Goal: Information Seeking & Learning: Learn about a topic

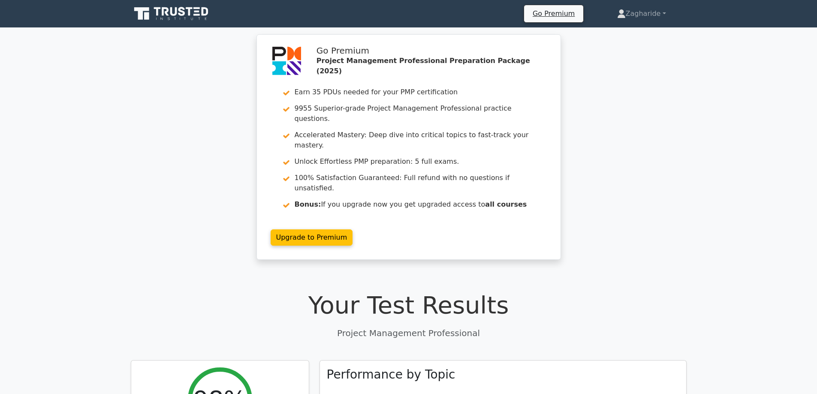
click at [676, 144] on div "Go Premium Project Management Professional Preparation Package (2025) Earn 35 P…" at bounding box center [408, 152] width 817 height 236
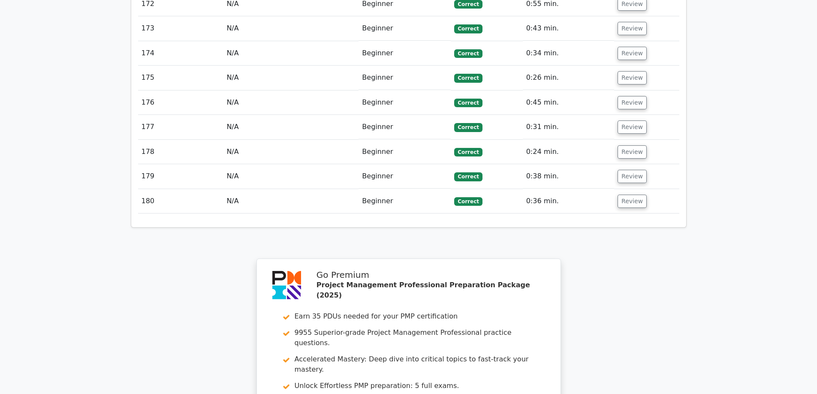
scroll to position [5426, 0]
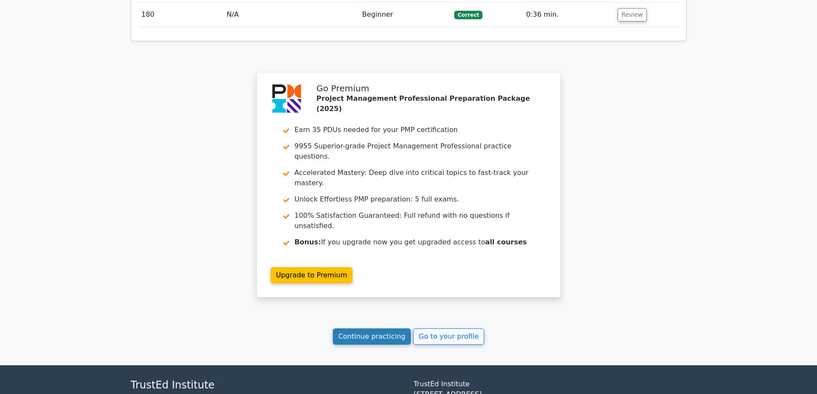
click at [374, 328] on link "Continue practicing" at bounding box center [372, 336] width 78 height 16
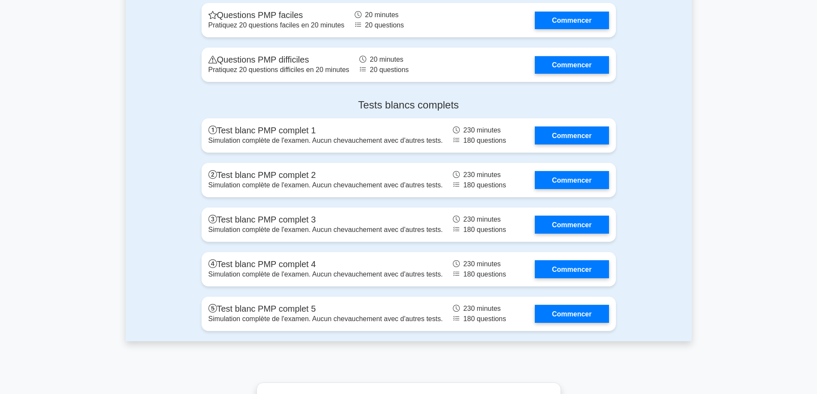
scroll to position [3130, 0]
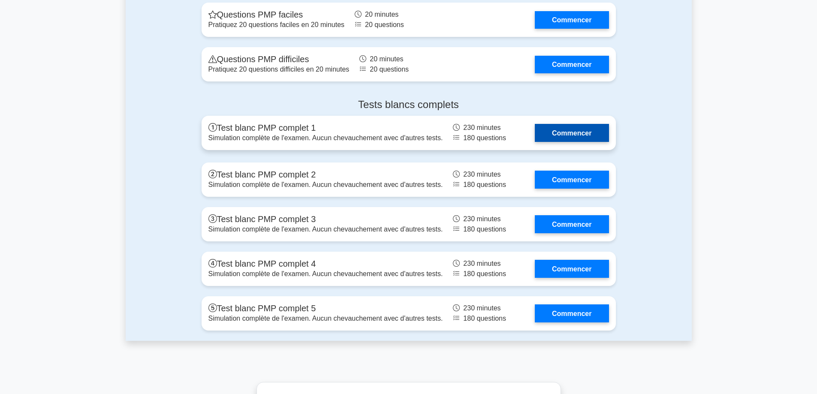
click at [566, 132] on link "Commencer" at bounding box center [572, 133] width 74 height 18
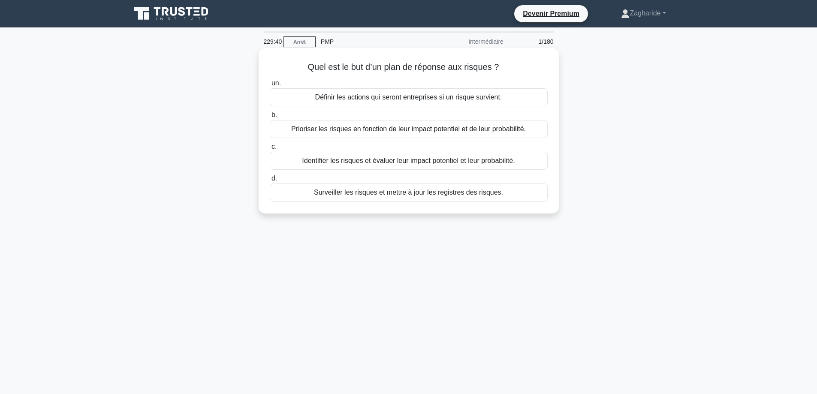
click at [384, 97] on font "Définir les actions qui seront entreprises si un risque survient." at bounding box center [408, 96] width 187 height 7
click at [270, 86] on input "un. Définir les actions qui seront entreprises si un risque survient." at bounding box center [270, 84] width 0 height 6
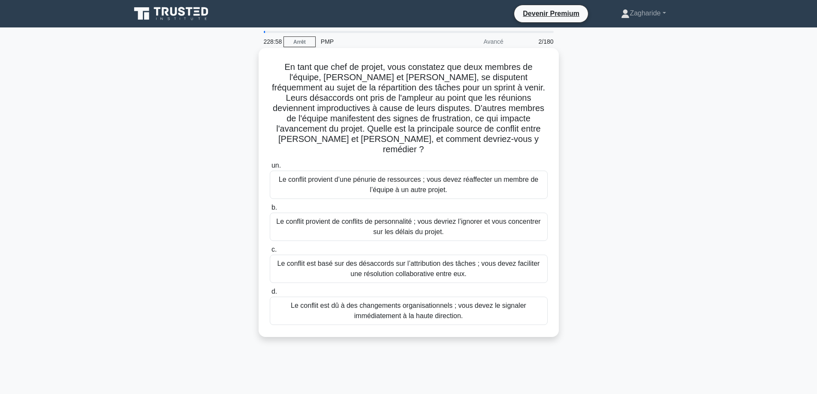
click at [448, 259] on font "Le conflit est basé sur des désaccords sur l’attribution des tâches ; vous deve…" at bounding box center [409, 269] width 270 height 21
click at [274, 255] on div "Le conflit est basé sur des désaccords sur l’attribution des tâches ; vous deve…" at bounding box center [409, 269] width 278 height 28
click at [270, 247] on input "c. Le conflit est basé sur des désaccords sur l’attribution des tâches ; vous d…" at bounding box center [270, 250] width 0 height 6
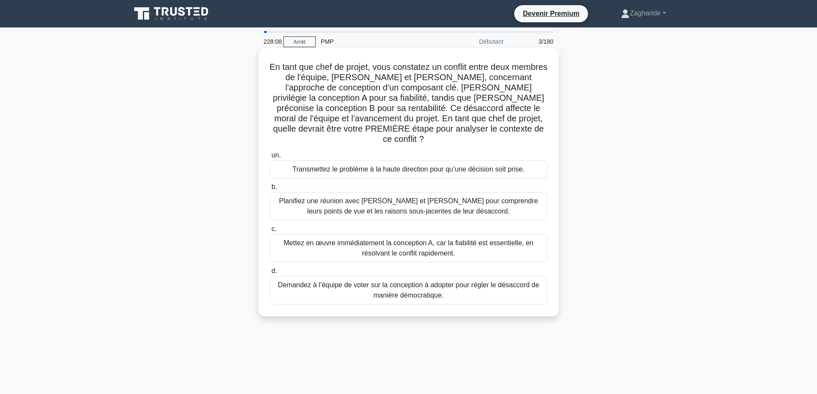
click at [296, 192] on div "Planifiez une réunion avec Sarah et John pour comprendre leurs points de vue et…" at bounding box center [409, 206] width 278 height 28
click at [270, 184] on input "b. Planifiez une réunion avec Sarah et John pour comprendre leurs points de vue…" at bounding box center [270, 187] width 0 height 6
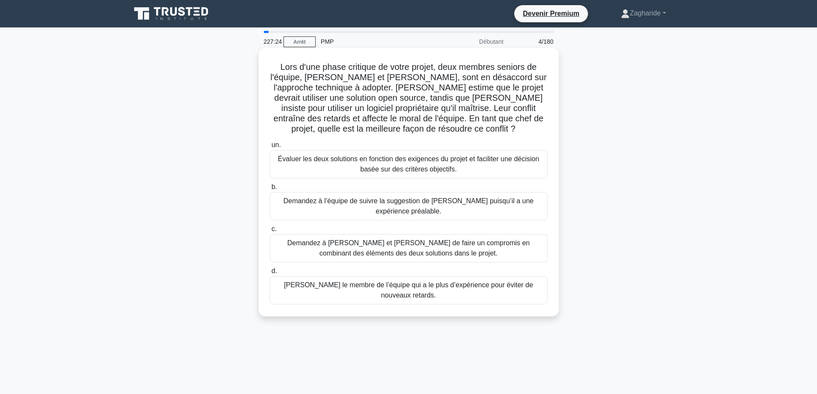
click at [328, 170] on font "Évaluer les deux solutions en fonction des exigences du projet et faciliter une…" at bounding box center [409, 164] width 270 height 21
click at [270, 148] on input "un. Évaluer les deux solutions en fonction des exigences du projet et faciliter…" at bounding box center [270, 145] width 0 height 6
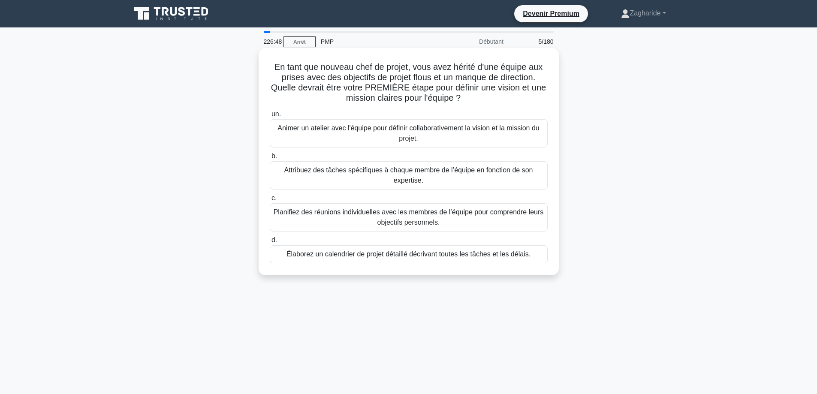
click at [307, 134] on font "Animer un atelier avec l'équipe pour définir collaborativement la vision et la …" at bounding box center [409, 133] width 270 height 21
click at [270, 117] on input "un. Animer un atelier avec l'équipe pour définir collaborativement la vision et…" at bounding box center [270, 114] width 0 height 6
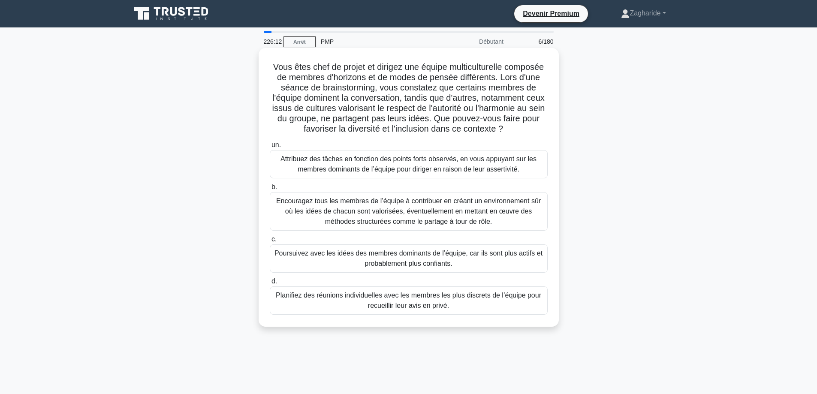
click at [376, 203] on font "Encouragez tous les membres de l’équipe à contribuer en créant un environnement…" at bounding box center [408, 211] width 265 height 28
click at [270, 190] on input "b. Encouragez tous les membres de l’équipe à contribuer en créant un environnem…" at bounding box center [270, 187] width 0 height 6
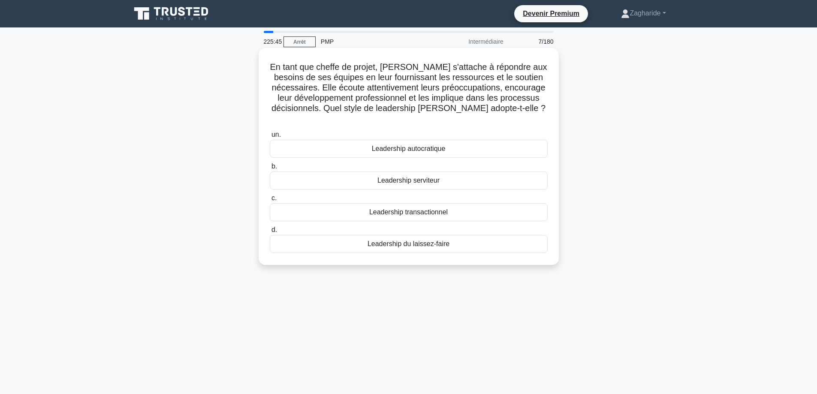
click at [477, 174] on div "Leadership serviteur" at bounding box center [409, 180] width 278 height 18
click at [270, 169] on input "b. Leadership serviteur" at bounding box center [270, 167] width 0 height 6
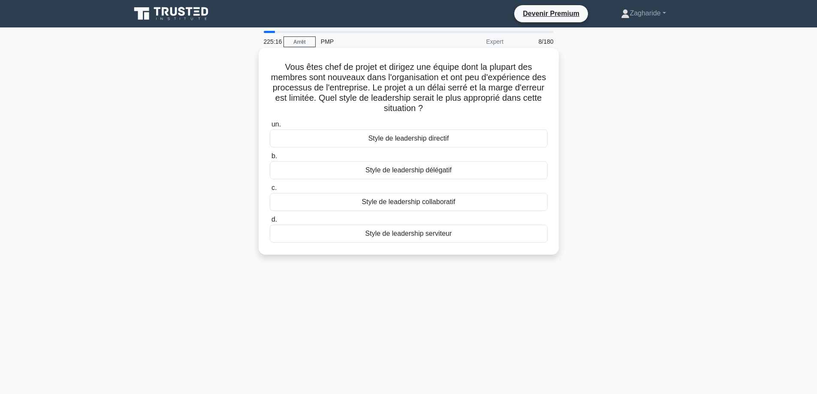
click at [414, 140] on font "Style de leadership directif" at bounding box center [408, 138] width 81 height 7
click at [270, 127] on input "un. Style de leadership directif" at bounding box center [270, 125] width 0 height 6
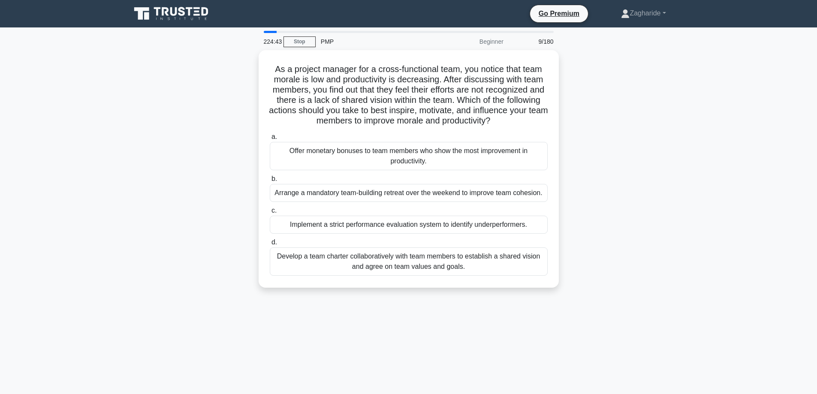
click at [705, 102] on main "224:43 Stop PMP Beginner 9/180 As a project manager for a cross-functional team…" at bounding box center [408, 245] width 817 height 436
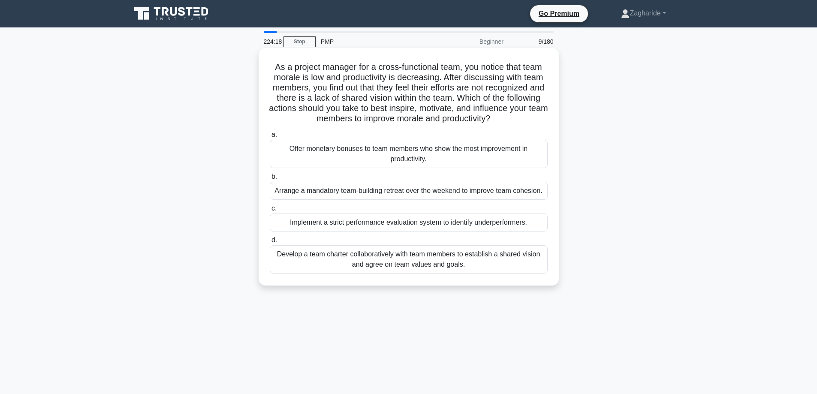
click at [463, 267] on div "Develop a team charter collaboratively with team members to establish a shared …" at bounding box center [409, 259] width 278 height 28
click at [270, 243] on input "d. Develop a team charter collaboratively with team members to establish a shar…" at bounding box center [270, 241] width 0 height 6
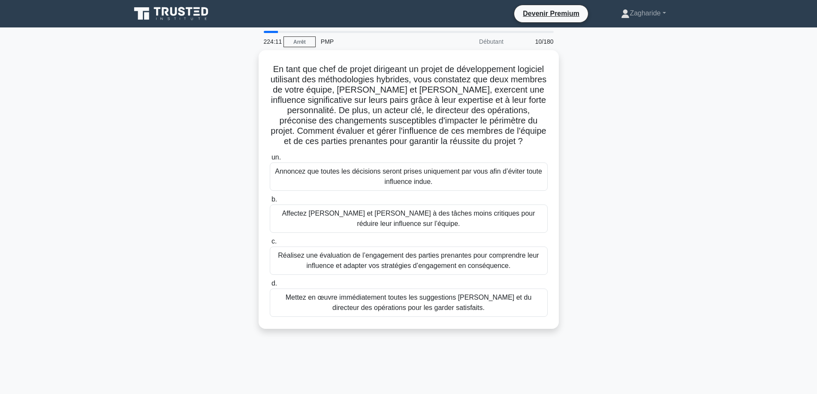
click at [730, 70] on main "224:11 Arrêt PMP Débutant 10/180 En tant que chef de projet dirigeant un projet…" at bounding box center [408, 245] width 817 height 436
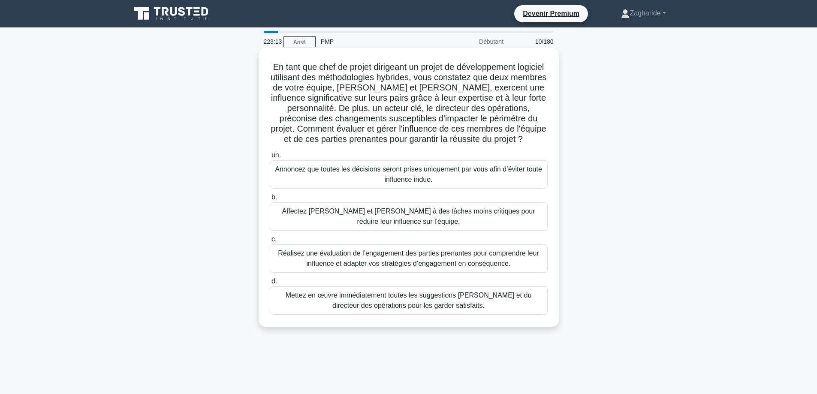
click at [284, 262] on font "Réalisez une évaluation de l’engagement des parties prenantes pour comprendre l…" at bounding box center [408, 259] width 261 height 18
click at [270, 242] on input "c. Réalisez une évaluation de l’engagement des parties prenantes pour comprendr…" at bounding box center [270, 240] width 0 height 6
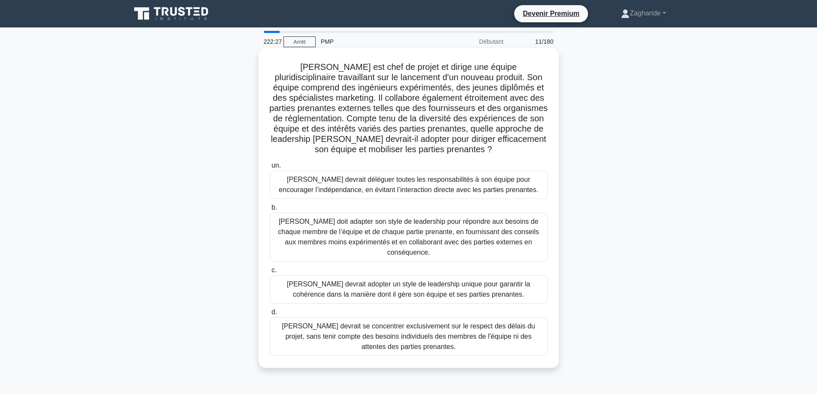
click at [354, 227] on font "John doit adapter son style de leadership pour répondre aux besoins de chaque m…" at bounding box center [409, 237] width 270 height 41
click at [270, 211] on input "b. John doit adapter son style de leadership pour répondre aux besoins de chaqu…" at bounding box center [270, 208] width 0 height 6
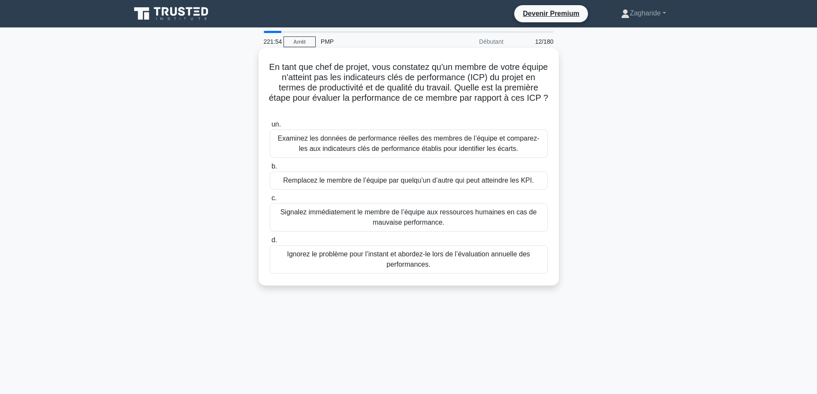
click at [338, 147] on font "Examinez les données de performance réelles des membres de l’équipe et comparez…" at bounding box center [408, 144] width 262 height 18
click at [270, 127] on input "un. Examinez les données de performance réelles des membres de l’équipe et comp…" at bounding box center [270, 125] width 0 height 6
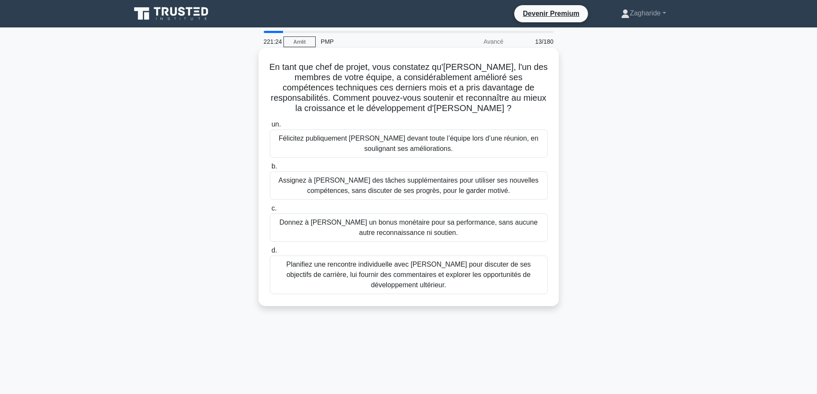
click at [347, 275] on font "Planifiez une rencontre individuelle avec Alex pour discuter de ses objectifs d…" at bounding box center [408, 275] width 244 height 28
click at [270, 253] on input "d. Planifiez une rencontre individuelle avec Alex pour discuter de ses objectif…" at bounding box center [270, 251] width 0 height 6
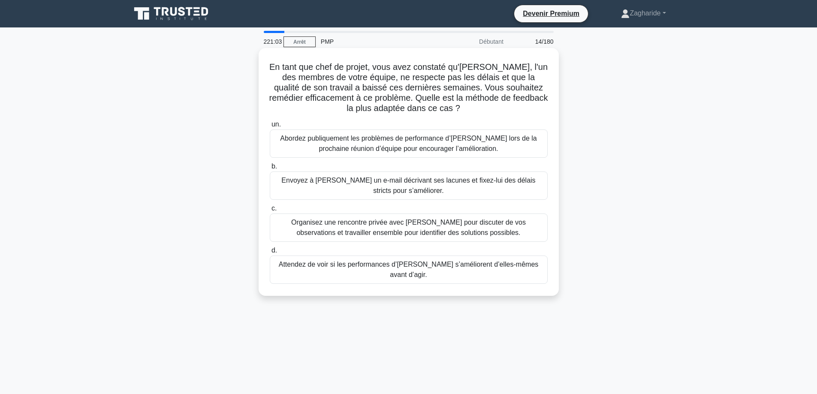
click at [394, 220] on font "Organisez une rencontre privée avec Alex pour discuter de vos observations et t…" at bounding box center [408, 228] width 235 height 18
click at [270, 211] on input "c. Organisez une rencontre privée avec Alex pour discuter de vos observations e…" at bounding box center [270, 209] width 0 height 6
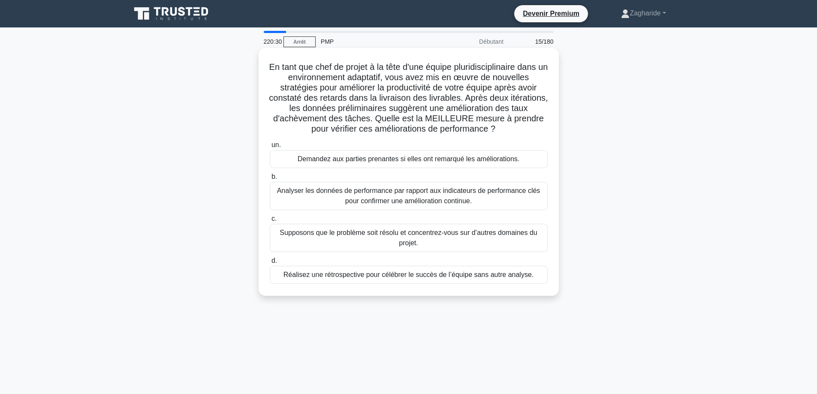
click at [385, 194] on font "Analyser les données de performance par rapport aux indicateurs de performance …" at bounding box center [408, 196] width 263 height 18
click at [270, 180] on input "b. Analyser les données de performance par rapport aux indicateurs de performan…" at bounding box center [270, 177] width 0 height 6
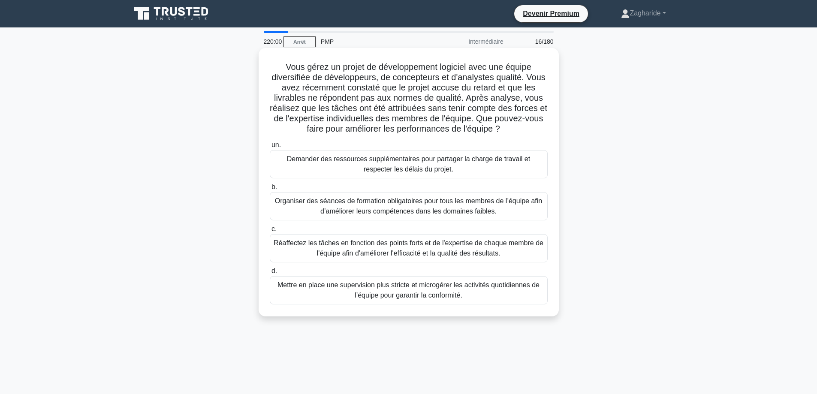
click at [392, 250] on font "Réaffectez les tâches en fonction des points forts et de l'expertise de chaque …" at bounding box center [409, 248] width 270 height 18
click at [270, 232] on input "c. Réaffectez les tâches en fonction des points forts et de l'expertise de chaq…" at bounding box center [270, 229] width 0 height 6
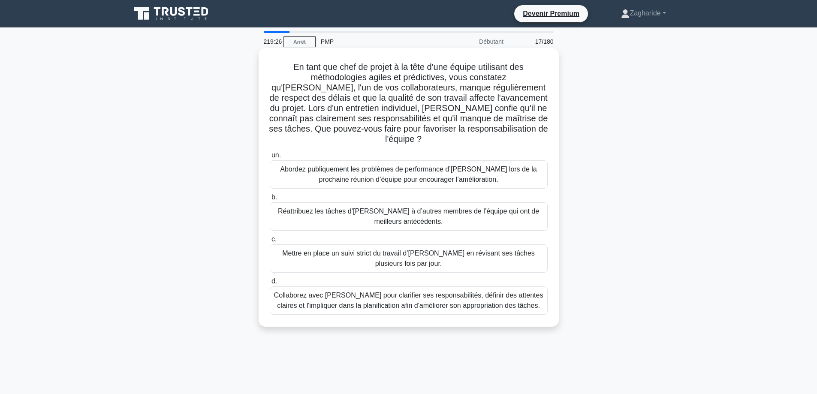
click at [397, 292] on font "Collaborez avec Alex pour clarifier ses responsabilités, définir des attentes c…" at bounding box center [408, 301] width 269 height 18
click at [270, 284] on input "d. Collaborez avec Alex pour clarifier ses responsabilités, définir des attente…" at bounding box center [270, 282] width 0 height 6
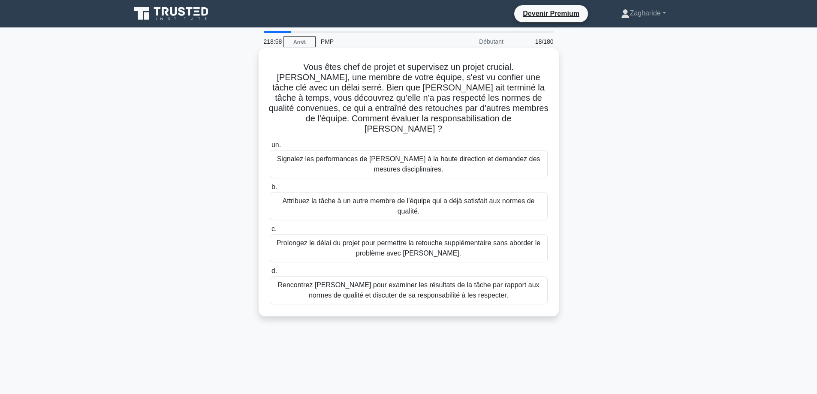
click at [410, 287] on font "Rencontrez Priya pour examiner les résultats de la tâche par rapport aux normes…" at bounding box center [408, 290] width 262 height 18
click at [270, 274] on input "d. Rencontrez Priya pour examiner les résultats de la tâche par rapport aux nor…" at bounding box center [270, 271] width 0 height 6
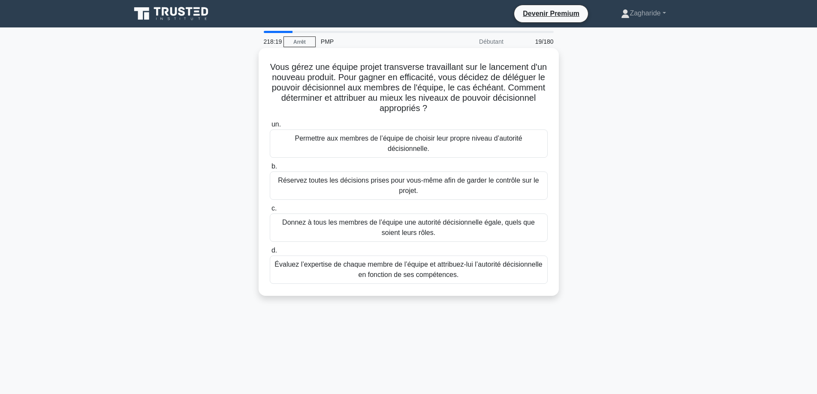
click at [424, 265] on font "Évaluez l’expertise de chaque membre de l’équipe et attribuez-lui l’autorité dé…" at bounding box center [408, 270] width 268 height 18
click at [270, 253] on input "d. Évaluez l’expertise de chaque membre de l’équipe et attribuez-lui l’autorité…" at bounding box center [270, 251] width 0 height 6
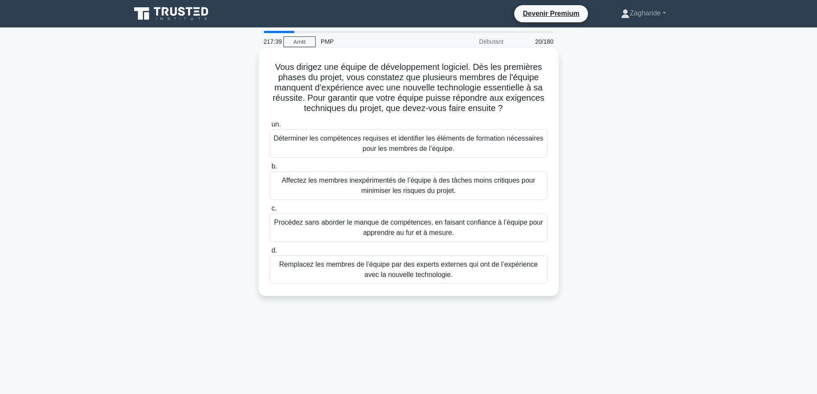
click at [345, 142] on font "Déterminer les compétences requises et identifier les éléments de formation néc…" at bounding box center [409, 144] width 270 height 18
click at [270, 127] on input "un. Déterminer les compétences requises et identifier les éléments de formation…" at bounding box center [270, 125] width 0 height 6
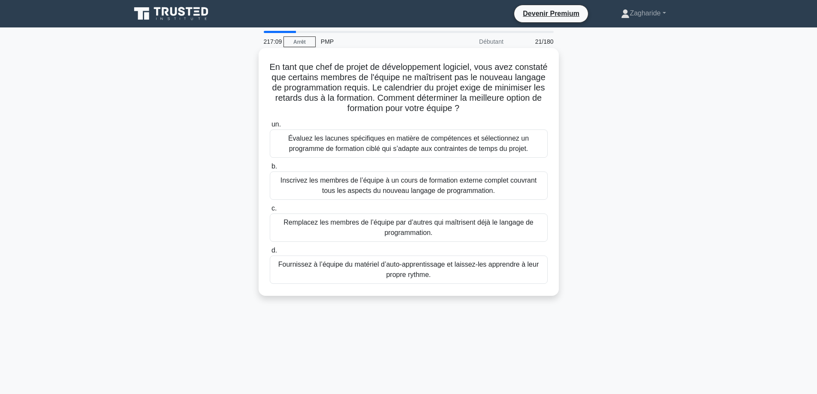
click at [323, 144] on font "Évaluez les lacunes spécifiques en matière de compétences et sélectionnez un pr…" at bounding box center [409, 143] width 270 height 21
click at [270, 127] on input "un. Évaluez les lacunes spécifiques en matière de compétences et sélectionnez u…" at bounding box center [270, 125] width 0 height 6
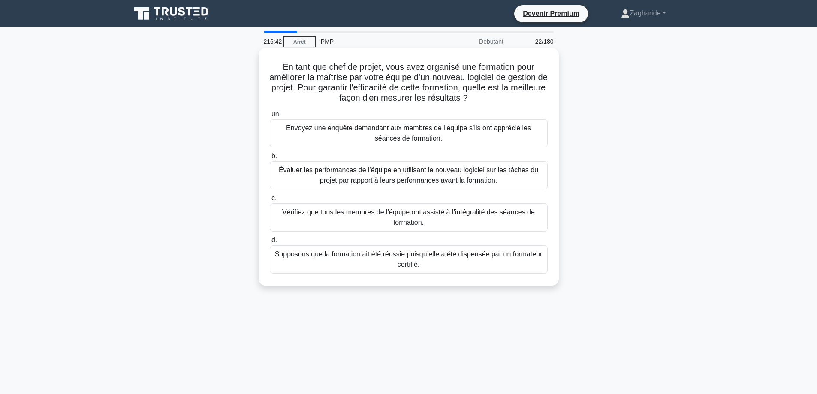
click at [405, 170] on font "Évaluer les performances de l'équipe en utilisant le nouveau logiciel sur les t…" at bounding box center [408, 175] width 259 height 18
click at [270, 159] on input "b. Évaluer les performances de l'équipe en utilisant le nouveau logiciel sur le…" at bounding box center [270, 156] width 0 height 6
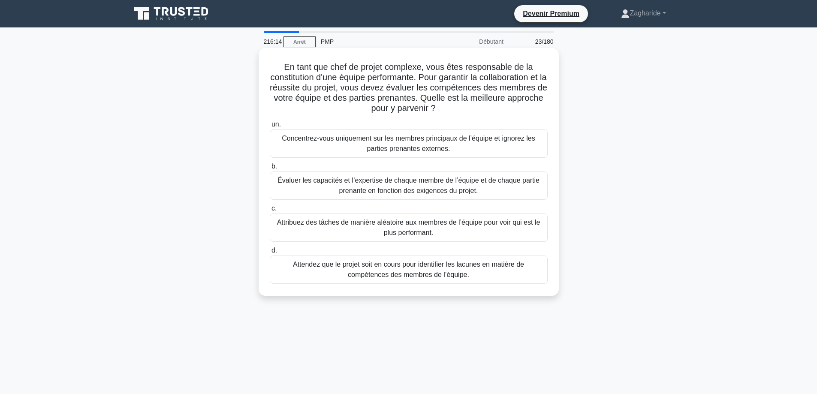
click at [418, 185] on font "Évaluer les capacités et l’expertise de chaque membre de l’équipe et de chaque …" at bounding box center [408, 186] width 262 height 18
click at [270, 169] on input "b. Évaluer les capacités et l’expertise de chaque membre de l’équipe et de chaq…" at bounding box center [270, 167] width 0 height 6
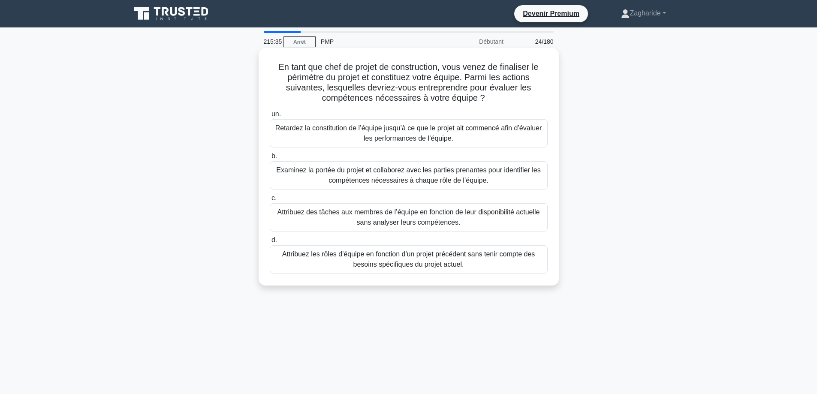
click at [400, 177] on font "Examinez la portée du projet et collaborez avec les parties prenantes pour iden…" at bounding box center [408, 175] width 264 height 18
click at [270, 159] on input "b. Examinez la portée du projet et collaborez avec les parties prenantes pour i…" at bounding box center [270, 156] width 0 height 6
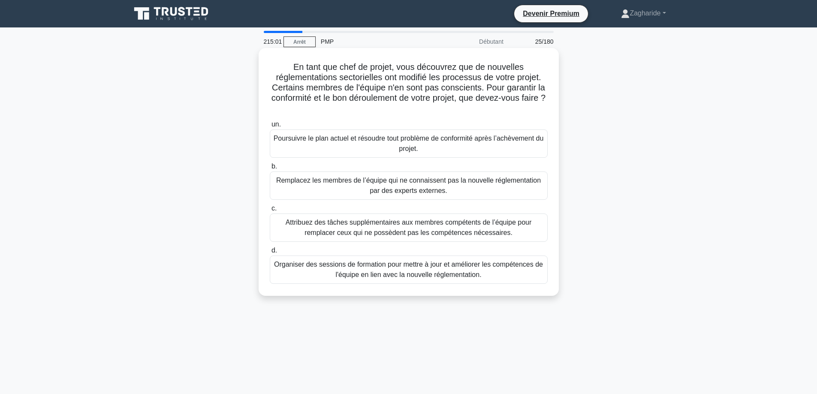
click at [436, 277] on font "Organiser des sessions de formation pour mettre à jour et améliorer les compéte…" at bounding box center [408, 270] width 269 height 18
click at [270, 253] on input "d. Organiser des sessions de formation pour mettre à jour et améliorer les comp…" at bounding box center [270, 251] width 0 height 6
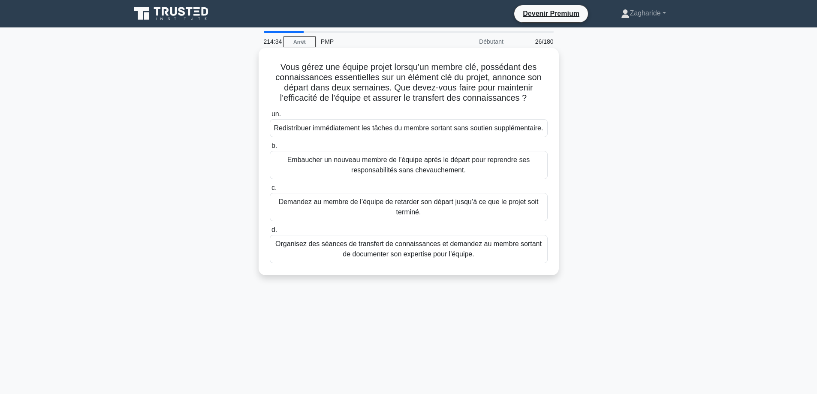
click at [495, 249] on font "Organisez des séances de transfert de connaissances et demandez au membre sorta…" at bounding box center [408, 249] width 266 height 18
click at [270, 233] on input "d. Organisez des séances de transfert de connaissances et demandez au membre so…" at bounding box center [270, 230] width 0 height 6
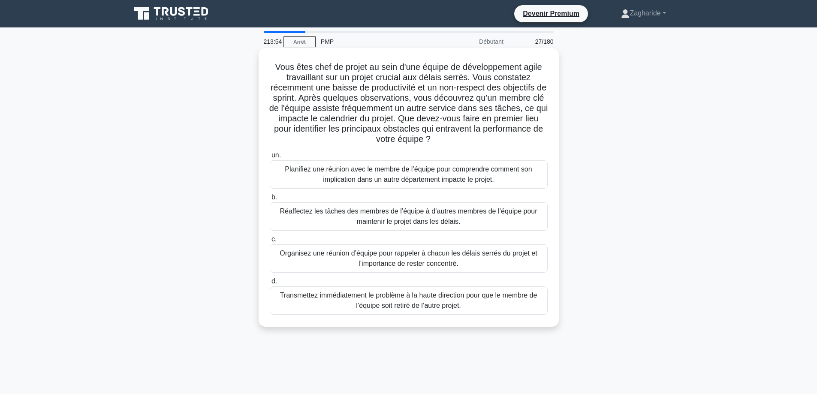
click at [437, 171] on font "Planifiez une réunion avec le membre de l’équipe pour comprendre comment son im…" at bounding box center [408, 174] width 247 height 18
click at [270, 158] on input "un. Planifiez une réunion avec le membre de l’équipe pour comprendre comment so…" at bounding box center [270, 156] width 0 height 6
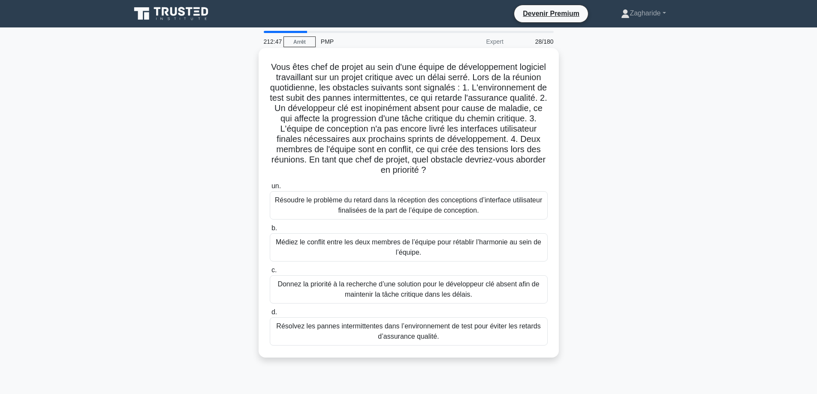
click at [326, 292] on font "Donnez la priorité à la recherche d’une solution pour le développeur clé absent…" at bounding box center [409, 289] width 270 height 21
click at [270, 273] on input "c. Donnez la priorité à la recherche d’une solution pour le développeur clé abs…" at bounding box center [270, 271] width 0 height 6
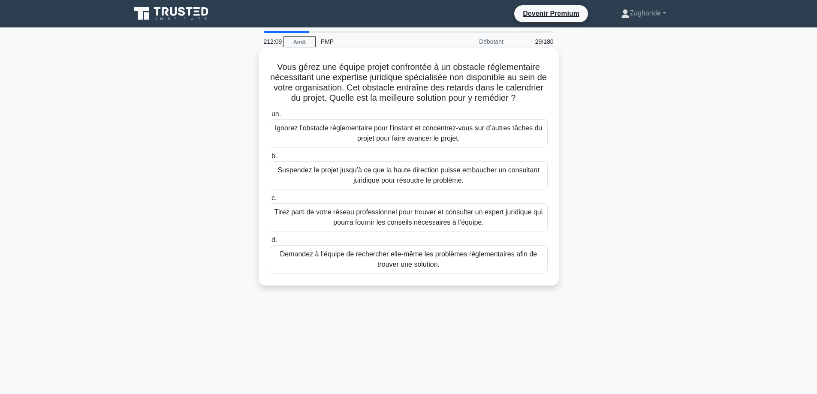
click at [352, 226] on font "Tirez parti de votre réseau professionnel pour trouver et consulter un expert j…" at bounding box center [408, 217] width 268 height 18
click at [270, 201] on input "c. Tirez parti de votre réseau professionnel pour trouver et consulter un exper…" at bounding box center [270, 199] width 0 height 6
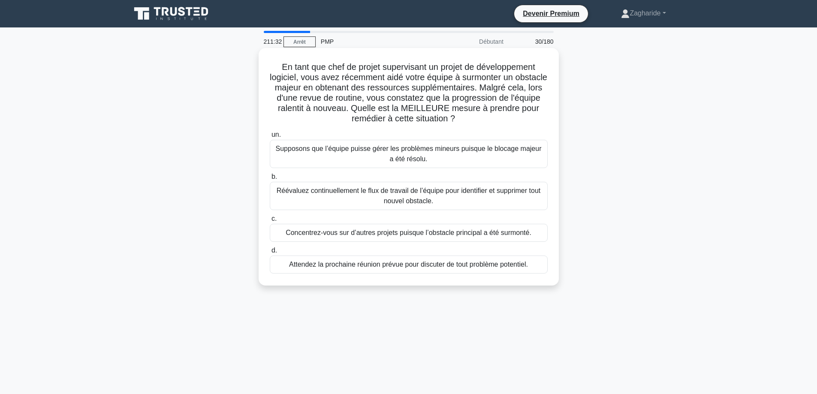
click at [349, 199] on font "Réévaluez continuellement le flux de travail de l’équipe pour identifier et sup…" at bounding box center [409, 196] width 270 height 21
click at [270, 180] on input "b. Réévaluez continuellement le flux de travail de l’équipe pour identifier et …" at bounding box center [270, 177] width 0 height 6
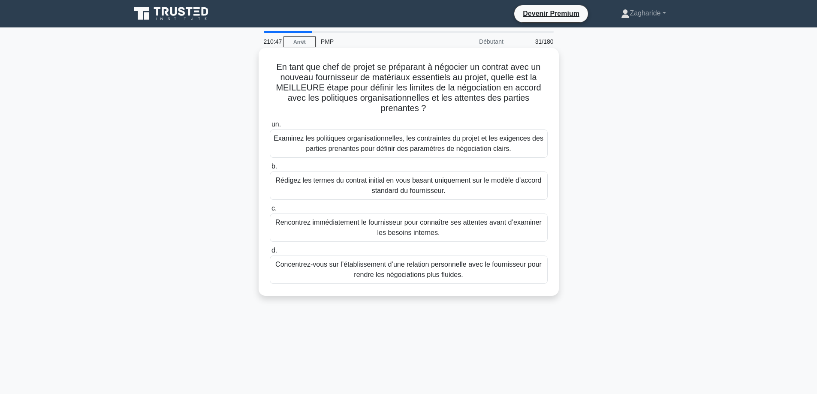
click at [312, 147] on font "Examinez les politiques organisationnelles, les contraintes du projet et les ex…" at bounding box center [409, 144] width 270 height 18
click at [270, 127] on input "un. Examinez les politiques organisationnelles, les contraintes du projet et le…" at bounding box center [270, 125] width 0 height 6
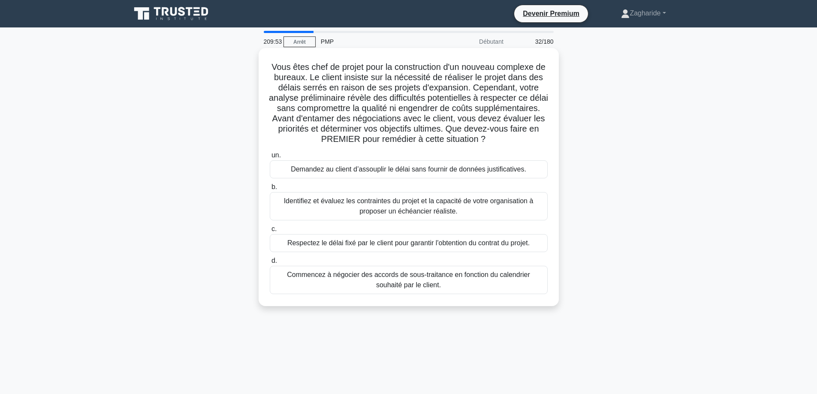
click at [336, 203] on font "Identifiez et évaluez les contraintes du projet et la capacité de votre organis…" at bounding box center [409, 206] width 250 height 18
click at [270, 190] on input "b. Identifiez et évaluez les contraintes du projet et la capacité de votre orga…" at bounding box center [270, 187] width 0 height 6
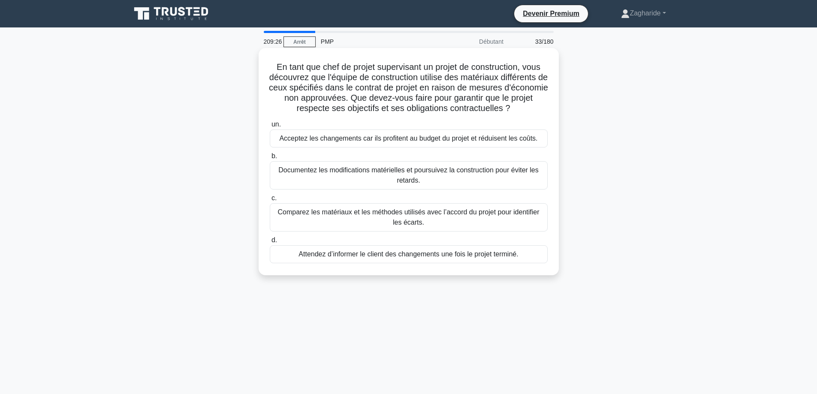
click at [352, 216] on font "Comparez les matériaux et les méthodes utilisés avec l’accord du projet pour id…" at bounding box center [408, 217] width 262 height 18
click at [270, 201] on input "c. Comparez les matériaux et les méthodes utilisés avec l’accord du projet pour…" at bounding box center [270, 199] width 0 height 6
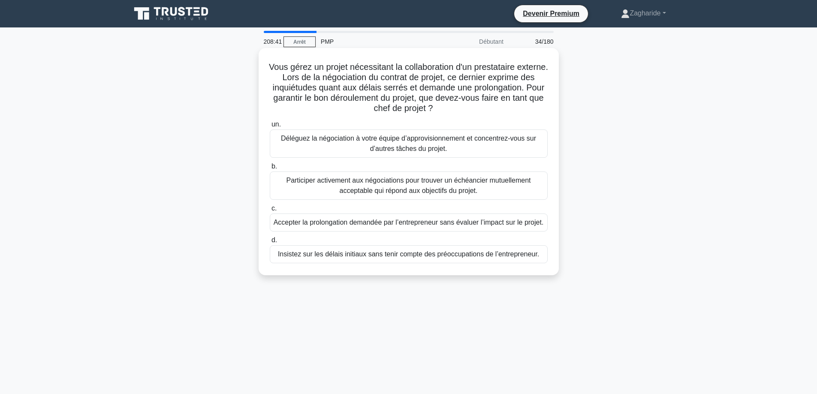
click at [316, 181] on font "Participer activement aux négociations pour trouver un échéancier mutuellement …" at bounding box center [408, 186] width 244 height 18
click at [270, 169] on input "b. Participer activement aux négociations pour trouver un échéancier mutuelleme…" at bounding box center [270, 167] width 0 height 6
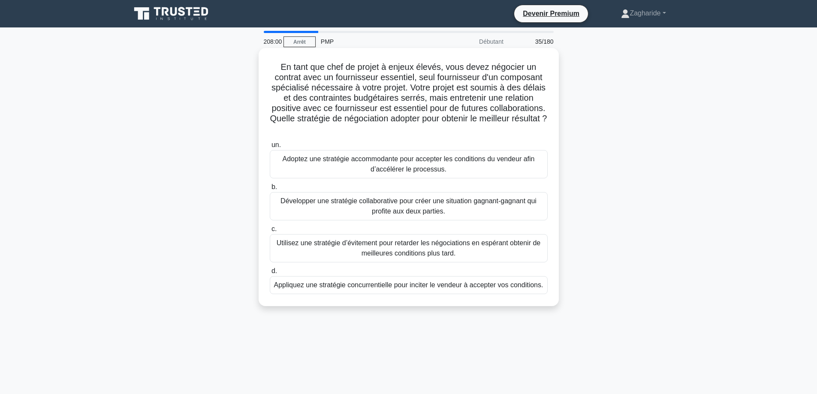
click at [309, 203] on font "Développer une stratégie collaborative pour créer une situation gagnant-gagnant…" at bounding box center [408, 206] width 256 height 18
click at [270, 190] on input "b. Développer une stratégie collaborative pour créer une situation gagnant-gagn…" at bounding box center [270, 187] width 0 height 6
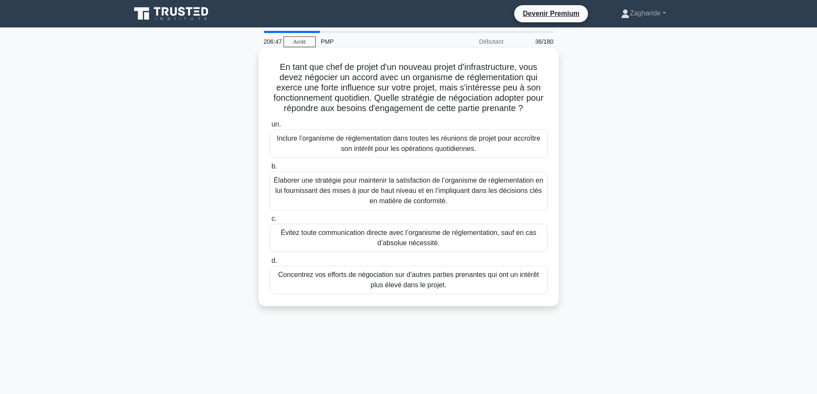
click at [465, 195] on font "Élaborer une stratégie pour maintenir la satisfaction de l’organisme de régleme…" at bounding box center [409, 191] width 270 height 28
click at [270, 169] on input "b. Élaborer une stratégie pour maintenir la satisfaction de l’organisme de régl…" at bounding box center [270, 167] width 0 height 6
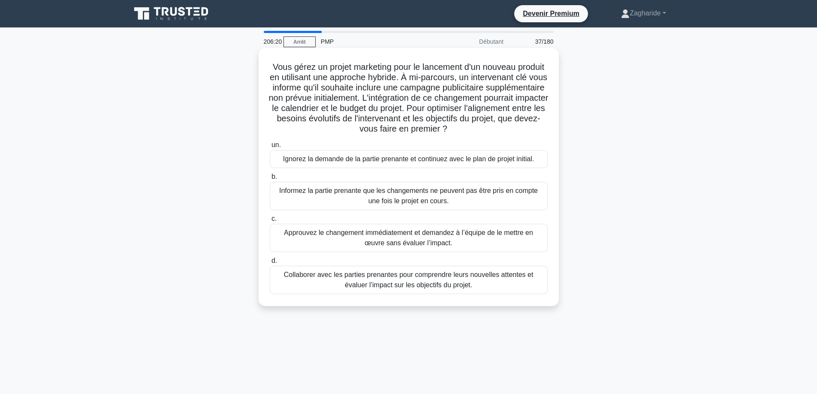
click at [452, 280] on font "Collaborer avec les parties prenantes pour comprendre leurs nouvelles attentes …" at bounding box center [409, 280] width 250 height 18
click at [270, 264] on input "d. Collaborer avec les parties prenantes pour comprendre leurs nouvelles attent…" at bounding box center [270, 261] width 0 height 6
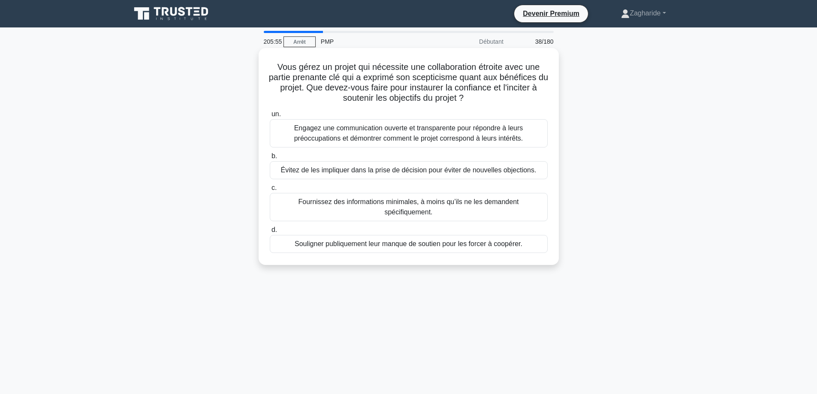
click at [387, 133] on font "Engagez une communication ouverte et transparente pour répondre à leurs préoccu…" at bounding box center [409, 133] width 270 height 21
click at [270, 117] on input "un. Engagez une communication ouverte et transparente pour répondre à leurs pré…" at bounding box center [270, 114] width 0 height 6
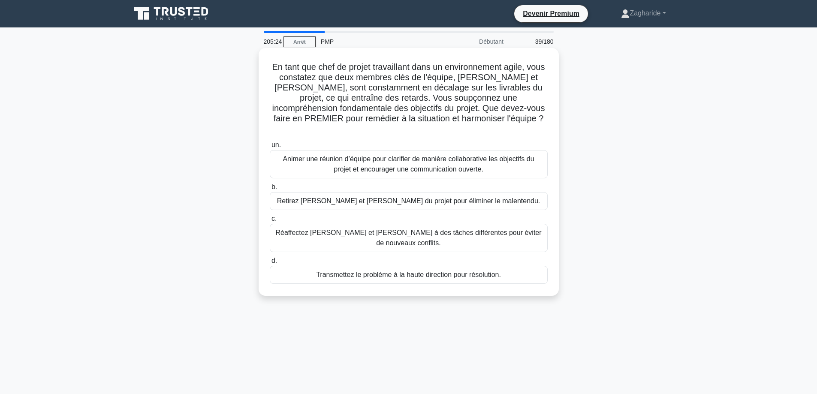
click at [390, 155] on font "Animer une réunion d’équipe pour clarifier de manière collaborative les objecti…" at bounding box center [408, 164] width 251 height 18
click at [270, 148] on input "un. Animer une réunion d’équipe pour clarifier de manière collaborative les obj…" at bounding box center [270, 145] width 0 height 6
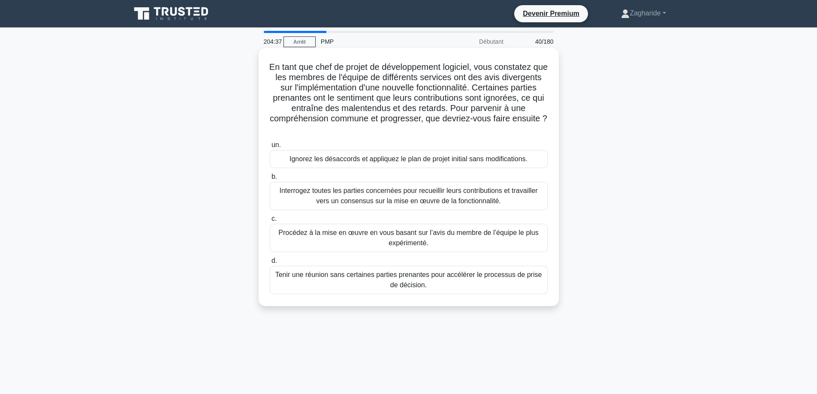
click at [366, 192] on font "Interrogez toutes les parties concernées pour recueillir leurs contributions et…" at bounding box center [408, 196] width 258 height 18
click at [270, 180] on input "b. Interrogez toutes les parties concernées pour recueillir leurs contributions…" at bounding box center [270, 177] width 0 height 6
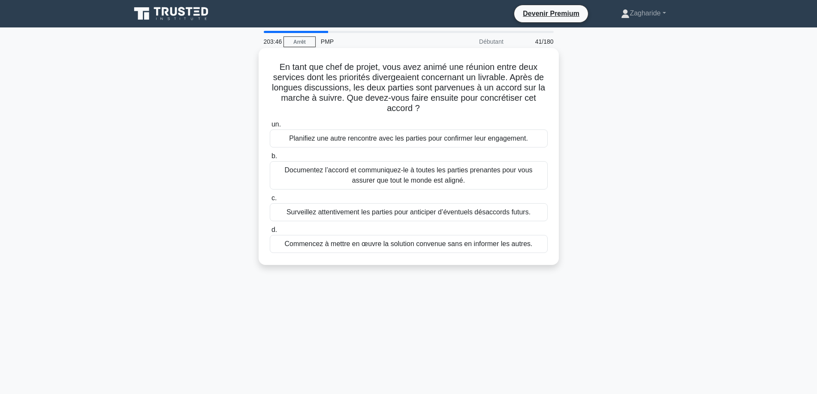
click at [366, 177] on font "Documentez l’accord et communiquez-le à toutes les parties prenantes pour vous …" at bounding box center [408, 175] width 248 height 18
click at [270, 159] on input "b. Documentez l’accord et communiquez-le à toutes les parties prenantes pour vo…" at bounding box center [270, 156] width 0 height 6
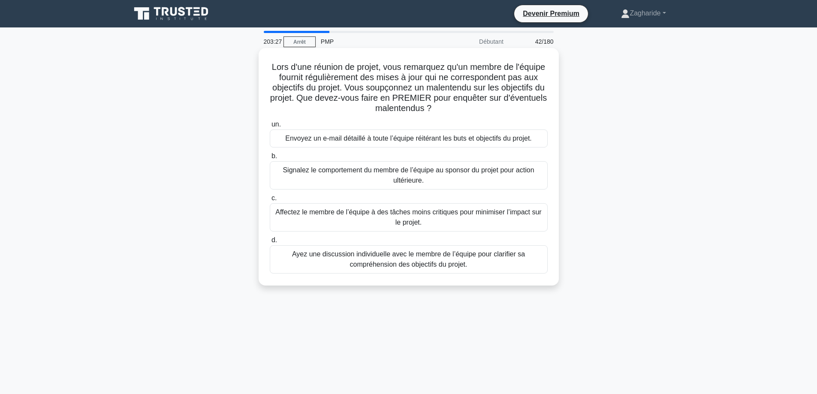
click at [353, 268] on font "Ayez une discussion individuelle avec le membre de l’équipe pour clarifier sa c…" at bounding box center [408, 259] width 233 height 18
click at [270, 243] on input "d. Ayez une discussion individuelle avec le membre de l’équipe pour clarifier s…" at bounding box center [270, 241] width 0 height 6
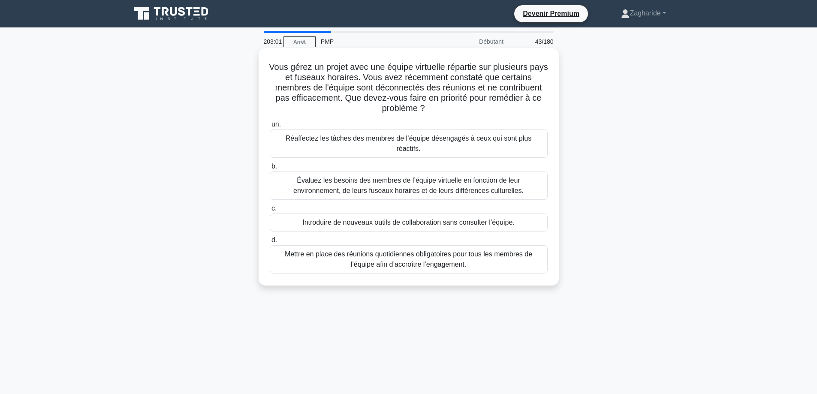
click at [324, 177] on font "Évaluez les besoins des membres de l’équipe virtuelle en fonction de leur envir…" at bounding box center [408, 186] width 230 height 18
click at [270, 169] on input "b. Évaluez les besoins des membres de l’équipe virtuelle en fonction de leur en…" at bounding box center [270, 167] width 0 height 6
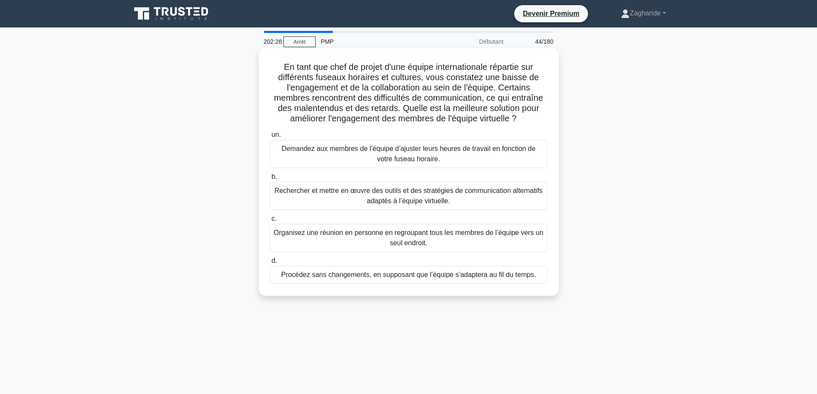
click at [353, 199] on font "Rechercher et mettre en œuvre des outils et des stratégies de communication alt…" at bounding box center [409, 196] width 270 height 21
click at [270, 180] on input "b. Rechercher et mettre en œuvre des outils et des stratégies de communication …" at bounding box center [270, 177] width 0 height 6
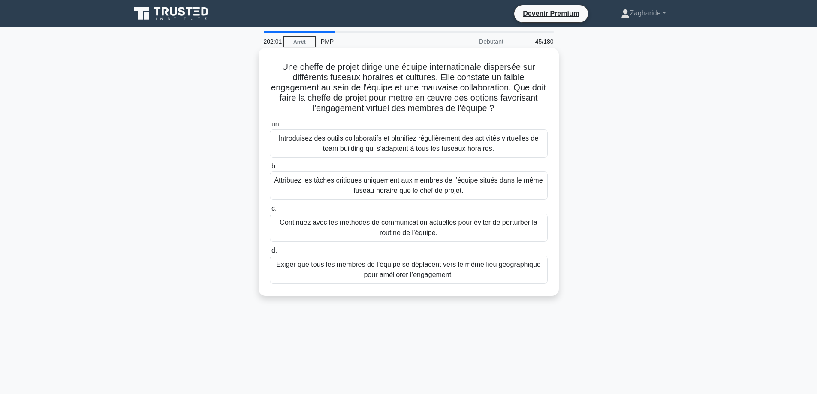
click at [362, 146] on font "Introduisez des outils collaboratifs et planifiez régulièrement des activités v…" at bounding box center [409, 144] width 260 height 18
click at [270, 127] on input "un. Introduisez des outils collaboratifs et planifiez régulièrement des activit…" at bounding box center [270, 125] width 0 height 6
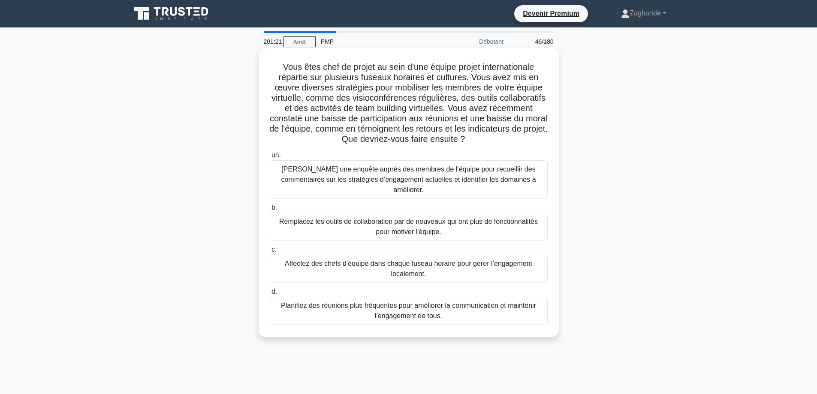
click at [369, 174] on font "Menez une enquête auprès des membres de l’équipe pour recueillir des commentair…" at bounding box center [409, 179] width 270 height 31
click at [270, 158] on input "un. Menez une enquête auprès des membres de l’équipe pour recueillir des commen…" at bounding box center [270, 156] width 0 height 6
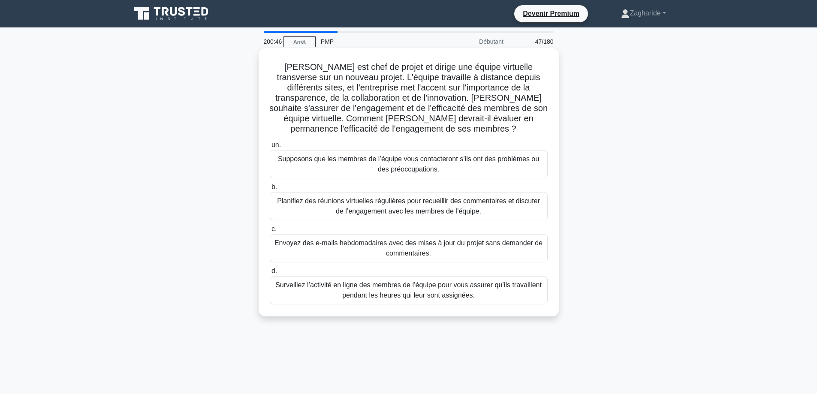
click at [370, 202] on font "Planifiez des réunions virtuelles régulières pour recueillir des commentaires e…" at bounding box center [408, 206] width 263 height 18
click at [270, 190] on input "b. Planifiez des réunions virtuelles régulières pour recueillir des commentaire…" at bounding box center [270, 187] width 0 height 6
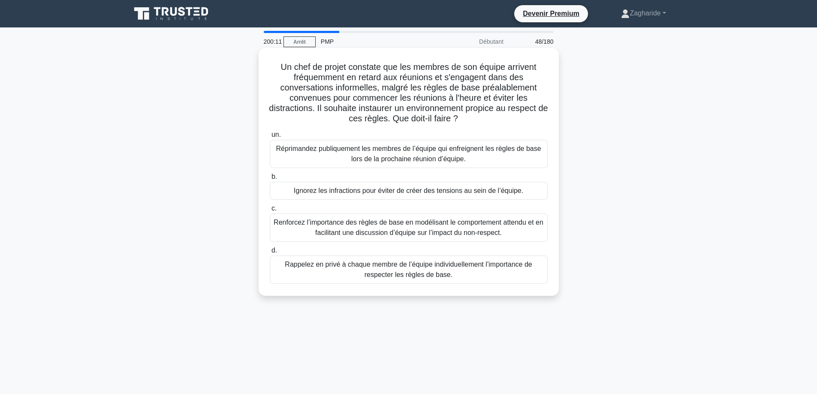
click at [398, 229] on font "Renforcez l’importance des règles de base en modélisant le comportement attendu…" at bounding box center [409, 228] width 270 height 18
click at [270, 211] on input "c. Renforcez l’importance des règles de base en modélisant le comportement atte…" at bounding box center [270, 209] width 0 height 6
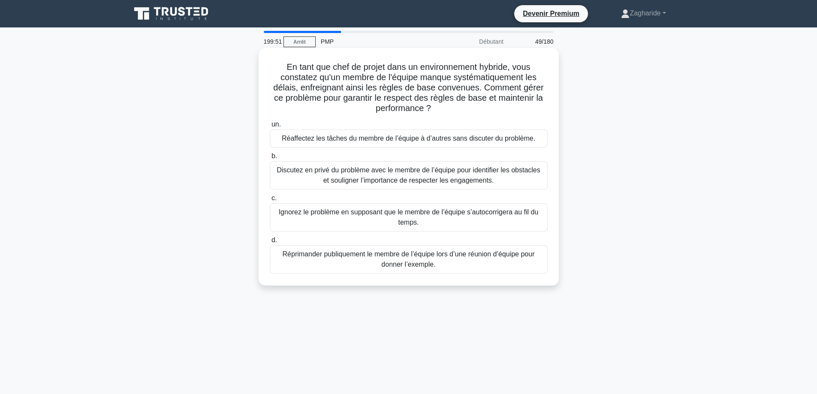
click at [375, 176] on font "Discutez en privé du problème avec le membre de l’équipe pour identifier les ob…" at bounding box center [409, 175] width 264 height 18
click at [270, 159] on input "b. Discutez en privé du problème avec le membre de l’équipe pour identifier les…" at bounding box center [270, 156] width 0 height 6
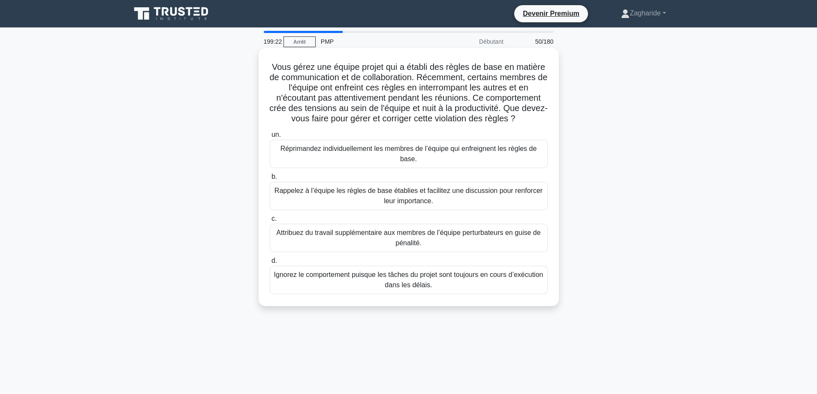
click at [370, 198] on font "Rappelez à l’équipe les règles de base établies et facilitez une discussion pou…" at bounding box center [409, 196] width 270 height 21
click at [270, 180] on input "b. Rappelez à l’équipe les règles de base établies et facilitez une discussion …" at bounding box center [270, 177] width 0 height 6
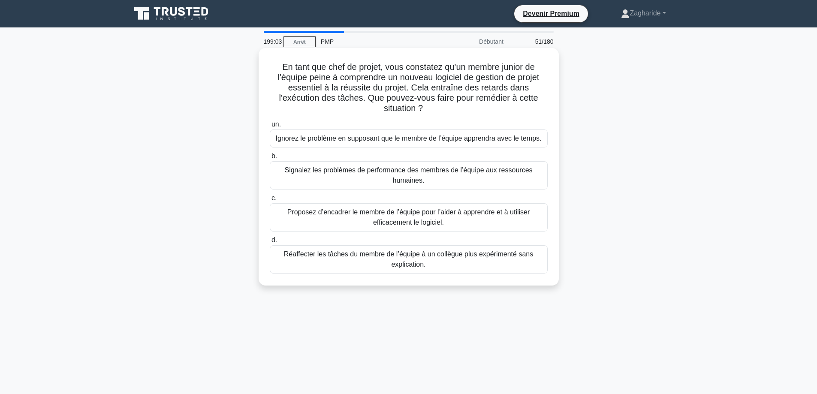
click at [362, 224] on font "Proposez d’encadrer le membre de l’équipe pour l’aider à apprendre et à utilise…" at bounding box center [409, 217] width 270 height 21
click at [270, 201] on input "c. Proposez d’encadrer le membre de l’équipe pour l’aider à apprendre et à util…" at bounding box center [270, 199] width 0 height 6
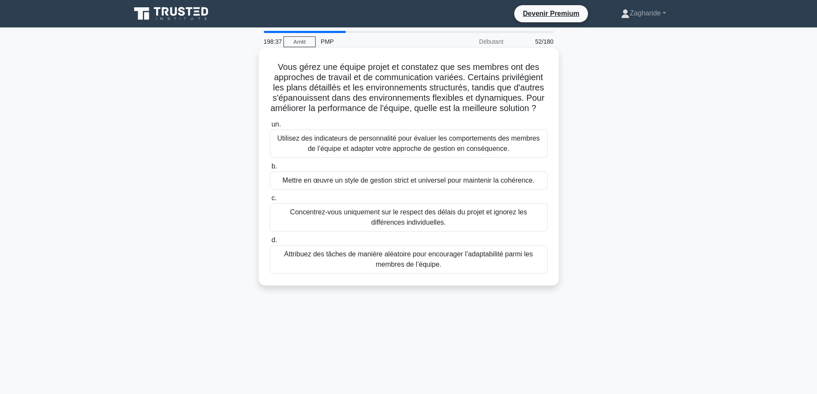
click at [377, 152] on font "Utilisez des indicateurs de personnalité pour évaluer les comportements des mem…" at bounding box center [408, 144] width 262 height 18
click at [270, 127] on input "un. Utilisez des indicateurs de personnalité pour évaluer les comportements des…" at bounding box center [270, 125] width 0 height 6
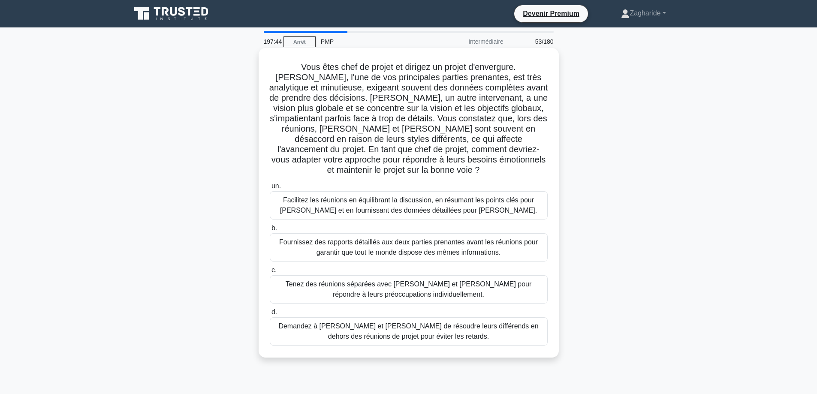
click at [327, 196] on font "Facilitez les réunions en équilibrant la discussion, en résumant les points clé…" at bounding box center [408, 205] width 257 height 18
click at [270, 189] on input "un. Facilitez les réunions en équilibrant la discussion, en résumant les points…" at bounding box center [270, 186] width 0 height 6
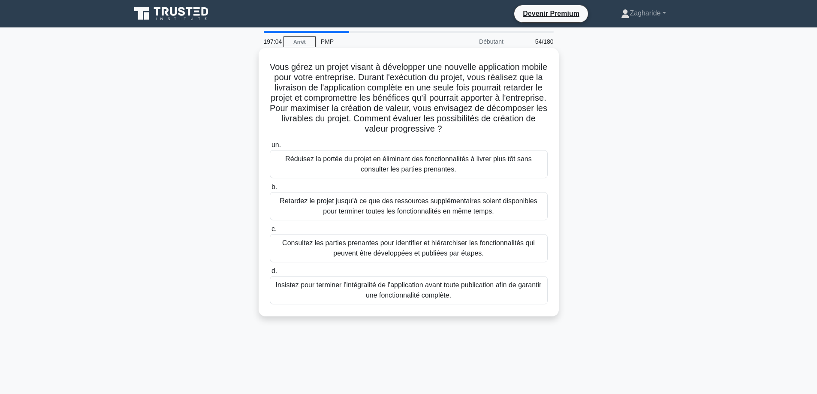
click at [382, 250] on font "Consultez les parties prenantes pour identifier et hiérarchiser les fonctionnal…" at bounding box center [408, 248] width 253 height 18
click at [270, 232] on input "c. Consultez les parties prenantes pour identifier et hiérarchiser les fonction…" at bounding box center [270, 229] width 0 height 6
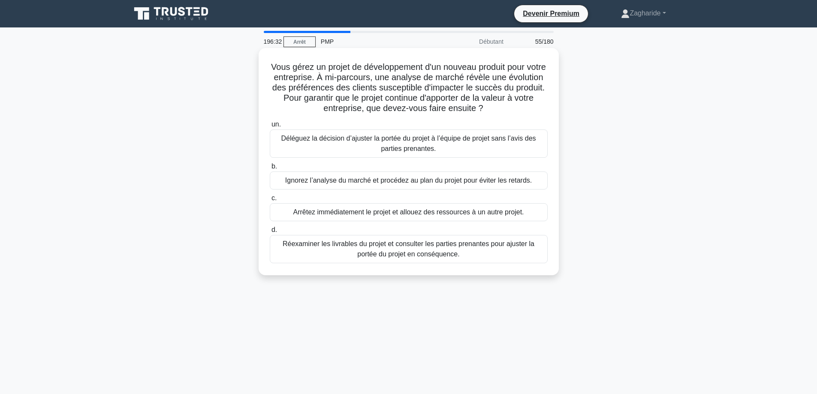
click at [414, 250] on font "Réexaminer les livrables du projet et consulter les parties prenantes pour ajus…" at bounding box center [409, 249] width 252 height 18
click at [270, 233] on input "d. Réexaminer les livrables du projet et consulter les parties prenantes pour a…" at bounding box center [270, 230] width 0 height 6
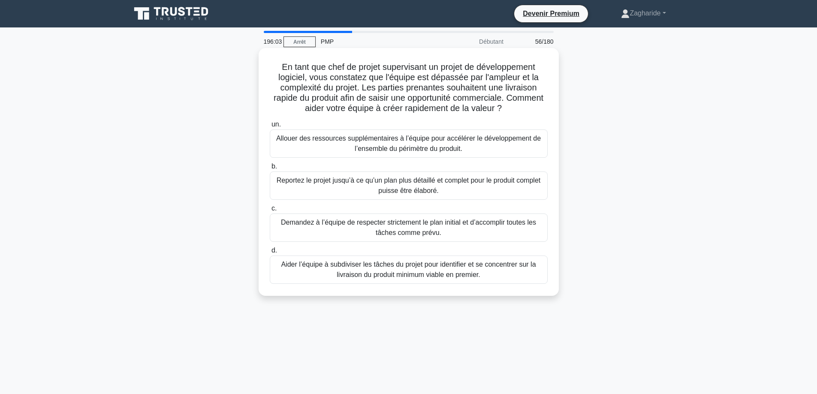
click at [434, 265] on font "Aider l’équipe à subdiviser les tâches du projet pour identifier et se concentr…" at bounding box center [408, 270] width 255 height 18
click at [270, 253] on input "d. Aider l’équipe à subdiviser les tâches du projet pour identifier et se conce…" at bounding box center [270, 251] width 0 height 6
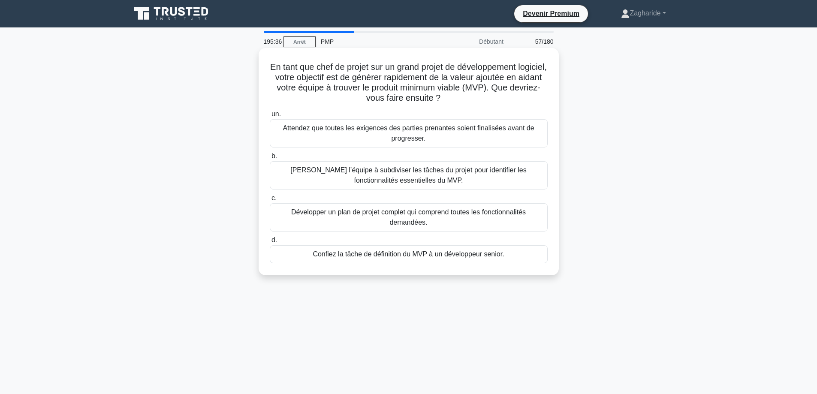
click at [401, 183] on font "Aidez l’équipe à subdiviser les tâches du projet pour identifier les fonctionna…" at bounding box center [408, 175] width 236 height 18
click at [270, 159] on input "b. Aidez l’équipe à subdiviser les tâches du projet pour identifier les fonctio…" at bounding box center [270, 156] width 0 height 6
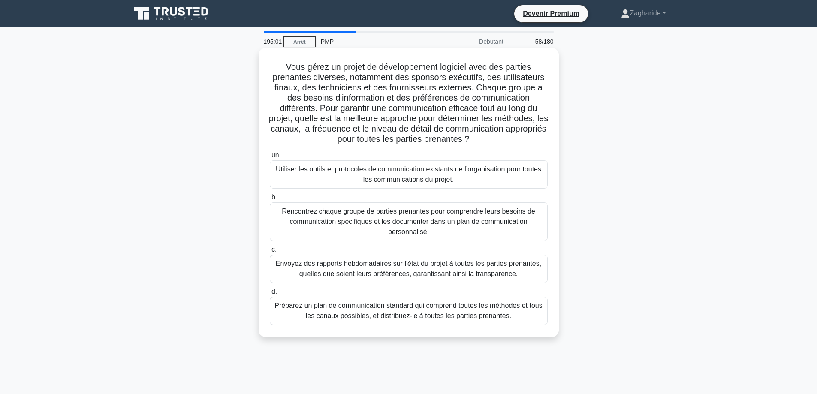
click at [361, 219] on font "Rencontrez chaque groupe de parties prenantes pour comprendre leurs besoins de …" at bounding box center [408, 222] width 253 height 28
click at [270, 200] on input "b. Rencontrez chaque groupe de parties prenantes pour comprendre leurs besoins …" at bounding box center [270, 198] width 0 height 6
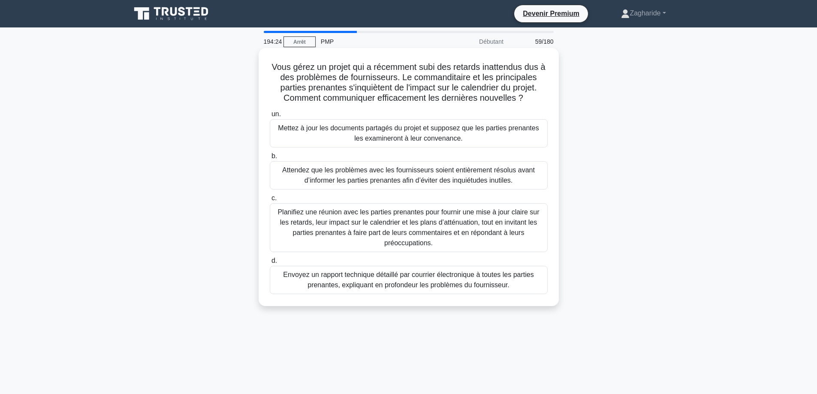
click at [372, 230] on font "Planifiez une réunion avec les parties prenantes pour fournir une mise à jour c…" at bounding box center [408, 227] width 262 height 38
click at [270, 201] on input "c. Planifiez une réunion avec les parties prenantes pour fournir une mise à jou…" at bounding box center [270, 199] width 0 height 6
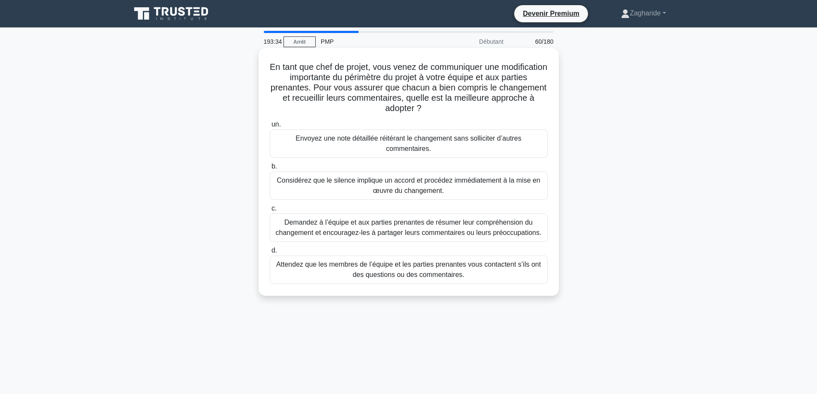
click at [389, 219] on font "Demandez à l’équipe et aux parties prenantes de résumer leur compréhension du c…" at bounding box center [409, 228] width 266 height 18
click at [270, 211] on input "c. Demandez à l’équipe et aux parties prenantes de résumer leur compréhension d…" at bounding box center [270, 209] width 0 height 6
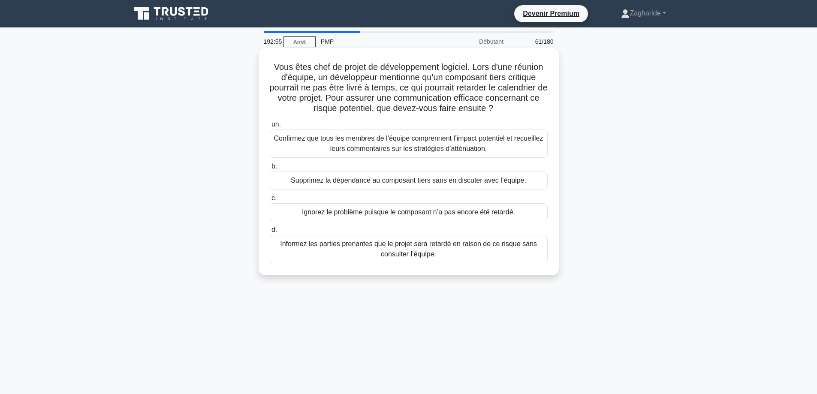
click at [410, 138] on font "Confirmez que tous les membres de l’équipe comprennent l’impact potentiel et re…" at bounding box center [408, 144] width 269 height 18
click at [270, 127] on input "un. Confirmez que tous les membres de l’équipe comprennent l’impact potentiel e…" at bounding box center [270, 125] width 0 height 6
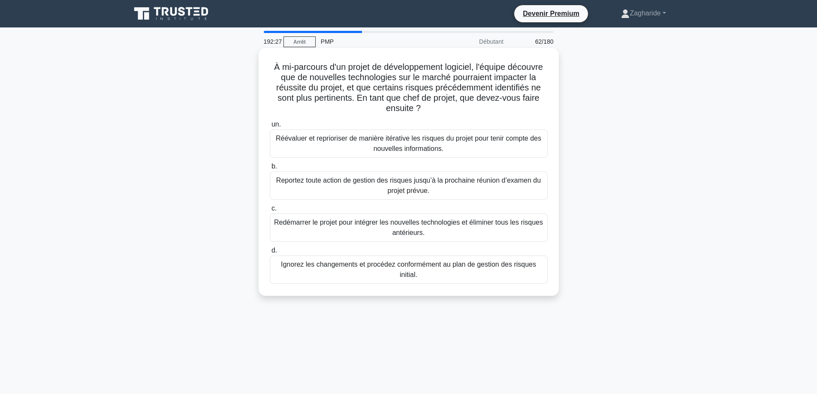
click at [471, 152] on font "Réévaluer et reprioriser de manière itérative les risques du projet pour tenir …" at bounding box center [409, 143] width 270 height 21
click at [270, 127] on input "un. Réévaluer et reprioriser de manière itérative les risques du projet pour te…" at bounding box center [270, 125] width 0 height 6
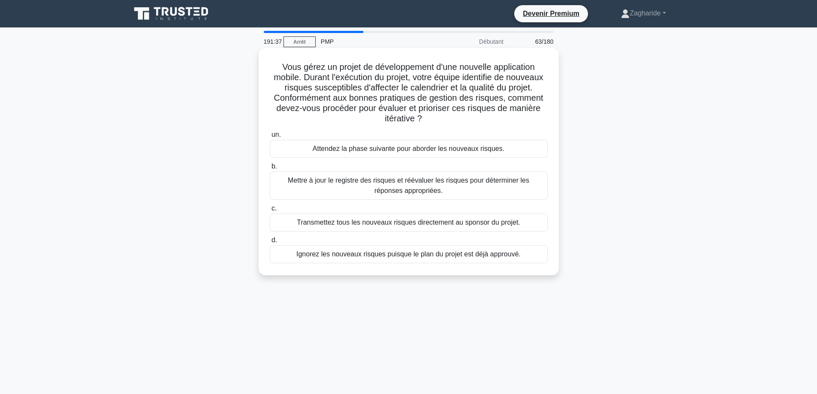
click at [357, 189] on font "Mettre à jour le registre des risques et réévaluer les risques pour déterminer …" at bounding box center [409, 185] width 270 height 21
click at [270, 169] on input "b. Mettre à jour le registre des risques et réévaluer les risques pour détermin…" at bounding box center [270, 167] width 0 height 6
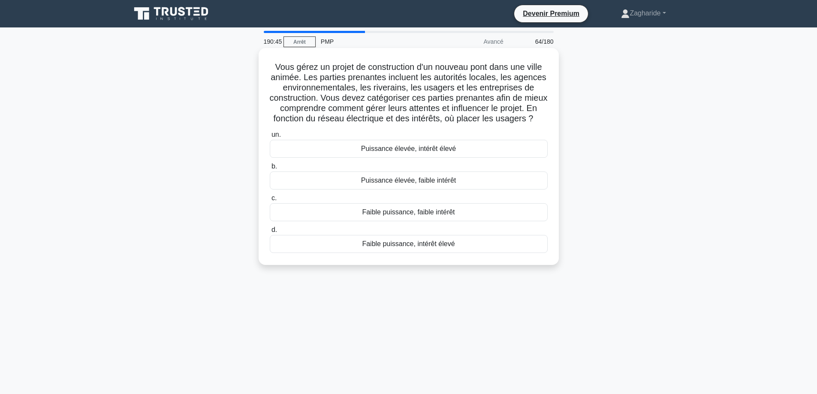
click at [447, 247] on font "Faible puissance, intérêt élevé" at bounding box center [408, 243] width 93 height 7
click at [270, 233] on input "d. Faible puissance, intérêt élevé" at bounding box center [270, 230] width 0 height 6
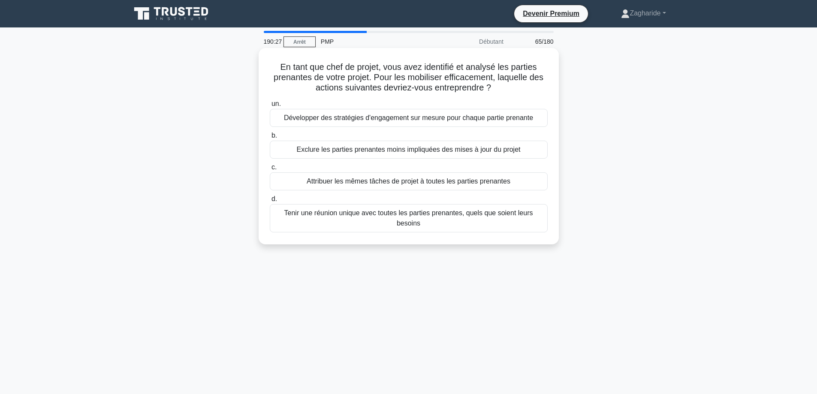
click at [377, 117] on font "Développer des stratégies d'engagement sur mesure pour chaque partie prenante" at bounding box center [408, 117] width 249 height 7
click at [270, 107] on input "un. Développer des stratégies d'engagement sur mesure pour chaque partie prenan…" at bounding box center [270, 104] width 0 height 6
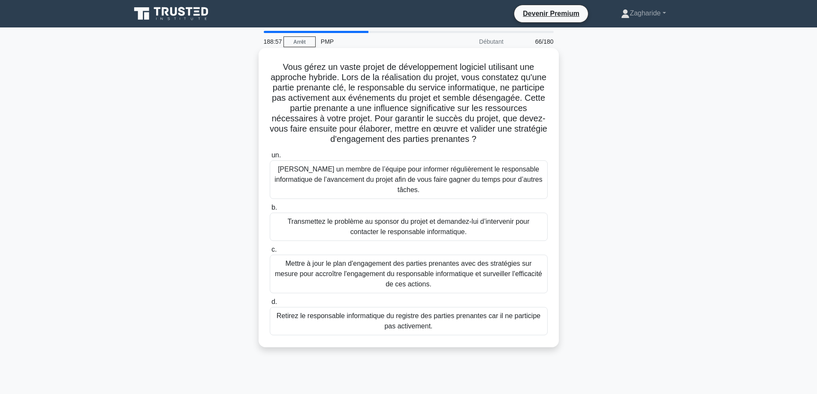
click at [327, 266] on font "Mettre à jour le plan d'engagement des parties prenantes avec des stratégies su…" at bounding box center [408, 274] width 267 height 28
click at [270, 253] on input "c. Mettre à jour le plan d'engagement des parties prenantes avec des stratégies…" at bounding box center [270, 250] width 0 height 6
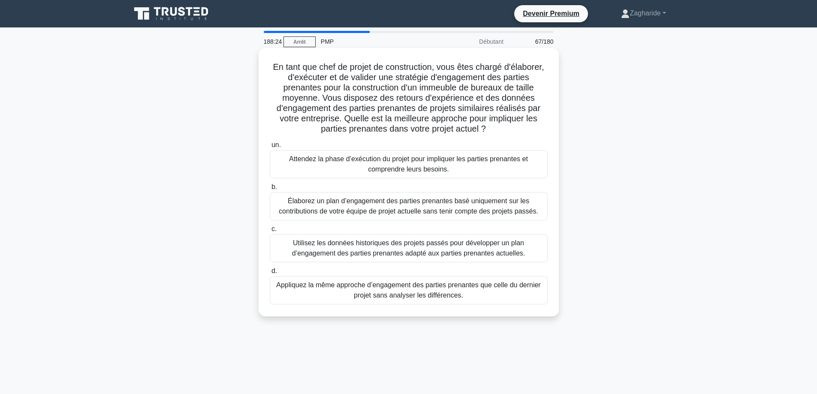
click at [350, 253] on font "Utilisez les données historiques des projets passés pour développer un plan d’e…" at bounding box center [408, 248] width 233 height 18
click at [270, 232] on input "c. Utilisez les données historiques des projets passés pour développer un plan …" at bounding box center [270, 229] width 0 height 6
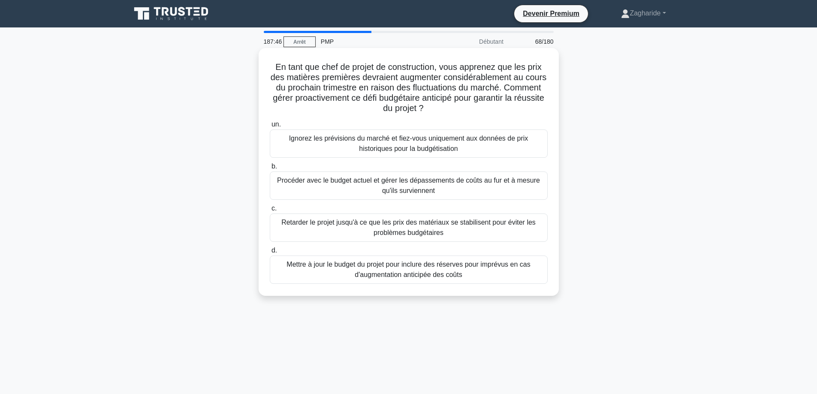
click at [326, 277] on font "Mettre à jour le budget du projet pour inclure des réserves pour imprévus en ca…" at bounding box center [409, 269] width 270 height 21
click at [270, 253] on input "d. Mettre à jour le budget du projet pour inclure des réserves pour imprévus en…" at bounding box center [270, 251] width 0 height 6
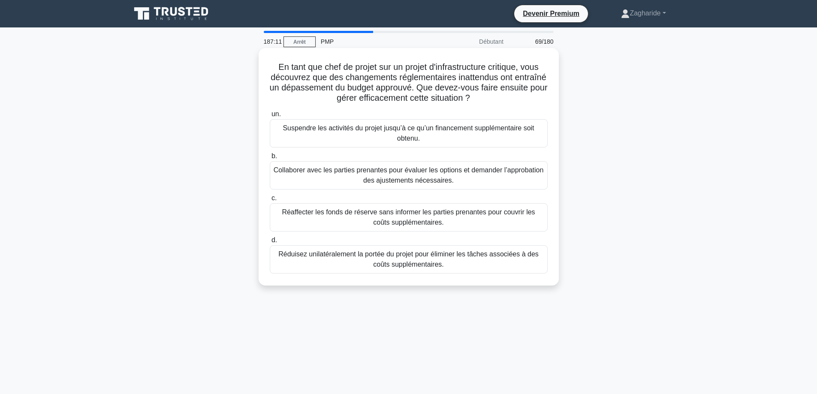
click at [327, 184] on font "Collaborer avec les parties prenantes pour évaluer les options et demander l’ap…" at bounding box center [409, 175] width 270 height 21
click at [270, 159] on input "b. Collaborer avec les parties prenantes pour évaluer les options et demander l…" at bounding box center [270, 156] width 0 height 6
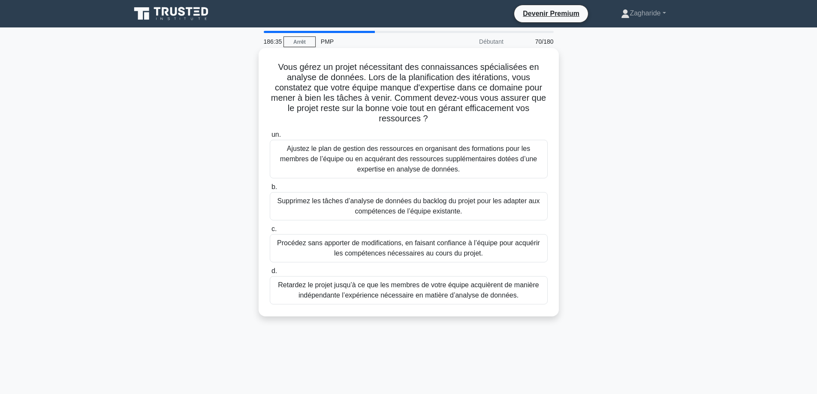
click at [323, 168] on font "Ajustez le plan de gestion des ressources en organisant des formations pour les…" at bounding box center [409, 159] width 270 height 31
click at [270, 138] on input "un. Ajustez le plan de gestion des ressources en organisant des formations pour…" at bounding box center [270, 135] width 0 height 6
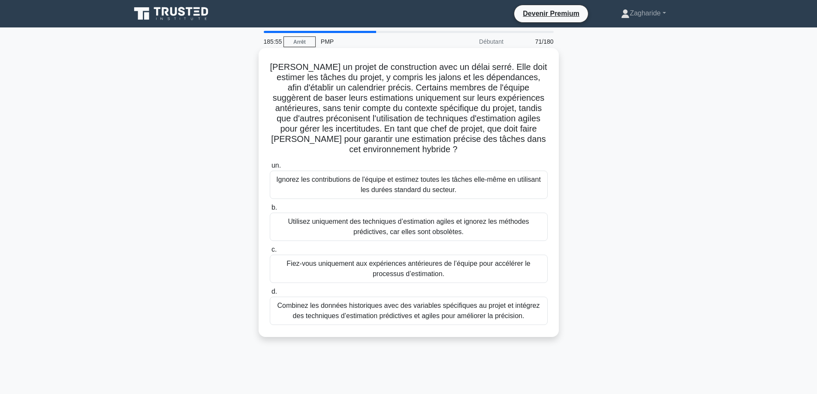
click at [422, 318] on font "Combinez les données historiques avec des variables spécifiques au projet et in…" at bounding box center [408, 311] width 262 height 18
click at [270, 295] on input "d. Combinez les données historiques avec des variables spécifiques au projet et…" at bounding box center [270, 292] width 0 height 6
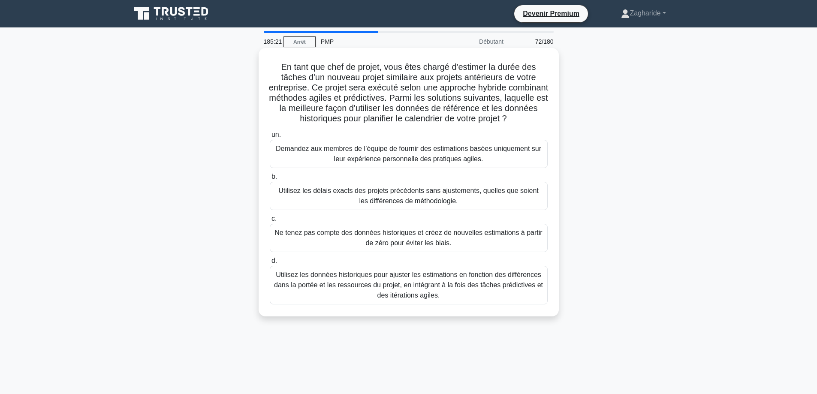
click at [417, 299] on font "Utilisez les données historiques pour ajuster les estimations en fonction des d…" at bounding box center [408, 285] width 269 height 28
click at [270, 264] on input "d. Utilisez les données historiques pour ajuster les estimations en fonction de…" at bounding box center [270, 261] width 0 height 6
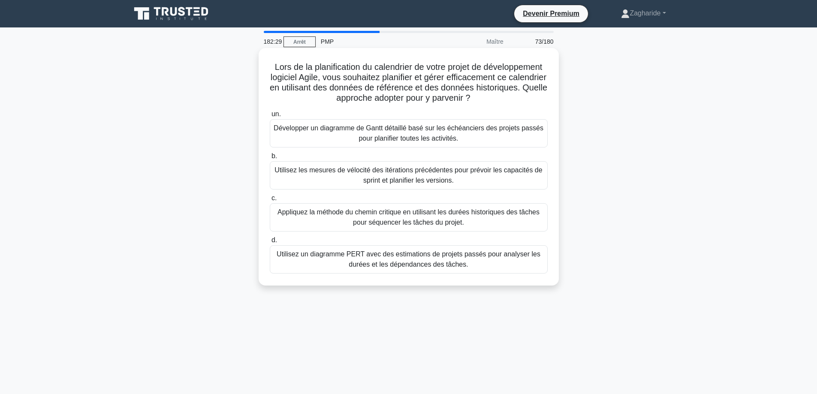
click at [397, 138] on font "Développer un diagramme de Gantt détaillé basé sur les échéanciers des projets …" at bounding box center [409, 133] width 270 height 18
click at [270, 117] on input "un. Développer un diagramme de Gantt détaillé basé sur les échéanciers des proj…" at bounding box center [270, 114] width 0 height 6
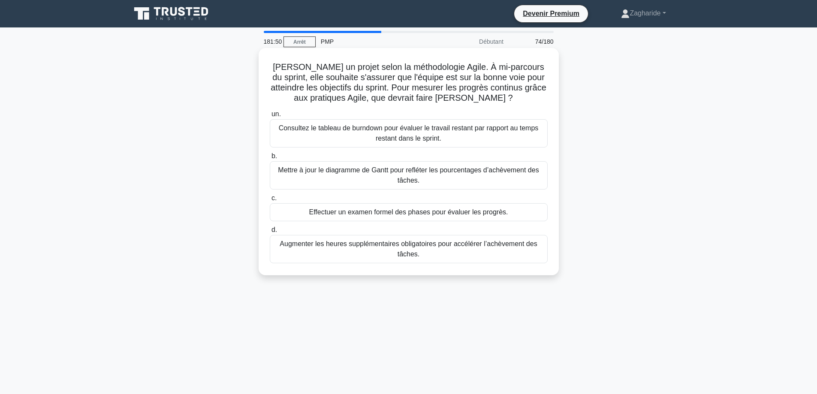
click at [397, 139] on font "Consultez le tableau de burndown pour évaluer le travail restant par rapport au…" at bounding box center [409, 133] width 260 height 18
click at [270, 117] on input "un. Consultez le tableau de burndown pour évaluer le travail restant par rappor…" at bounding box center [270, 114] width 0 height 6
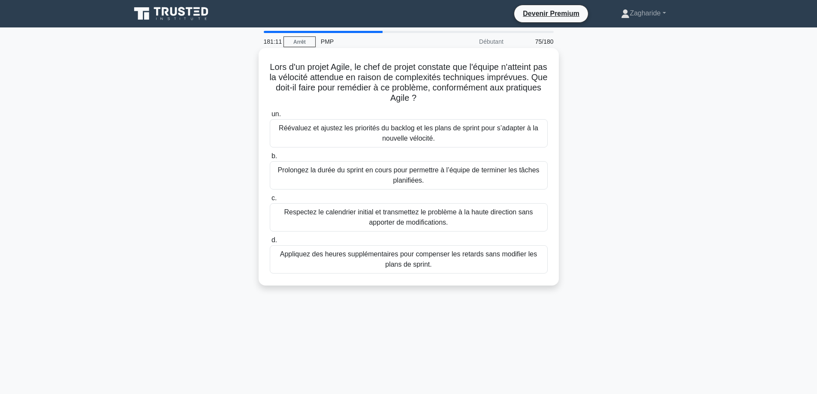
click at [508, 140] on font "Réévaluez et ajustez les priorités du backlog et les plans de sprint pour s’ada…" at bounding box center [409, 133] width 270 height 21
click at [270, 117] on input "un. Réévaluez et ajustez les priorités du backlog et les plans de sprint pour s…" at bounding box center [270, 114] width 0 height 6
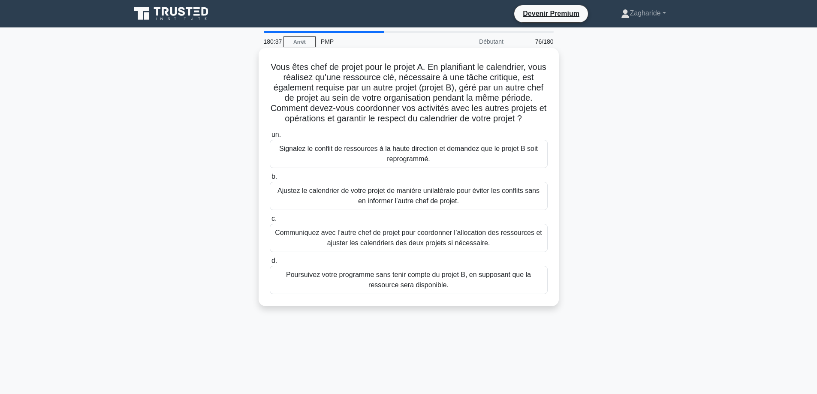
click at [431, 236] on font "Communiquez avec l’autre chef de projet pour coordonner l’allocation des ressou…" at bounding box center [408, 238] width 267 height 18
click at [270, 222] on input "c. Communiquez avec l’autre chef de projet pour coordonner l’allocation des res…" at bounding box center [270, 219] width 0 height 6
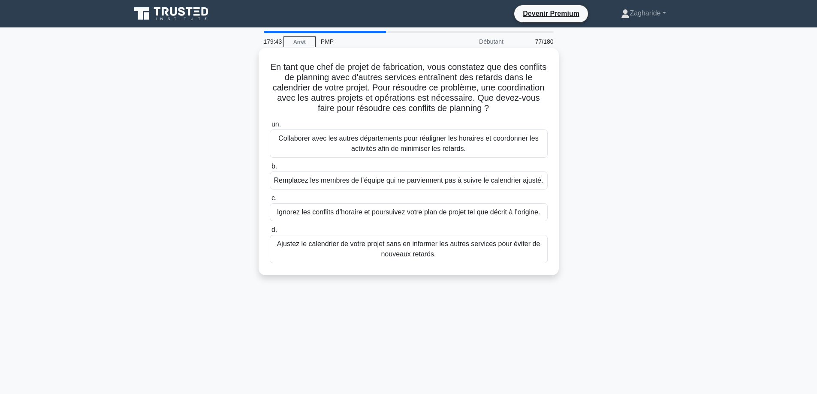
click at [379, 149] on font "Collaborer avec les autres départements pour réaligner les horaires et coordonn…" at bounding box center [408, 144] width 260 height 18
click at [270, 127] on input "un. Collaborer avec les autres départements pour réaligner les horaires et coor…" at bounding box center [270, 125] width 0 height 6
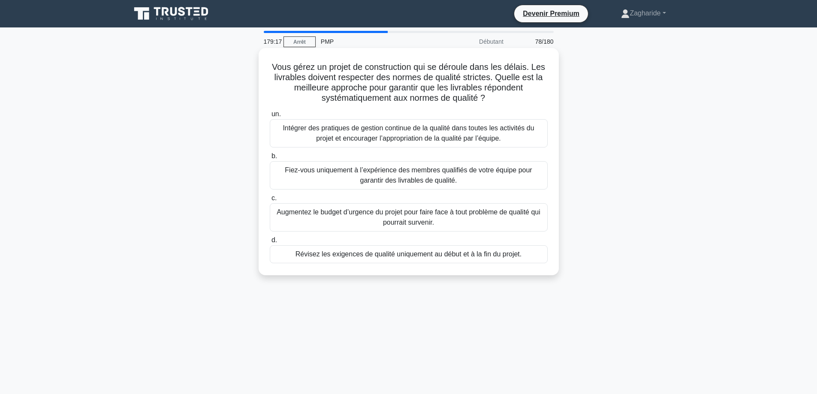
click at [372, 134] on font "Intégrer des pratiques de gestion continue de la qualité dans toutes les activi…" at bounding box center [409, 133] width 270 height 21
click at [270, 117] on input "un. Intégrer des pratiques de gestion continue de la qualité dans toutes les ac…" at bounding box center [270, 114] width 0 height 6
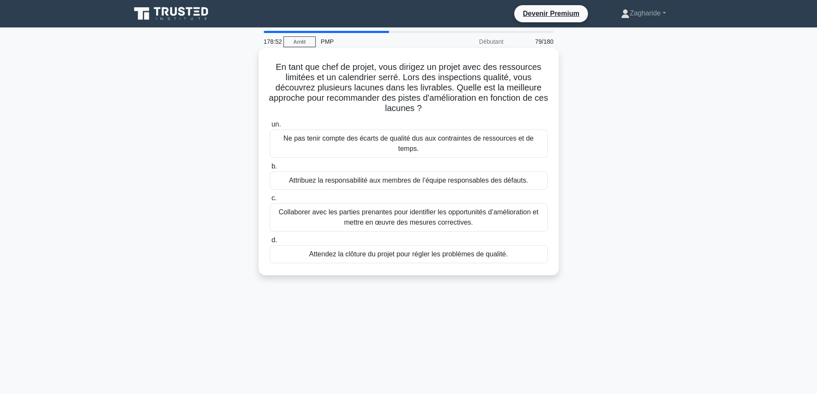
click at [358, 211] on font "Collaborer avec les parties prenantes pour identifier les opportunités d’amélio…" at bounding box center [409, 217] width 260 height 18
click at [270, 201] on input "c. Collaborer avec les parties prenantes pour identifier les opportunités d’amé…" at bounding box center [270, 199] width 0 height 6
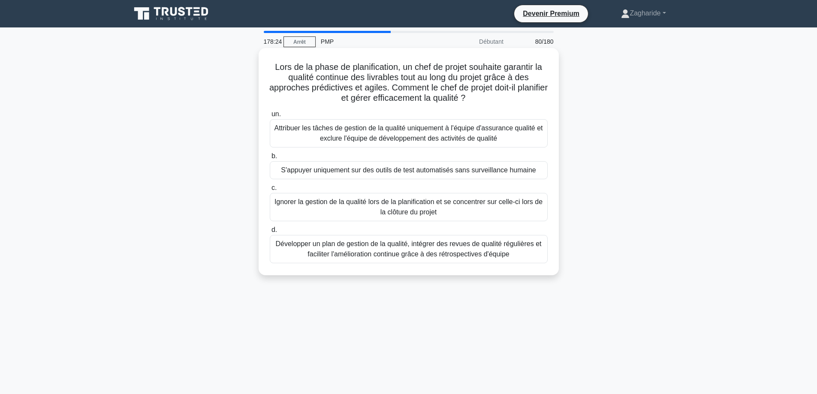
click at [376, 257] on font "Développer un plan de gestion de la qualité, intégrer des revues de qualité rég…" at bounding box center [409, 249] width 266 height 18
click at [270, 233] on input "d. Développer un plan de gestion de la qualité, intégrer des revues de qualité …" at bounding box center [270, 230] width 0 height 6
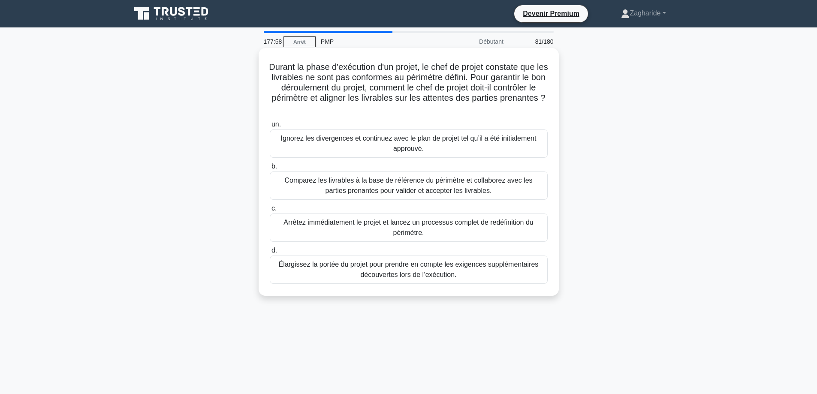
click at [306, 184] on font "Comparez les livrables à la base de référence du périmètre et collaborez avec l…" at bounding box center [408, 186] width 248 height 18
click at [270, 169] on input "b. Comparez les livrables à la base de référence du périmètre et collaborez ave…" at bounding box center [270, 167] width 0 height 6
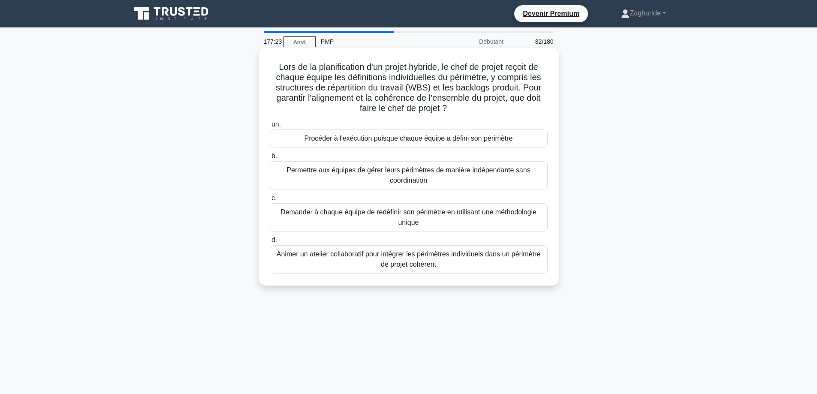
click at [427, 263] on font "Animer un atelier collaboratif pour intégrer les périmètres individuels dans un…" at bounding box center [409, 259] width 264 height 18
click at [270, 243] on input "d. Animer un atelier collaboratif pour intégrer les périmètres individuels dans…" at bounding box center [270, 241] width 0 height 6
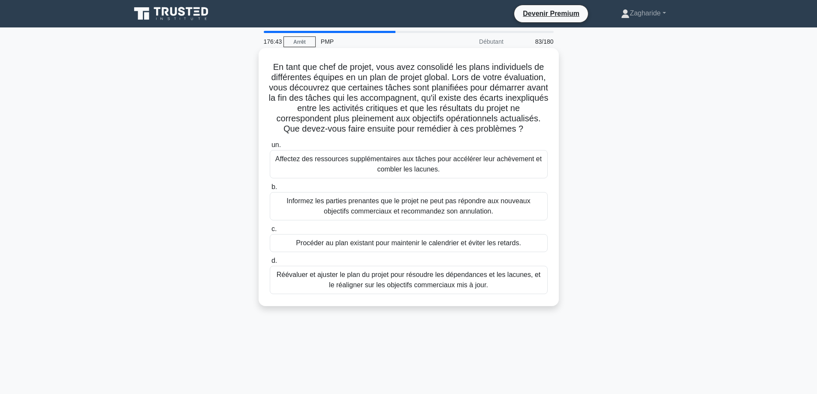
click at [432, 289] on font "Réévaluer et ajuster le plan du projet pour résoudre les dépendances et les lac…" at bounding box center [409, 280] width 264 height 18
click at [270, 264] on input "d. Réévaluer et ajuster le plan du projet pour résoudre les dépendances et les …" at bounding box center [270, 261] width 0 height 6
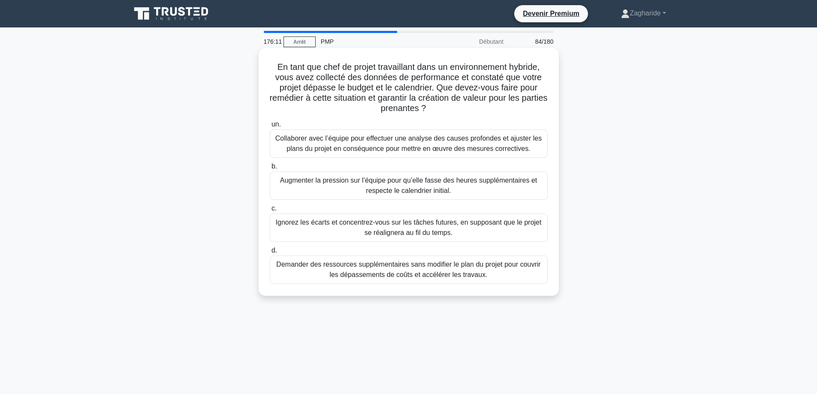
click at [409, 148] on font "Collaborer avec l’équipe pour effectuer une analyse des causes profondes et aju…" at bounding box center [408, 144] width 266 height 18
click at [270, 127] on input "un. Collaborer avec l’équipe pour effectuer une analyse des causes profondes et…" at bounding box center [270, 125] width 0 height 6
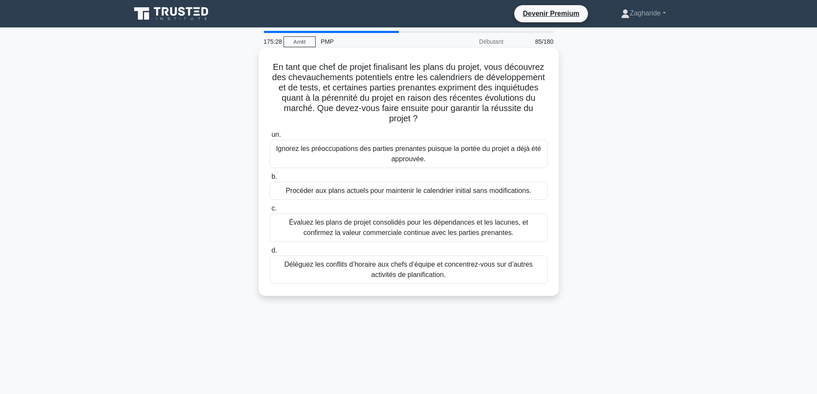
click at [320, 231] on font "Évaluez les plans de projet consolidés pour les dépendances et les lacunes, et …" at bounding box center [409, 227] width 270 height 21
click at [270, 211] on input "c. Évaluez les plans de projet consolidés pour les dépendances et les lacunes, …" at bounding box center [270, 209] width 0 height 6
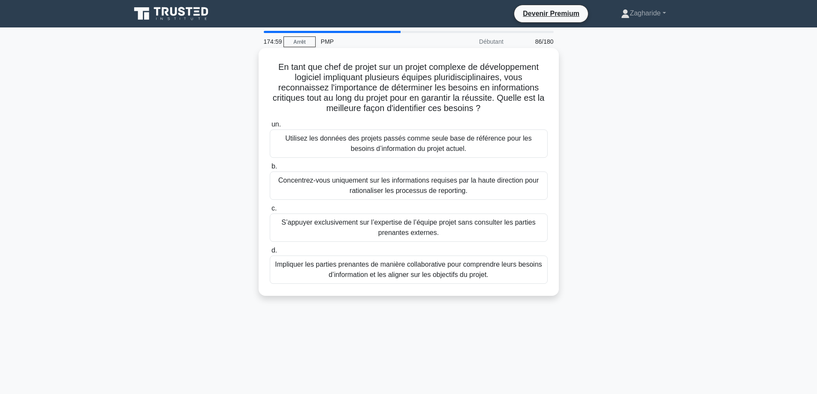
click at [361, 268] on font "Impliquer les parties prenantes de manière collaborative pour comprendre leurs …" at bounding box center [408, 270] width 267 height 18
click at [270, 253] on input "d. Impliquer les parties prenantes de manière collaborative pour comprendre leu…" at bounding box center [270, 251] width 0 height 6
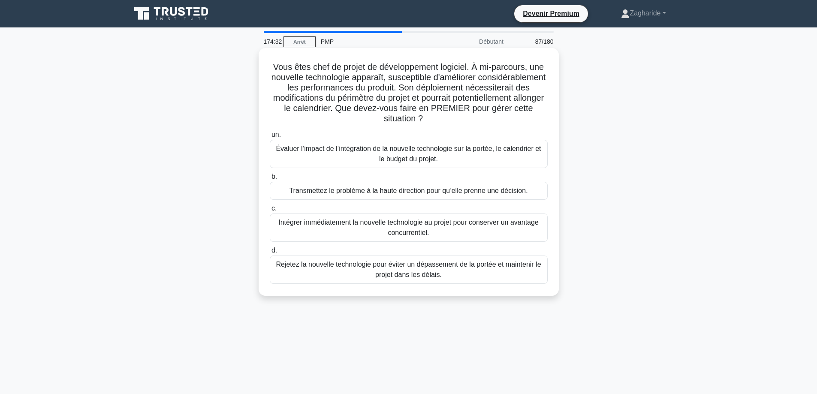
click at [364, 154] on font "Évaluer l’impact de l’intégration de la nouvelle technologie sur la portée, le …" at bounding box center [409, 154] width 270 height 21
click at [270, 138] on input "un. Évaluer l’impact de l’intégration de la nouvelle technologie sur la portée,…" at bounding box center [270, 135] width 0 height 6
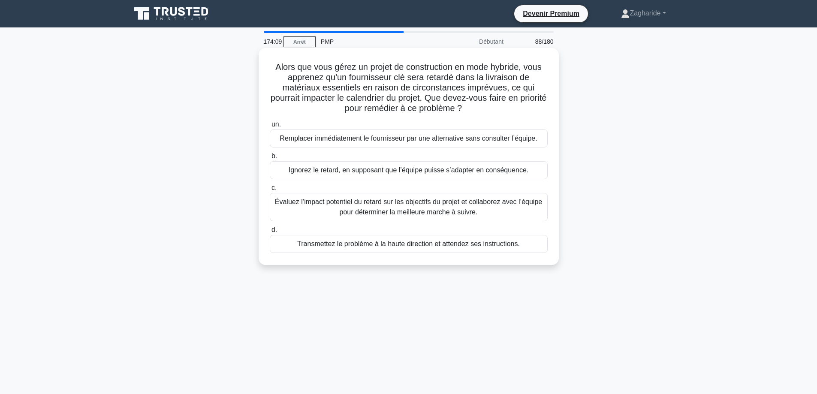
click at [392, 209] on font "Évaluez l’impact potentiel du retard sur les objectifs du projet et collaborez …" at bounding box center [408, 207] width 267 height 18
click at [270, 191] on input "c. Évaluez l’impact potentiel du retard sur les objectifs du projet et collabor…" at bounding box center [270, 188] width 0 height 6
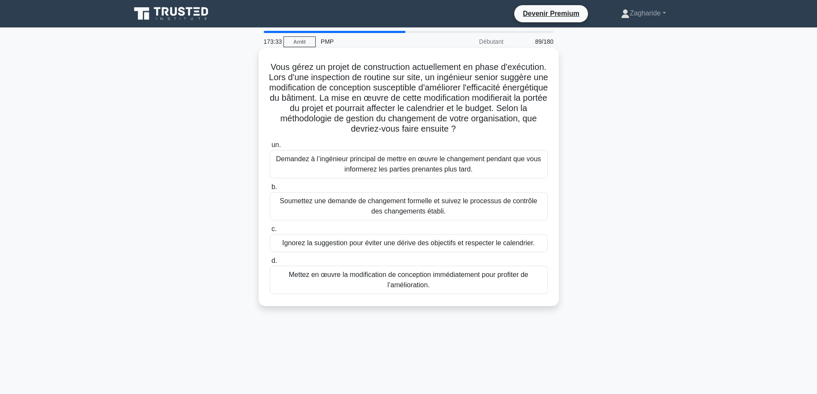
click at [335, 215] on font "Soumettez une demande de changement formelle et suivez le processus de contrôle…" at bounding box center [409, 206] width 270 height 21
click at [270, 190] on input "b. Soumettez une demande de changement formelle et suivez le processus de contr…" at bounding box center [270, 187] width 0 height 6
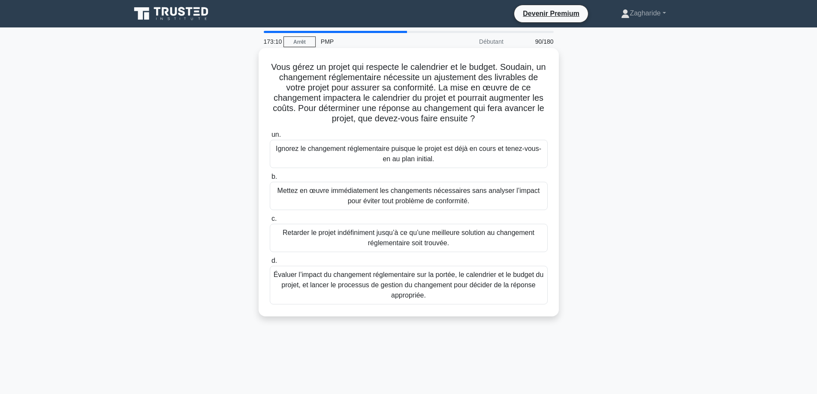
click at [387, 291] on font "Évaluer l’impact du changement réglementaire sur la portée, le calendrier et le…" at bounding box center [409, 285] width 270 height 31
click at [270, 264] on input "d. Évaluer l’impact du changement réglementaire sur la portée, le calendrier et…" at bounding box center [270, 261] width 0 height 6
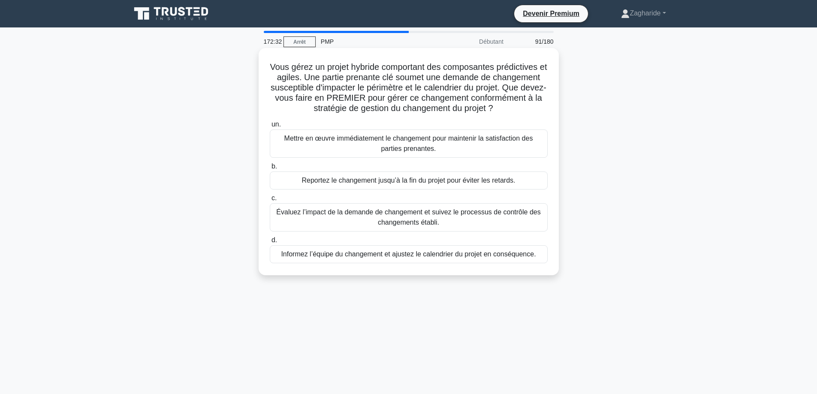
click at [352, 222] on font "Évaluez l’impact de la demande de changement et suivez le processus de contrôle…" at bounding box center [409, 217] width 270 height 21
click at [270, 201] on input "c. Évaluez l’impact de la demande de changement et suivez le processus de contr…" at bounding box center [270, 199] width 0 height 6
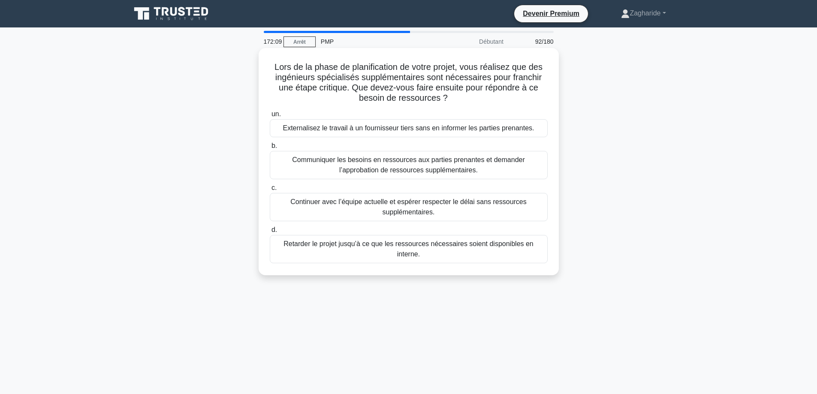
click at [372, 170] on font "Communiquer les besoins en ressources aux parties prenantes et demander l’appro…" at bounding box center [408, 165] width 233 height 18
click at [270, 149] on input "b. Communiquer les besoins en ressources aux parties prenantes et demander l’ap…" at bounding box center [270, 146] width 0 height 6
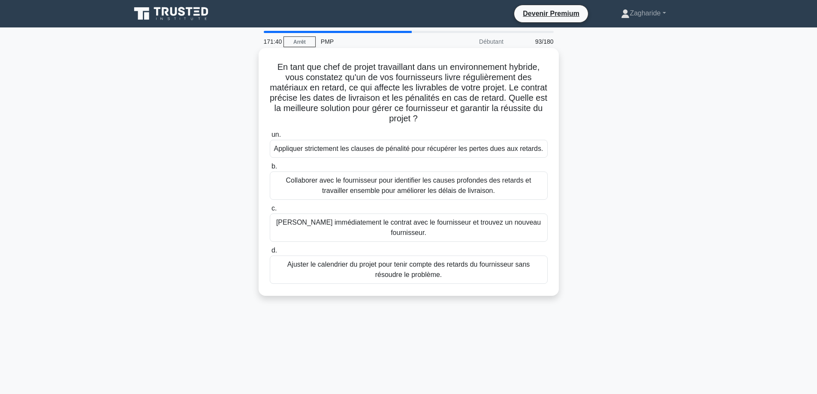
click at [365, 180] on font "Collaborer avec le fournisseur pour identifier les causes profondes des retards…" at bounding box center [408, 186] width 245 height 18
click at [270, 169] on input "b. Collaborer avec le fournisseur pour identifier les causes profondes des reta…" at bounding box center [270, 167] width 0 height 6
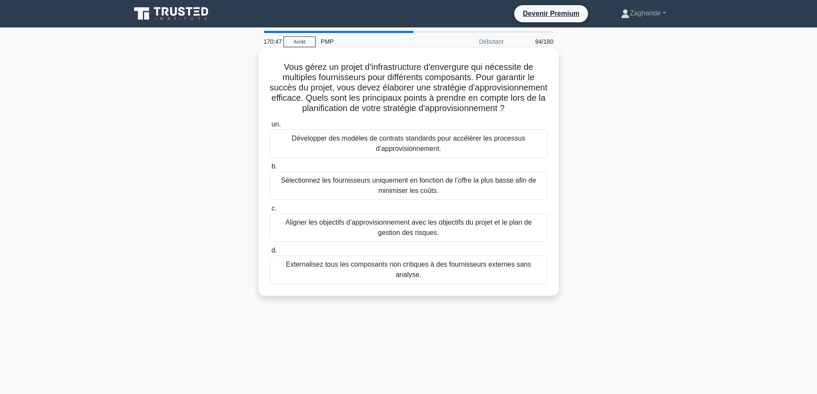
click at [356, 238] on font "Aligner les objectifs d’approvisionnement avec les objectifs du projet et le pl…" at bounding box center [409, 227] width 270 height 21
click at [270, 211] on input "c. Aligner les objectifs d’approvisionnement avec les objectifs du projet et le…" at bounding box center [270, 209] width 0 height 6
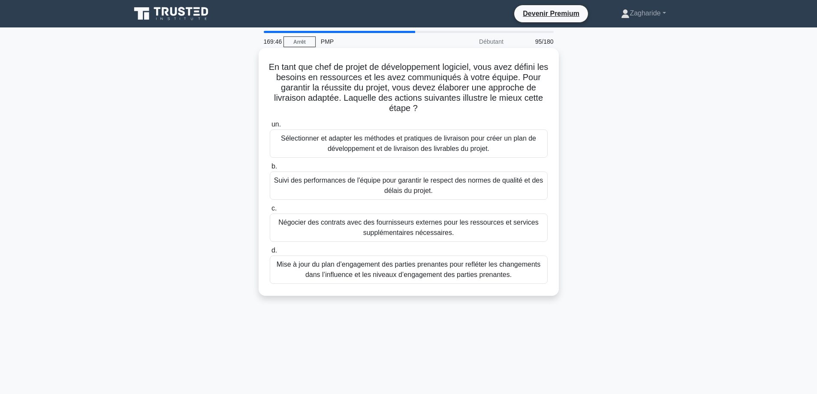
click at [373, 150] on font "Sélectionner et adapter les méthodes et pratiques de livraison pour créer un pl…" at bounding box center [408, 144] width 255 height 18
click at [270, 127] on input "un. Sélectionner et adapter les méthodes et pratiques de livraison pour créer u…" at bounding box center [270, 125] width 0 height 6
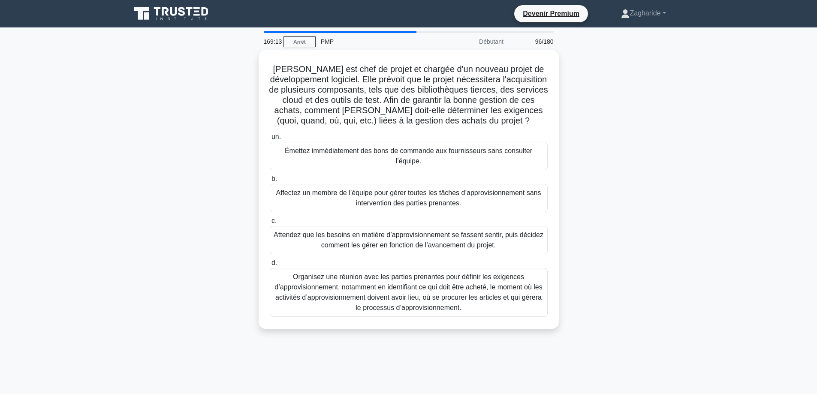
click at [391, 295] on font "Organisez une réunion avec les parties prenantes pour définir les exigences d’a…" at bounding box center [408, 292] width 268 height 38
click at [270, 266] on input "d. Organisez une réunion avec les parties prenantes pour définir les exigences …" at bounding box center [270, 263] width 0 height 6
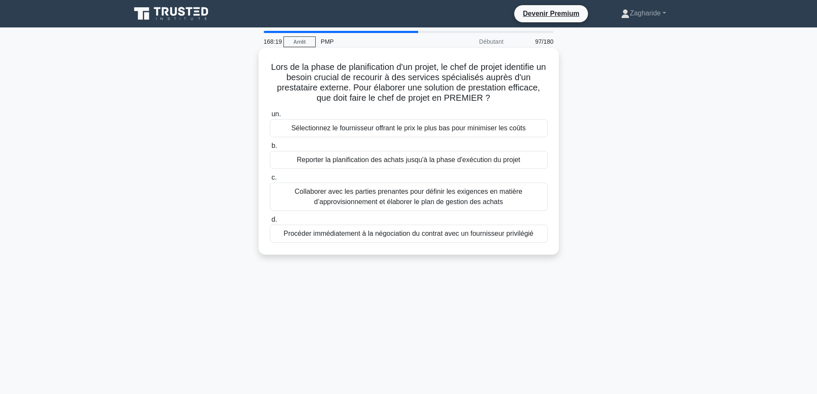
click at [428, 194] on font "Collaborer avec les parties prenantes pour définir les exigences en matière d’a…" at bounding box center [409, 197] width 228 height 18
click at [270, 180] on input "c. Collaborer avec les parties prenantes pour définir les exigences en matière …" at bounding box center [270, 178] width 0 height 6
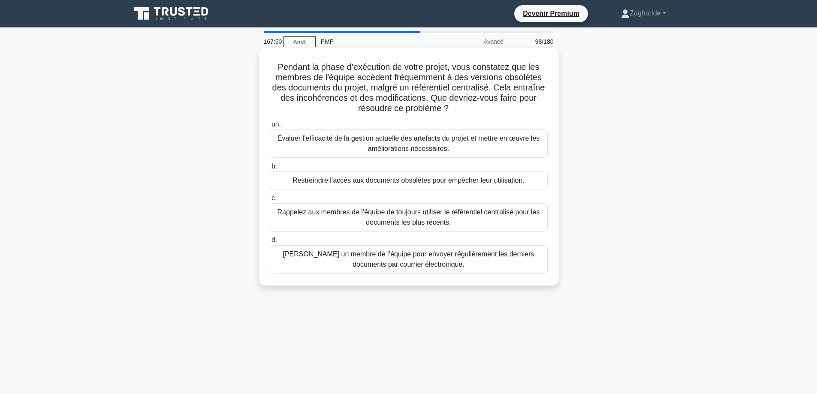
click at [438, 151] on font "Évaluer l’efficacité de la gestion actuelle des artefacts du projet et mettre e…" at bounding box center [408, 144] width 262 height 18
click at [270, 127] on input "un. Évaluer l’efficacité de la gestion actuelle des artefacts du projet et mett…" at bounding box center [270, 125] width 0 height 6
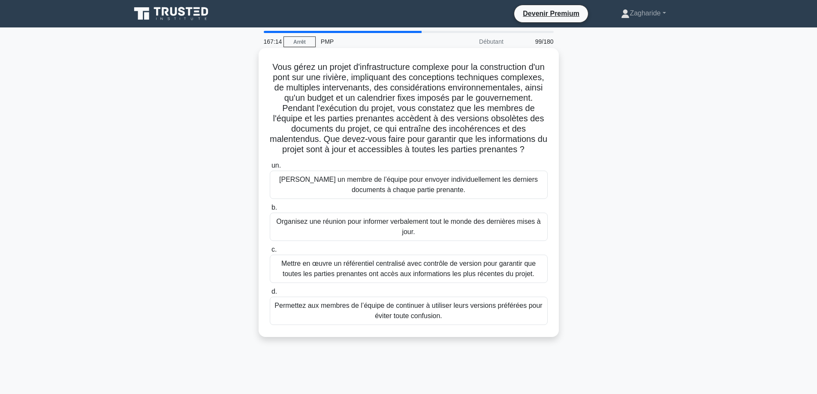
click at [401, 279] on font "Mettre en œuvre un référentiel centralisé avec contrôle de version pour garanti…" at bounding box center [409, 269] width 270 height 21
click at [270, 253] on input "c. Mettre en œuvre un référentiel centralisé avec contrôle de version pour gara…" at bounding box center [270, 250] width 0 height 6
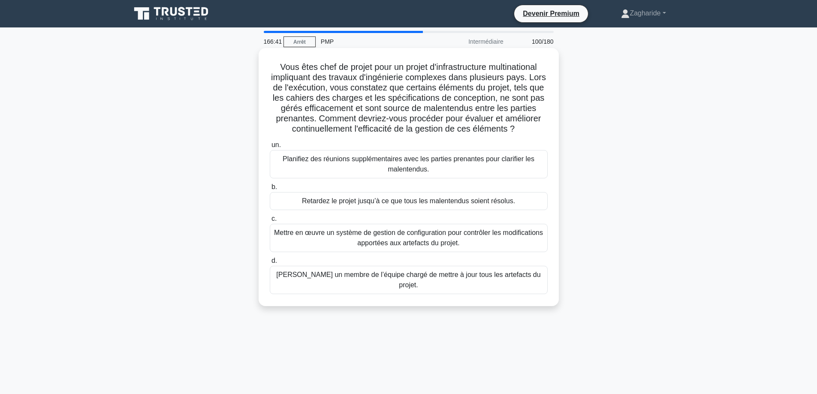
click at [384, 236] on font "Mettre en œuvre un système de gestion de configuration pour contrôler les modif…" at bounding box center [408, 238] width 269 height 18
click at [270, 222] on input "c. Mettre en œuvre un système de gestion de configuration pour contrôler les mo…" at bounding box center [270, 219] width 0 height 6
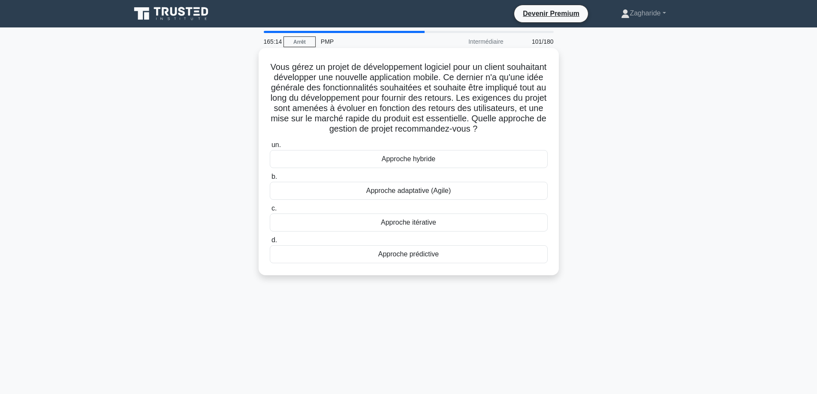
click at [396, 194] on font "Approche adaptative (Agile)" at bounding box center [408, 190] width 84 height 7
click at [270, 180] on input "b. Approche adaptative (Agile)" at bounding box center [270, 177] width 0 height 6
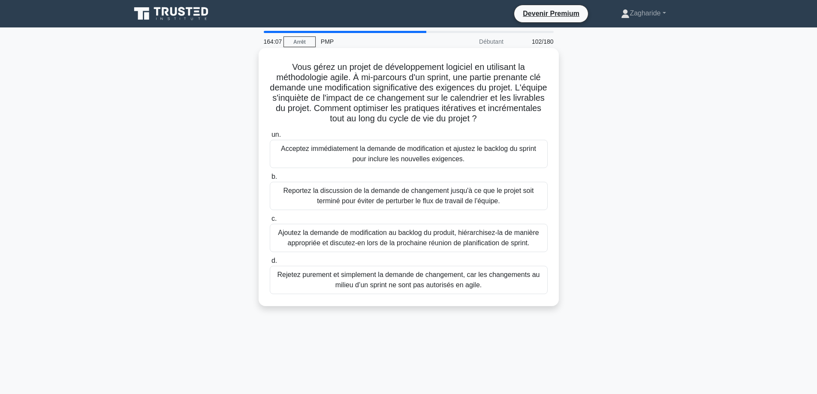
click at [374, 245] on font "Ajoutez la demande de modification au backlog du produit, hiérarchisez-la de ma…" at bounding box center [408, 238] width 261 height 18
click at [270, 222] on input "c. Ajoutez la demande de modification au backlog du produit, hiérarchisez-la de…" at bounding box center [270, 219] width 0 height 6
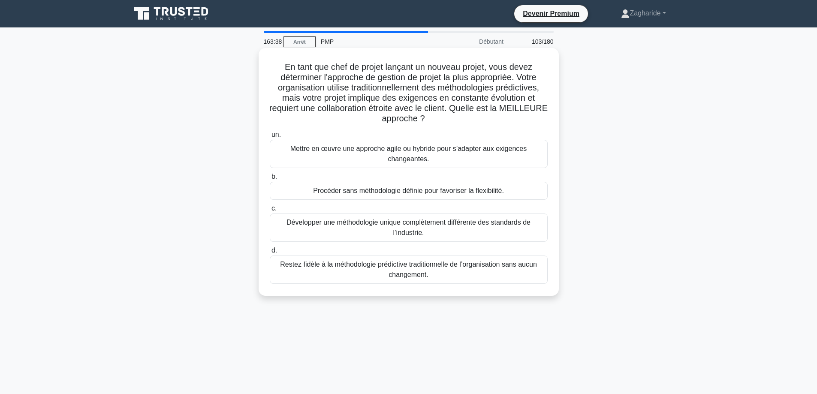
click at [415, 150] on font "Mettre en œuvre une approche agile ou hybride pour s’adapter aux exigences chan…" at bounding box center [408, 154] width 236 height 18
click at [270, 138] on input "un. Mettre en œuvre une approche agile ou hybride pour s’adapter aux exigences …" at bounding box center [270, 135] width 0 height 6
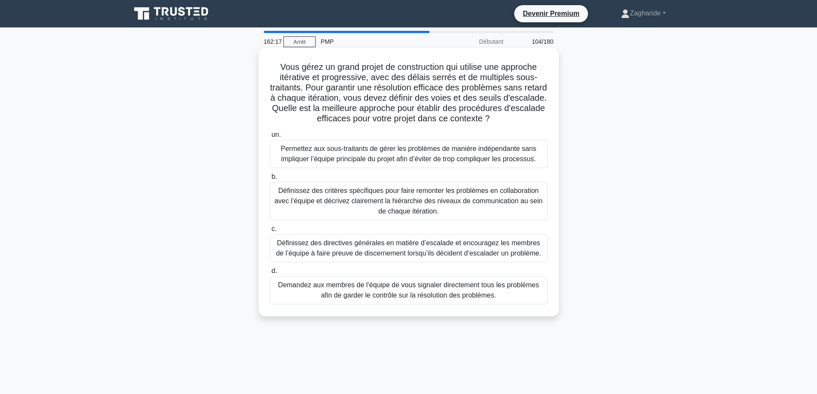
click at [400, 201] on font "Définissez des critères spécifiques pour faire remonter les problèmes en collab…" at bounding box center [408, 201] width 268 height 28
click at [270, 180] on input "b. Définissez des critères spécifiques pour faire remonter les problèmes en col…" at bounding box center [270, 177] width 0 height 6
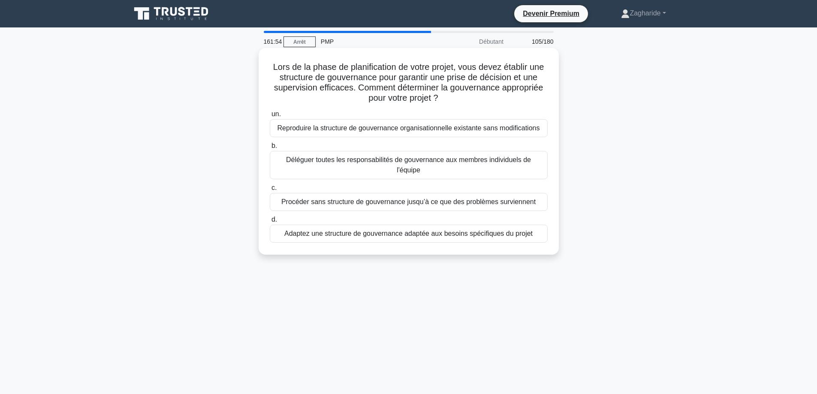
click at [402, 230] on font "Adaptez une structure de gouvernance adaptée aux besoins spécifiques du projet" at bounding box center [408, 233] width 248 height 7
click at [270, 223] on input "d. Adaptez une structure de gouvernance adaptée aux besoins spécifiques du proj…" at bounding box center [270, 220] width 0 height 6
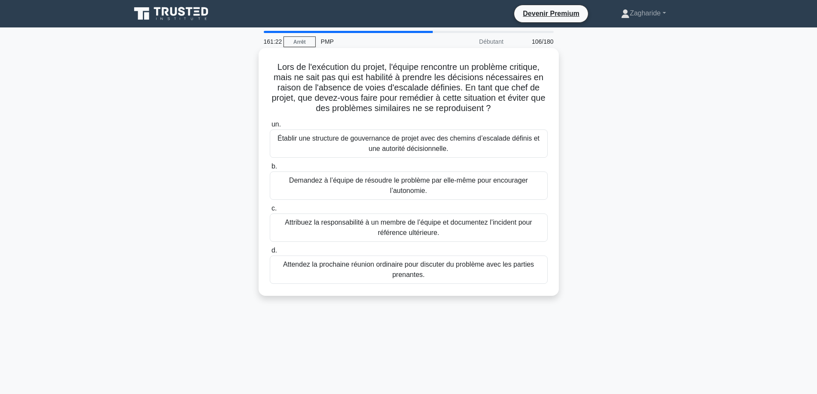
click at [356, 153] on font "Établir une structure de gouvernance de projet avec des chemins d’escalade défi…" at bounding box center [409, 143] width 270 height 21
click at [270, 127] on input "un. Établir une structure de gouvernance de projet avec des chemins d’escalade …" at bounding box center [270, 125] width 0 height 6
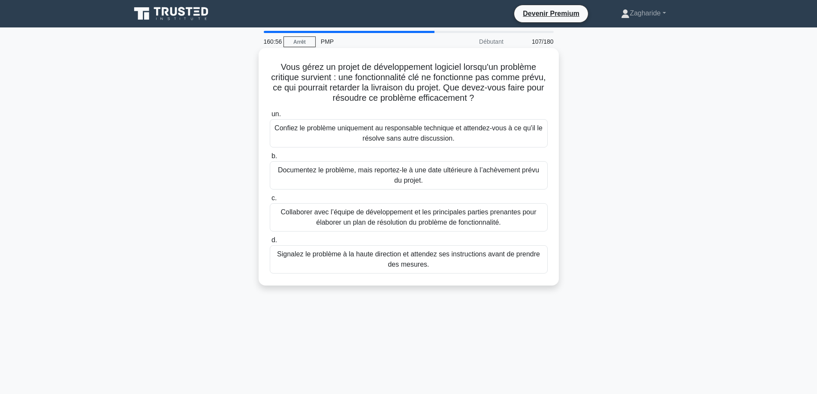
click at [366, 219] on font "Collaborer avec l’équipe de développement et les principales parties prenantes …" at bounding box center [409, 217] width 256 height 18
click at [270, 201] on input "c. Collaborer avec l’équipe de développement et les principales parties prenant…" at bounding box center [270, 199] width 0 height 6
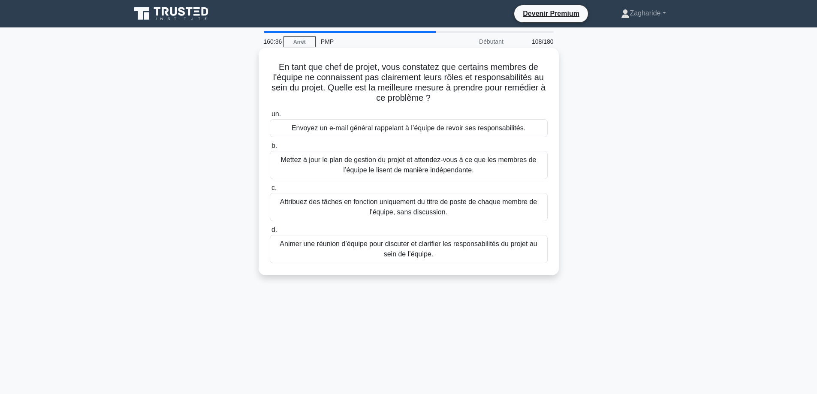
click at [363, 256] on font "Animer une réunion d’équipe pour discuter et clarifier les responsabilités du p…" at bounding box center [409, 249] width 270 height 21
click at [270, 233] on input "d. Animer une réunion d’équipe pour discuter et clarifier les responsabilités d…" at bounding box center [270, 230] width 0 height 6
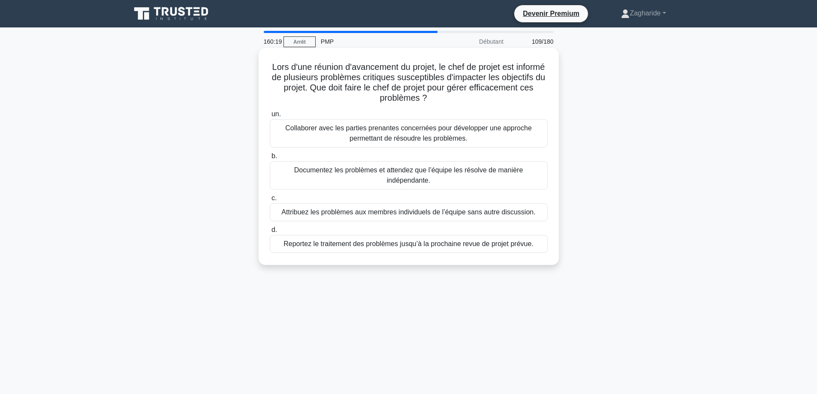
click at [358, 127] on font "Collaborer avec les parties prenantes concernées pour développer une approche p…" at bounding box center [408, 133] width 247 height 18
click at [270, 117] on input "un. Collaborer avec les parties prenantes concernées pour développer une approc…" at bounding box center [270, 114] width 0 height 6
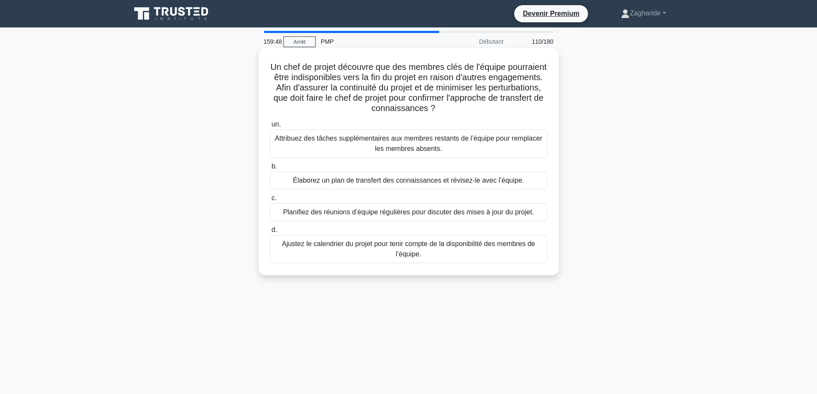
click at [336, 180] on font "Élaborez un plan de transfert des connaissances et révisez-le avec l’équipe." at bounding box center [408, 180] width 231 height 7
click at [270, 169] on input "b. Élaborez un plan de transfert des connaissances et révisez-le avec l’équipe." at bounding box center [270, 167] width 0 height 6
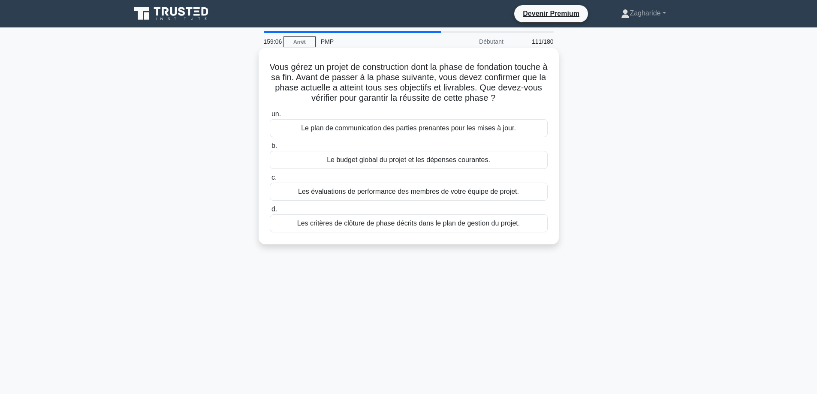
click at [421, 224] on font "Les critères de clôture de phase décrits dans le plan de gestion du projet." at bounding box center [408, 223] width 223 height 7
click at [270, 212] on input "d. Les critères de clôture de phase décrits dans le plan de gestion du projet." at bounding box center [270, 210] width 0 height 6
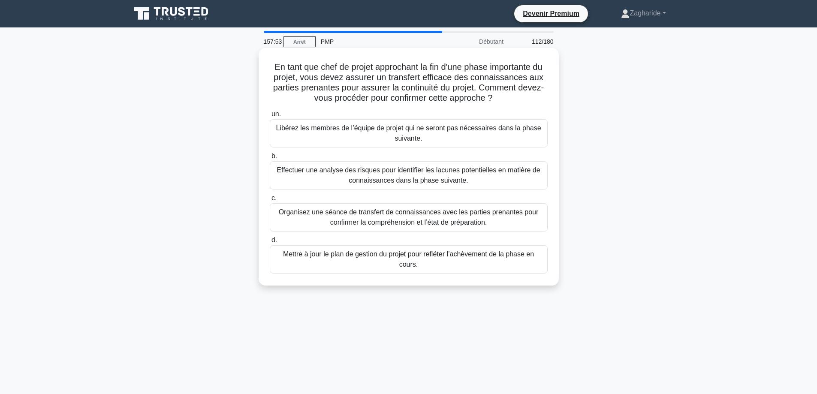
click at [528, 265] on font "Mettre à jour le plan de gestion du projet pour refléter l’achèvement de la pha…" at bounding box center [409, 259] width 270 height 21
click at [270, 243] on input "d. Mettre à jour le plan de gestion du projet pour refléter l’achèvement de la …" at bounding box center [270, 241] width 0 height 6
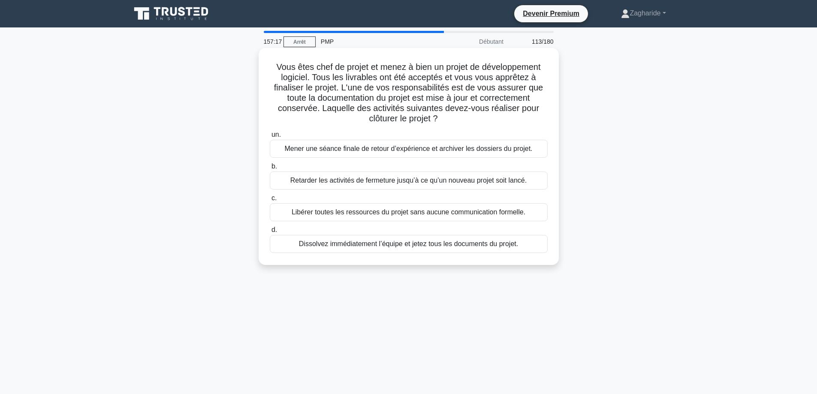
click at [331, 150] on font "Mener une séance finale de retour d’expérience et archiver les dossiers du proj…" at bounding box center [408, 148] width 248 height 7
click at [270, 138] on input "un. Mener une séance finale de retour d’expérience et archiver les dossiers du …" at bounding box center [270, 135] width 0 height 6
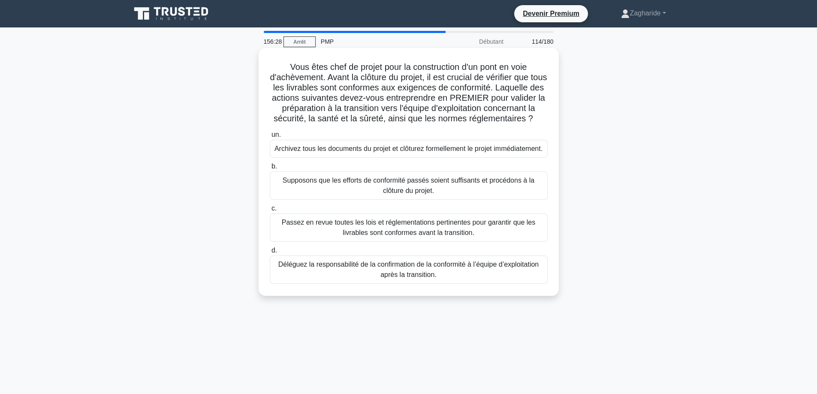
click at [364, 236] on font "Passez en revue toutes les lois et réglementations pertinentes pour garantir qu…" at bounding box center [408, 228] width 253 height 18
click at [270, 211] on input "c. Passez en revue toutes les lois et réglementations pertinentes pour garantir…" at bounding box center [270, 209] width 0 height 6
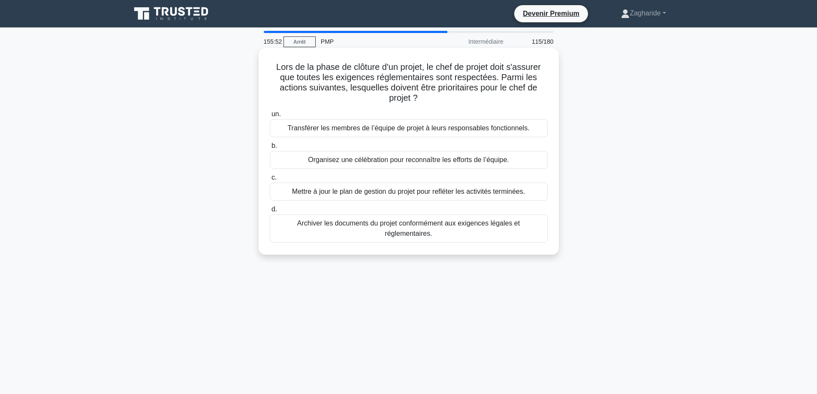
click at [421, 226] on font "Archiver les documents du projet conformément aux exigences légales et réglemen…" at bounding box center [408, 229] width 223 height 18
click at [270, 212] on input "d. Archiver les documents du projet conformément aux exigences légales et régle…" at bounding box center [270, 210] width 0 height 6
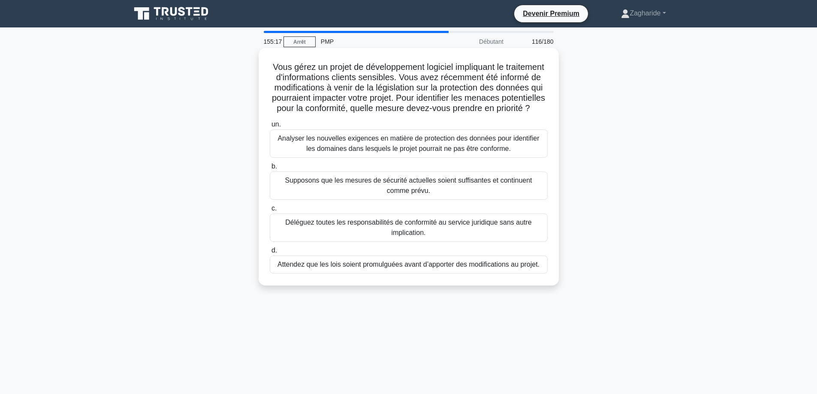
click at [417, 152] on font "Analyser les nouvelles exigences en matière de protection des données pour iden…" at bounding box center [408, 144] width 262 height 18
click at [270, 127] on input "un. Analyser les nouvelles exigences en matière de protection des données pour …" at bounding box center [270, 125] width 0 height 6
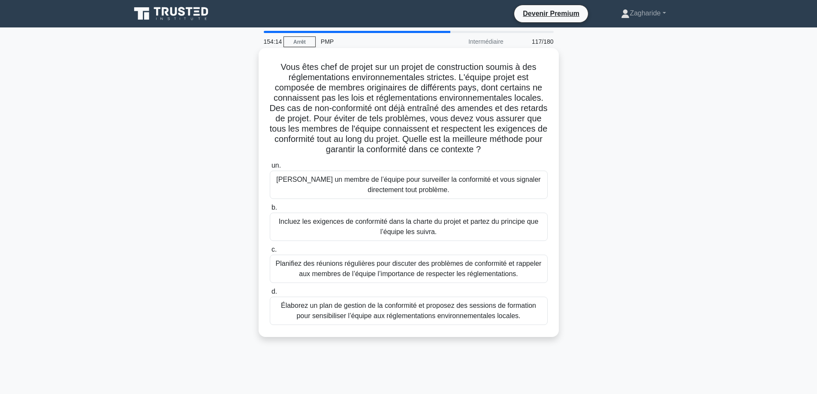
click at [440, 316] on font "Élaborez un plan de gestion de la conformité et proposez des sessions de format…" at bounding box center [408, 311] width 255 height 18
click at [270, 295] on input "d. Élaborez un plan de gestion de la conformité et proposez des sessions de for…" at bounding box center [270, 292] width 0 height 6
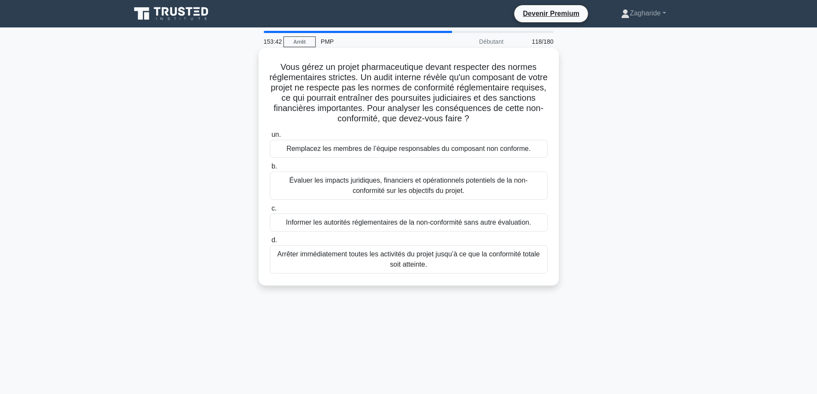
click at [388, 193] on font "Évaluer les impacts juridiques, financiers et opérationnels potentiels de la no…" at bounding box center [408, 186] width 238 height 18
click at [270, 169] on input "b. Évaluer les impacts juridiques, financiers et opérationnels potentiels de la…" at bounding box center [270, 167] width 0 height 6
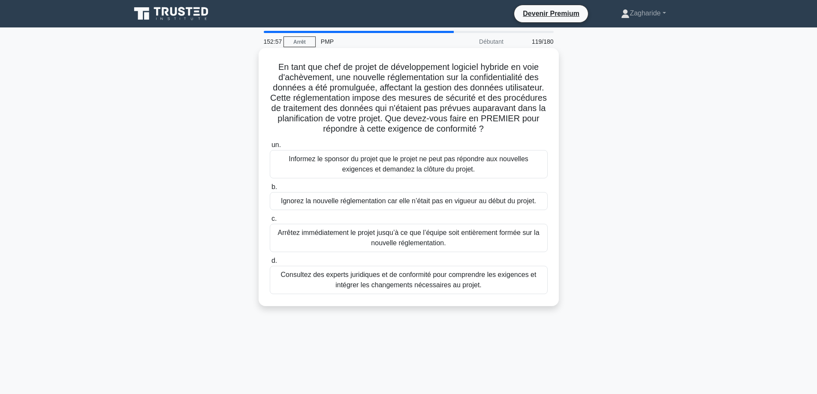
click at [395, 292] on div "Consultez des experts juridiques et de conformité pour comprendre les exigences…" at bounding box center [409, 280] width 278 height 28
click at [270, 264] on input "d. Consultez des experts juridiques et de conformité pour comprendre les exigen…" at bounding box center [270, 261] width 0 height 6
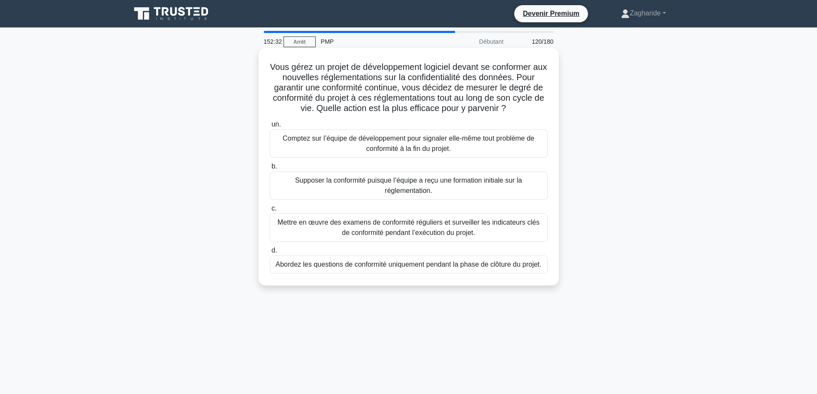
click at [436, 229] on font "Mettre en œuvre des examens de conformité réguliers et surveiller les indicateu…" at bounding box center [408, 228] width 262 height 18
click at [270, 211] on input "c. Mettre en œuvre des examens de conformité réguliers et surveiller les indica…" at bounding box center [270, 209] width 0 height 6
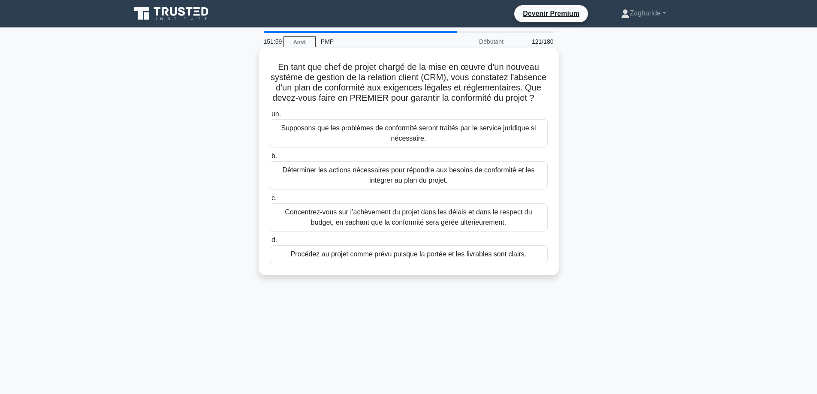
click at [351, 180] on font "Déterminer les actions nécessaires pour répondre aux besoins de conformité et l…" at bounding box center [409, 175] width 270 height 21
click at [270, 159] on input "b. Déterminer les actions nécessaires pour répondre aux besoins de conformité e…" at bounding box center [270, 156] width 0 height 6
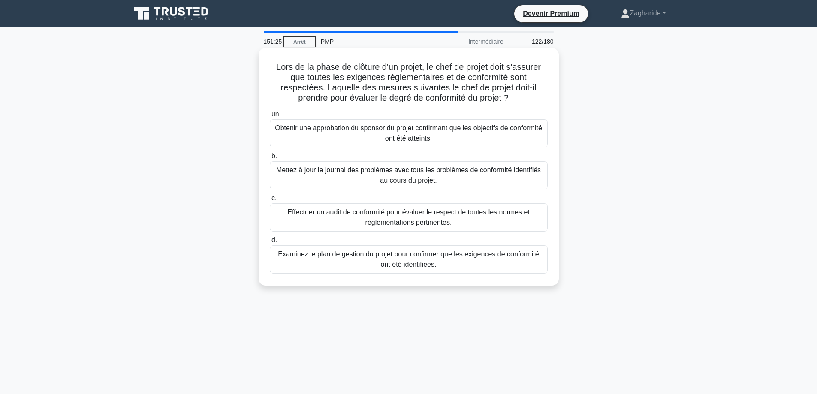
click at [332, 226] on font "Effectuer un audit de conformité pour évaluer le respect de toutes les normes e…" at bounding box center [409, 217] width 270 height 21
click at [270, 201] on input "c. Effectuer un audit de conformité pour évaluer le respect de toutes les norme…" at bounding box center [270, 199] width 0 height 6
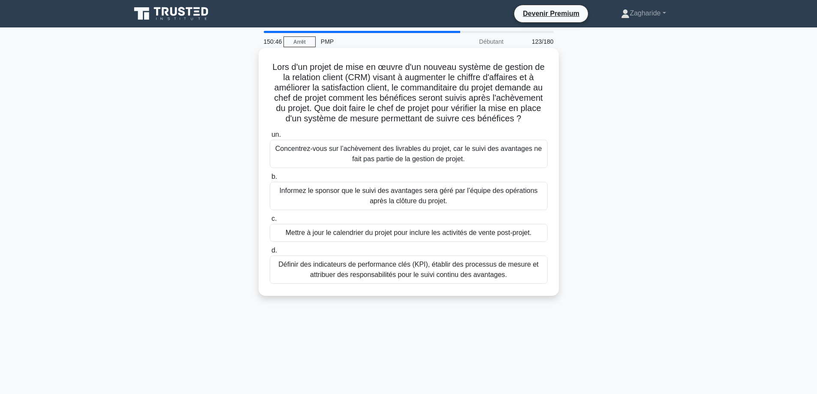
click at [362, 278] on font "Définir des indicateurs de performance clés (KPI), établir des processus de mes…" at bounding box center [408, 270] width 260 height 18
click at [270, 253] on input "d. Définir des indicateurs de performance clés (KPI), établir des processus de …" at bounding box center [270, 251] width 0 height 6
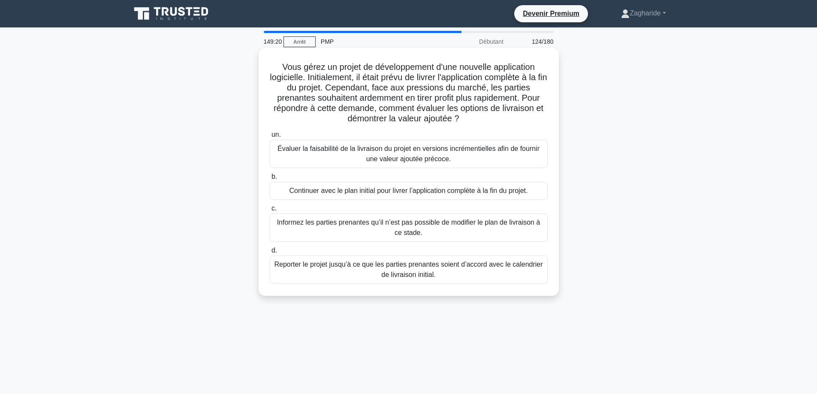
click at [358, 159] on font "Évaluer la faisabilité de la livraison du projet en versions incrémentielles af…" at bounding box center [409, 154] width 270 height 21
click at [270, 138] on input "un. Évaluer la faisabilité de la livraison du projet en versions incrémentielle…" at bounding box center [270, 135] width 0 height 6
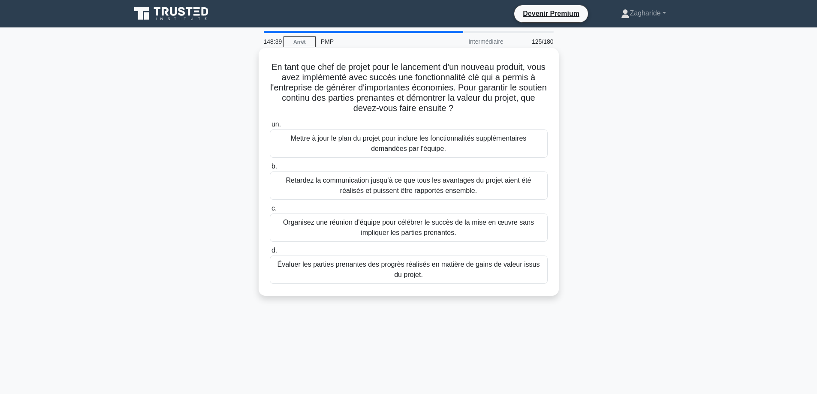
click at [466, 270] on font "Évaluer les parties prenantes des progrès réalisés en matière de gains de valeu…" at bounding box center [409, 269] width 270 height 21
click at [270, 253] on input "d. Évaluer les parties prenantes des progrès réalisés en matière de gains de va…" at bounding box center [270, 251] width 0 height 6
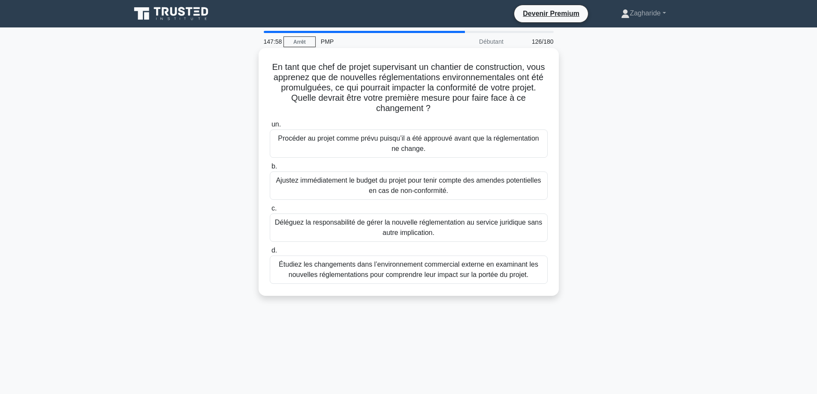
click at [396, 277] on font "Étudiez les changements dans l’environnement commercial externe en examinant le…" at bounding box center [408, 270] width 259 height 18
click at [270, 253] on input "d. Étudiez les changements dans l’environnement commercial externe en examinant…" at bounding box center [270, 251] width 0 height 6
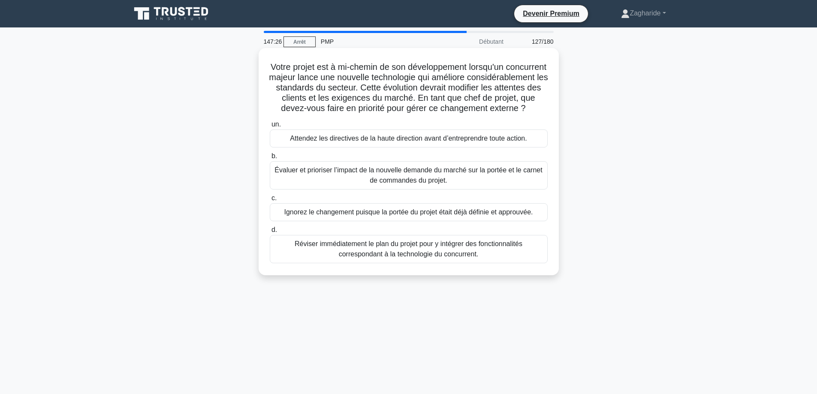
click at [302, 186] on font "Évaluer et prioriser l’impact de la nouvelle demande du marché sur la portée et…" at bounding box center [409, 175] width 270 height 21
click at [270, 159] on input "b. Évaluer et prioriser l’impact de la nouvelle demande du marché sur la portée…" at bounding box center [270, 156] width 0 height 6
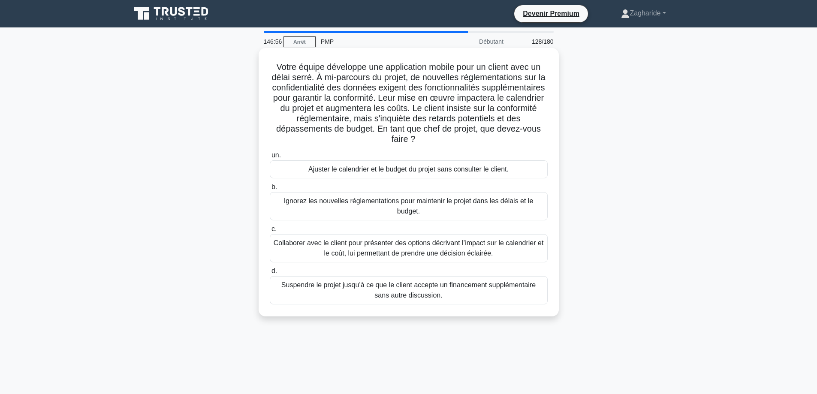
click at [409, 245] on font "Collaborer avec le client pour présenter des options décrivant l’impact sur le …" at bounding box center [409, 248] width 270 height 18
click at [270, 232] on input "c. Collaborer avec le client pour présenter des options décrivant l’impact sur …" at bounding box center [270, 229] width 0 height 6
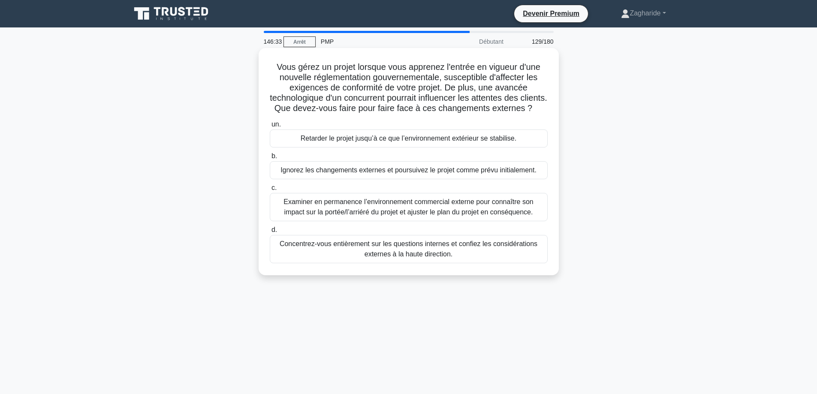
click at [344, 216] on font "Examiner en permanence l’environnement commercial externe pour connaître son im…" at bounding box center [408, 207] width 250 height 18
click at [270, 191] on input "c. Examiner en permanence l’environnement commercial externe pour connaître son…" at bounding box center [270, 188] width 0 height 6
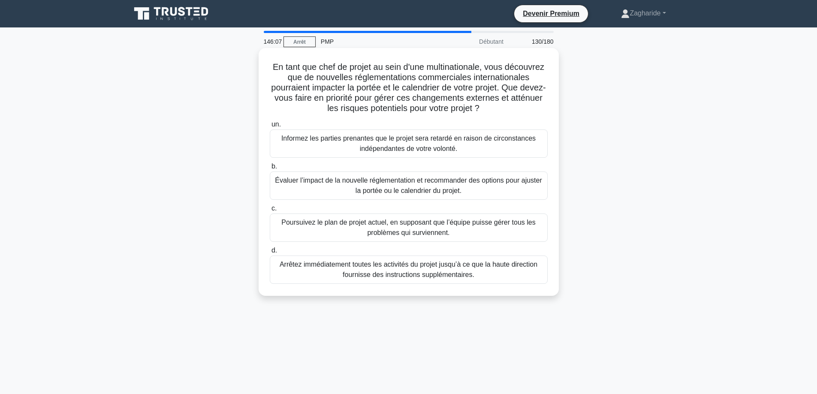
click at [410, 186] on font "Évaluer l’impact de la nouvelle réglementation et recommander des options pour …" at bounding box center [409, 185] width 270 height 21
click at [270, 169] on input "b. Évaluer l’impact de la nouvelle réglementation et recommander des options po…" at bounding box center [270, 167] width 0 height 6
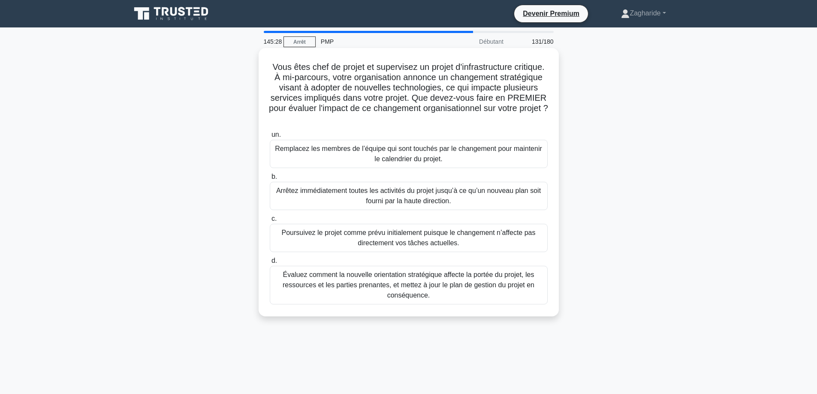
click at [384, 295] on font "Évaluez comment la nouvelle orientation stratégique affecte la portée du projet…" at bounding box center [409, 285] width 270 height 31
click at [270, 264] on input "d. Évaluez comment la nouvelle orientation stratégique affecte la portée du pro…" at bounding box center [270, 261] width 0 height 6
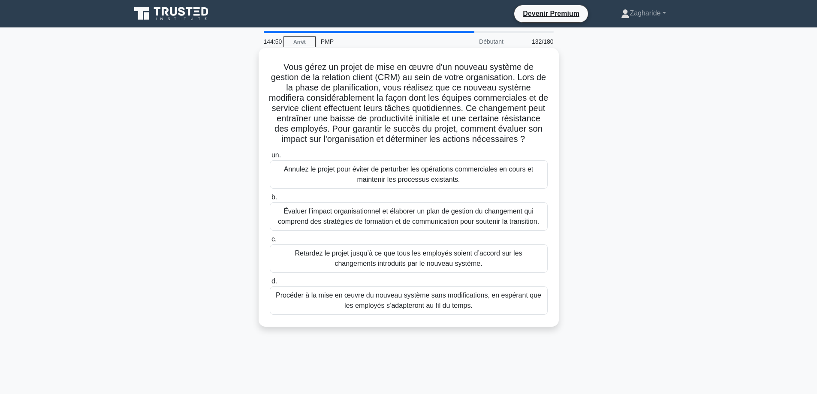
click at [336, 223] on font "Évaluer l’impact organisationnel et élaborer un plan de gestion du changement q…" at bounding box center [408, 217] width 261 height 18
click at [270, 200] on input "b. Évaluer l’impact organisationnel et élaborer un plan de gestion du changemen…" at bounding box center [270, 198] width 0 height 6
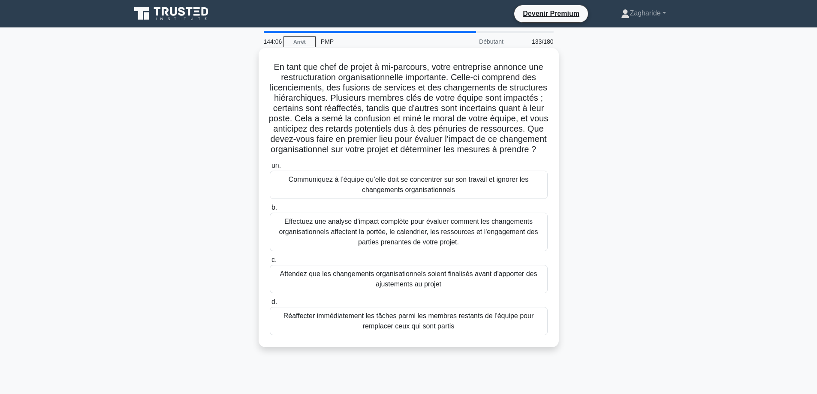
click at [332, 233] on font "Effectuez une analyse d'impact complète pour évaluer comment les changements or…" at bounding box center [408, 232] width 259 height 28
click at [270, 211] on input "b. Effectuez une analyse d'impact complète pour évaluer comment les changements…" at bounding box center [270, 208] width 0 height 6
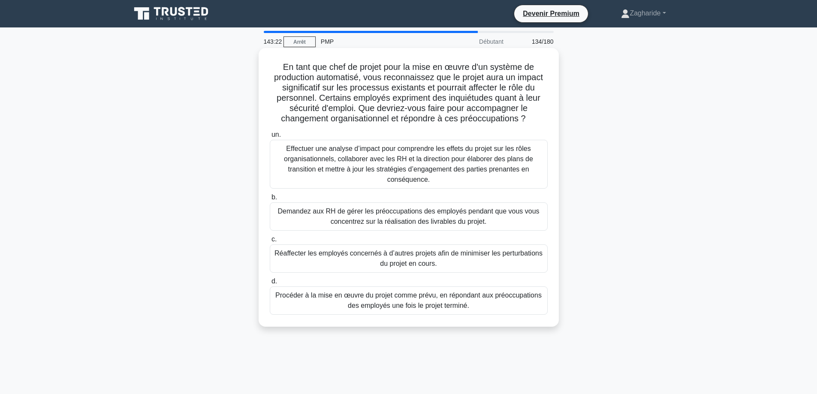
click at [388, 170] on font "Effectuer une analyse d’impact pour comprendre les effets du projet sur les rôl…" at bounding box center [408, 164] width 249 height 38
click at [270, 138] on input "un. Effectuer une analyse d’impact pour comprendre les effets du projet sur les…" at bounding box center [270, 135] width 0 height 6
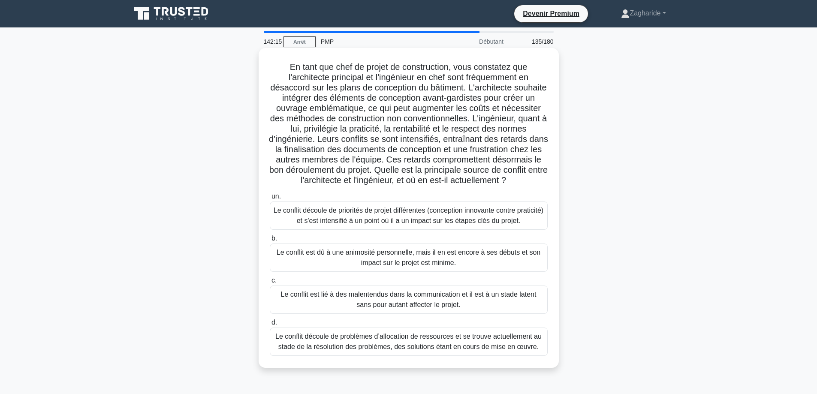
click at [350, 224] on font "Le conflit découle de priorités de projet différentes (conception innovante con…" at bounding box center [409, 216] width 270 height 18
click at [270, 199] on input "un. Le conflit découle de priorités de projet différentes (conception innovante…" at bounding box center [270, 197] width 0 height 6
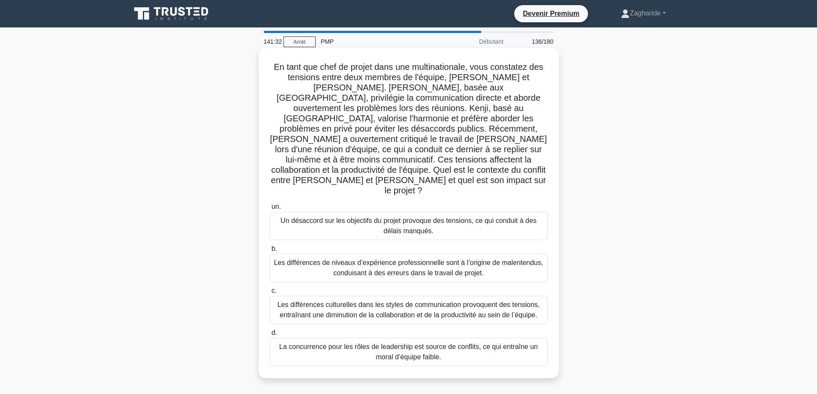
click at [332, 301] on font "Les différences culturelles dans les styles de communication provoquent des ten…" at bounding box center [408, 310] width 262 height 18
click at [270, 292] on input "c. Les différences culturelles dans les styles de communication provoquent des …" at bounding box center [270, 291] width 0 height 6
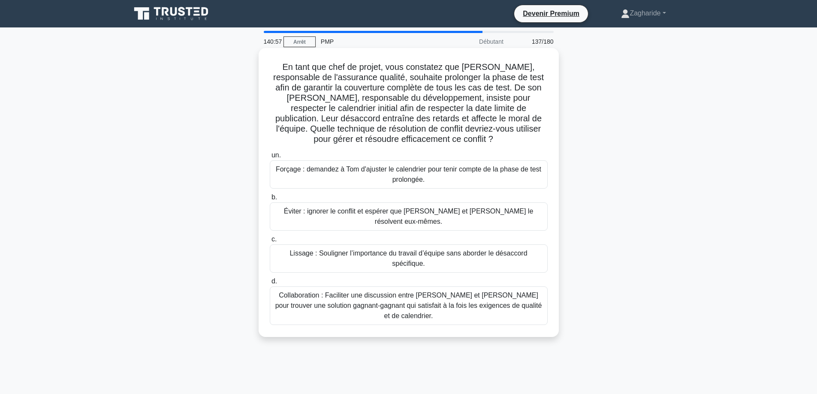
click at [389, 290] on font "Collaboration : Faciliter une discussion entre Karen et Tom pour trouver une so…" at bounding box center [409, 305] width 270 height 31
click at [270, 280] on input "d. Collaboration : Faciliter une discussion entre Karen et Tom pour trouver une…" at bounding box center [270, 282] width 0 height 6
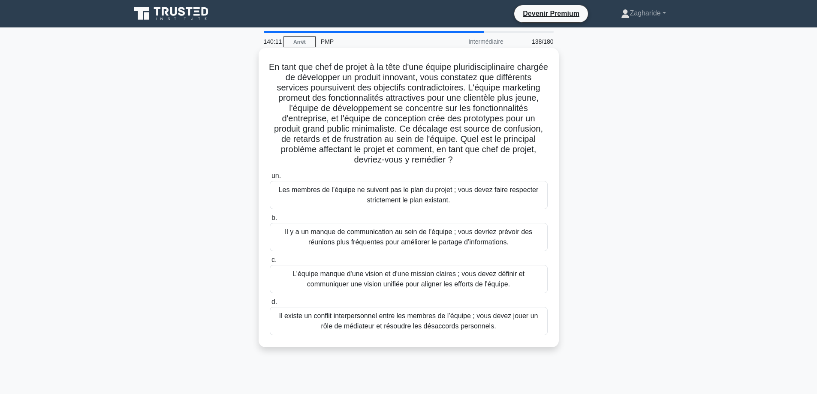
click at [401, 277] on font "L'équipe manque d'une vision et d'une mission claires ; vous devez définir et c…" at bounding box center [408, 279] width 232 height 18
click at [270, 263] on input "c. L'équipe manque d'une vision et d'une mission claires ; vous devez définir e…" at bounding box center [270, 260] width 0 height 6
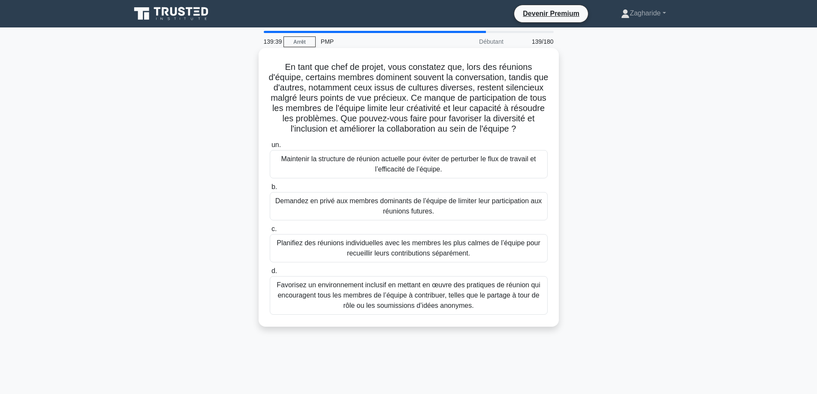
click at [385, 309] on font "Favorisez un environnement inclusif en mettant en œuvre des pratiques de réunio…" at bounding box center [409, 295] width 264 height 28
click at [270, 274] on input "d. Favorisez un environnement inclusif en mettant en œuvre des pratiques de réu…" at bounding box center [270, 271] width 0 height 6
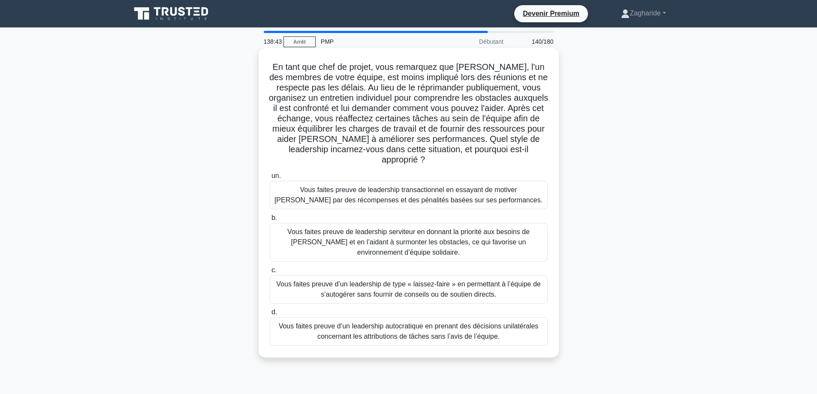
click at [361, 244] on font "Vous faites preuve de leadership serviteur en donnant la priorité aux besoins d…" at bounding box center [408, 242] width 242 height 28
click at [270, 221] on input "b. Vous faites preuve de leadership serviteur en donnant la priorité aux besoin…" at bounding box center [270, 218] width 0 height 6
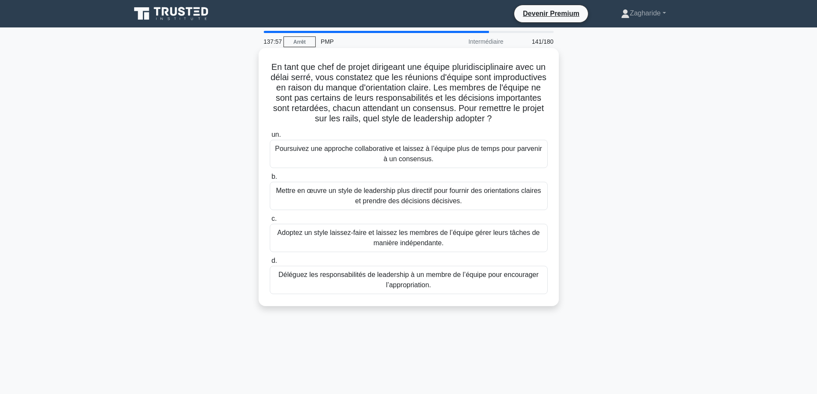
click at [390, 205] on font "Mettre en œuvre un style de leadership plus directif pour fournir des orientati…" at bounding box center [408, 196] width 265 height 18
click at [270, 180] on input "b. Mettre en œuvre un style de leadership plus directif pour fournir des orient…" at bounding box center [270, 177] width 0 height 6
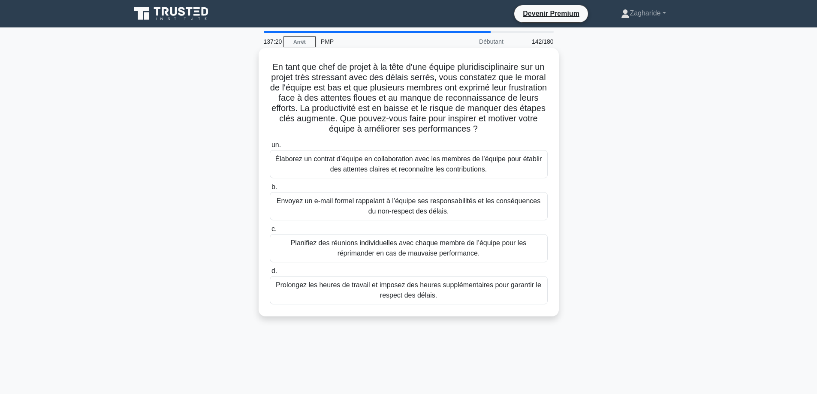
click at [370, 169] on font "Élaborez un contrat d’équipe en collaboration avec les membres de l’équipe pour…" at bounding box center [408, 164] width 267 height 18
click at [270, 148] on input "un. Élaborez un contrat d’équipe en collaboration avec les membres de l’équipe …" at bounding box center [270, 145] width 0 height 6
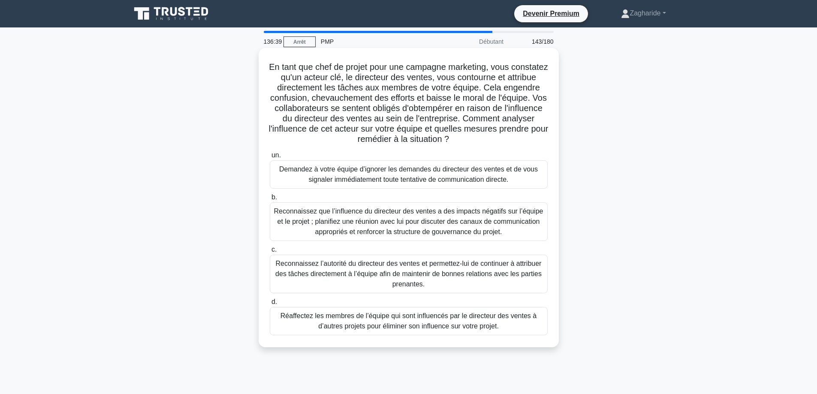
click at [395, 229] on font "Reconnaissez que l’influence du directeur des ventes a des impacts négatifs sur…" at bounding box center [408, 222] width 269 height 28
click at [270, 200] on input "b. Reconnaissez que l’influence du directeur des ventes a des impacts négatifs …" at bounding box center [270, 198] width 0 height 6
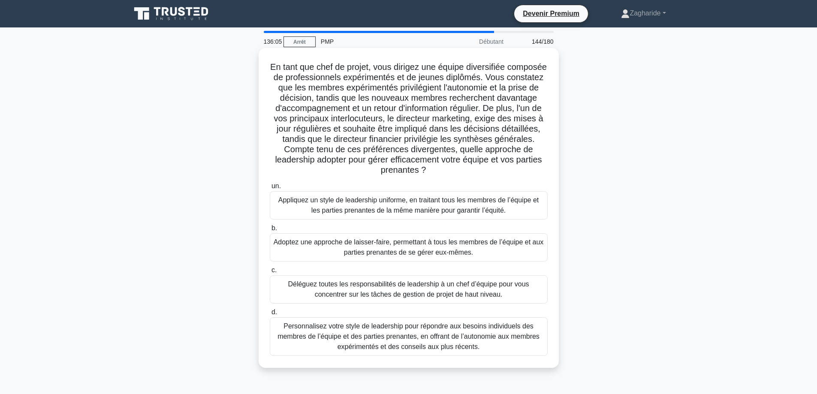
click at [427, 330] on font "Personnalisez votre style de leadership pour répondre aux besoins individuels d…" at bounding box center [408, 336] width 262 height 28
click at [270, 315] on input "d. Personnalisez votre style de leadership pour répondre aux besoins individuel…" at bounding box center [270, 313] width 0 height 6
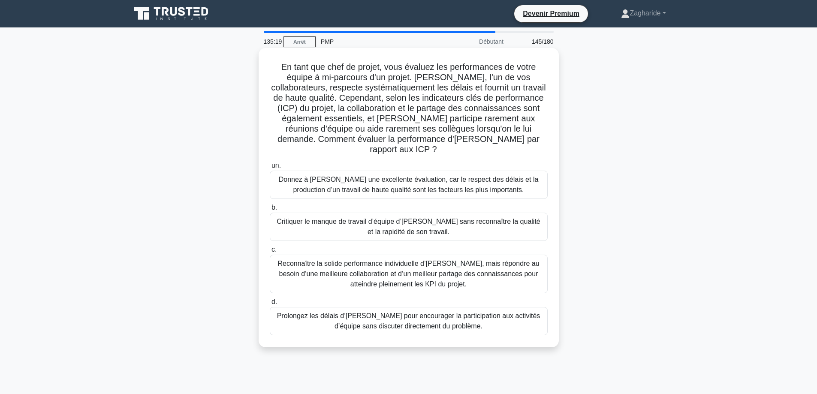
click at [410, 263] on font "Reconnaître la solide performance individuelle d’Alex, mais répondre au besoin …" at bounding box center [408, 274] width 262 height 28
click at [270, 253] on input "c. Reconnaître la solide performance individuelle d’Alex, mais répondre au beso…" at bounding box center [270, 250] width 0 height 6
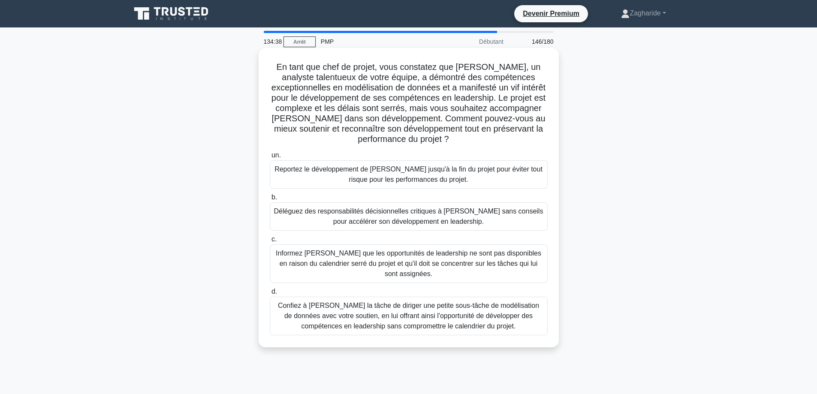
click at [430, 315] on font "Confiez à Daniel la tâche de diriger une petite sous-tâche de modélisation de d…" at bounding box center [408, 316] width 261 height 28
click at [270, 295] on input "d. Confiez à Daniel la tâche de diriger une petite sous-tâche de modélisation d…" at bounding box center [270, 292] width 0 height 6
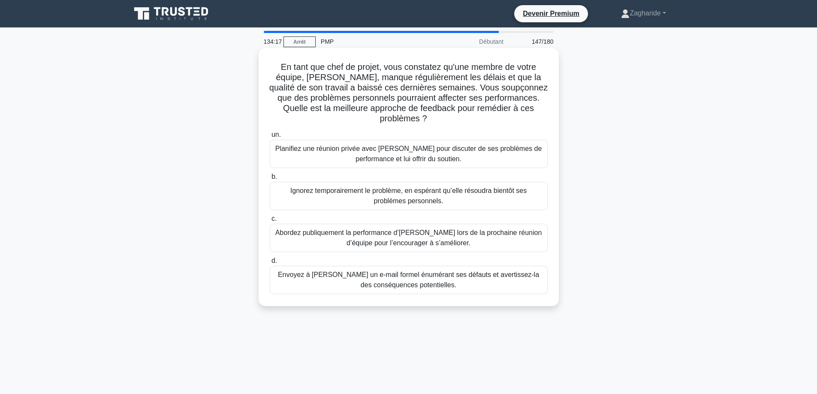
click at [369, 154] on font "Planifiez une réunion privée avec Emily pour discuter de ses problèmes de perfo…" at bounding box center [409, 154] width 270 height 21
click at [270, 138] on input "un. Planifiez une réunion privée avec Emily pour discuter de ses problèmes de p…" at bounding box center [270, 135] width 0 height 6
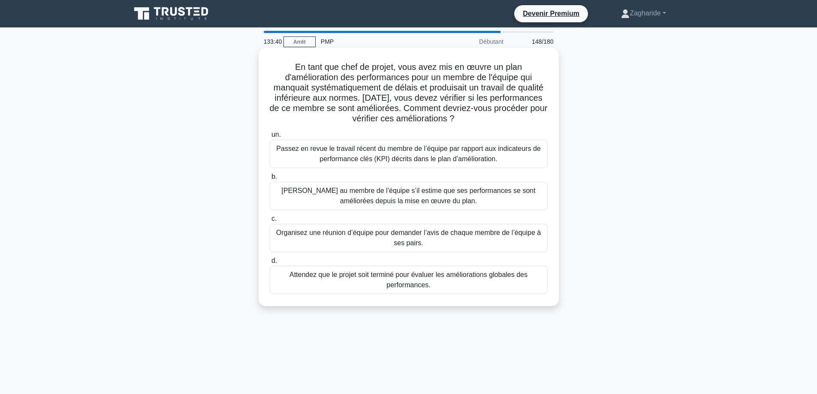
click at [451, 160] on font "Passez en revue le travail récent du membre de l’équipe par rapport aux indicat…" at bounding box center [408, 154] width 264 height 18
click at [270, 138] on input "un. Passez en revue le travail récent du membre de l’équipe par rapport aux ind…" at bounding box center [270, 135] width 0 height 6
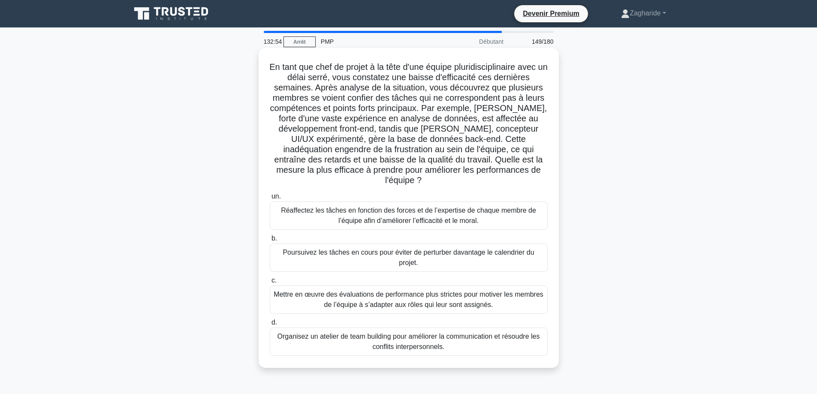
click at [347, 217] on font "Réaffectez les tâches en fonction des forces et de l’expertise de chaque membre…" at bounding box center [408, 216] width 255 height 18
click at [270, 199] on input "un. Réaffectez les tâches en fonction des forces et de l’expertise de chaque me…" at bounding box center [270, 197] width 0 height 6
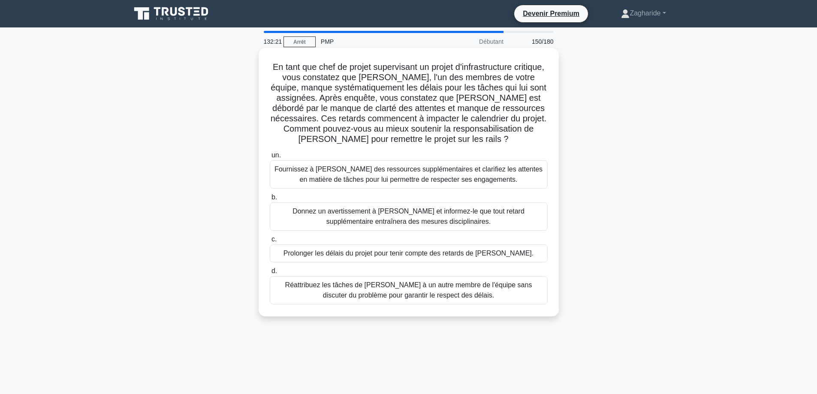
click at [357, 181] on font "Fournissez à David des ressources supplémentaires et clarifiez les attentes en …" at bounding box center [408, 174] width 268 height 18
click at [270, 158] on input "un. Fournissez à David des ressources supplémentaires et clarifiez les attentes…" at bounding box center [270, 156] width 0 height 6
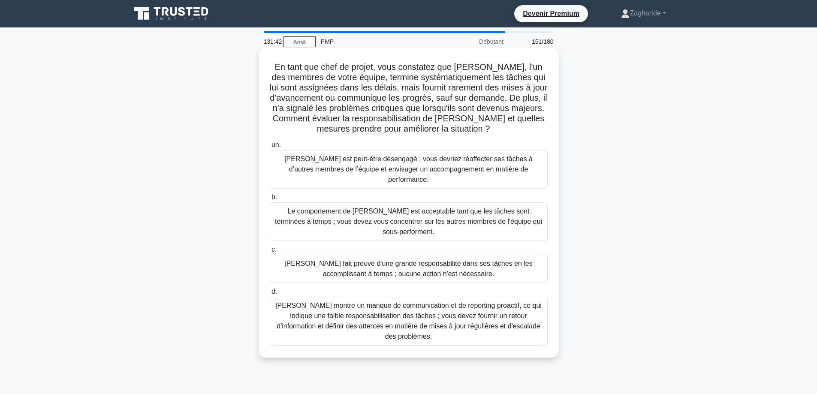
click at [399, 303] on font "Thomas montre un manque de communication et de reporting proactif, ce qui indiq…" at bounding box center [408, 321] width 266 height 38
click at [270, 295] on input "d. Thomas montre un manque de communication et de reporting proactif, ce qui in…" at bounding box center [270, 292] width 0 height 6
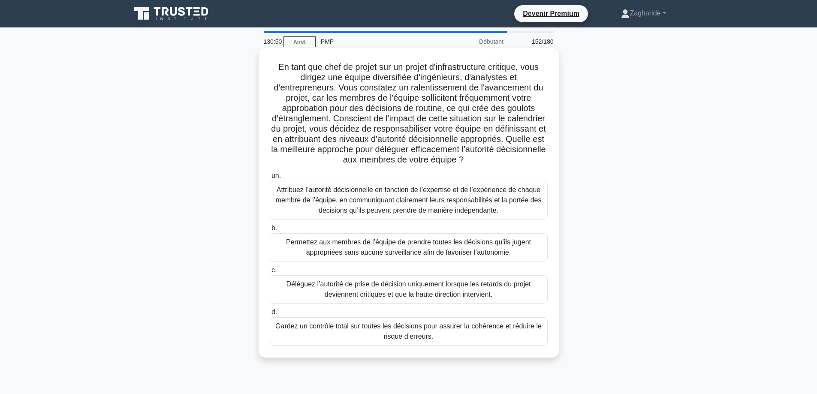
click at [368, 203] on font "Attribuez l’autorité décisionnelle en fonction de l’expertise et de l’expérienc…" at bounding box center [409, 200] width 266 height 28
click at [270, 179] on input "un. Attribuez l’autorité décisionnelle en fonction de l’expertise et de l’expér…" at bounding box center [270, 176] width 0 height 6
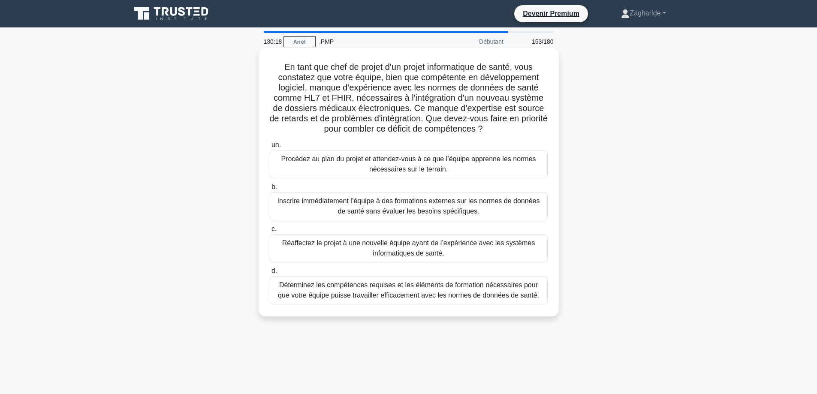
click at [448, 294] on font "Déterminez les compétences requises et les éléments de formation nécessaires po…" at bounding box center [408, 290] width 261 height 18
click at [270, 274] on input "d. Déterminez les compétences requises et les éléments de formation nécessaires…" at bounding box center [270, 271] width 0 height 6
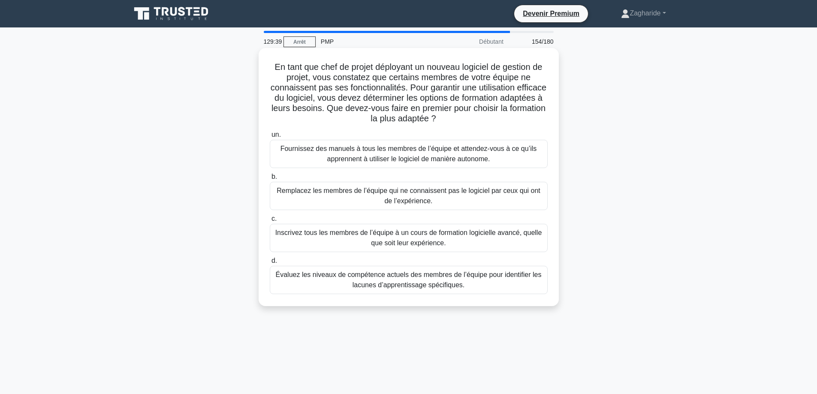
click at [445, 291] on div "Évaluez les niveaux de compétence actuels des membres de l’équipe pour identifi…" at bounding box center [409, 280] width 278 height 28
click at [270, 264] on input "d. Évaluez les niveaux de compétence actuels des membres de l’équipe pour ident…" at bounding box center [270, 261] width 0 height 6
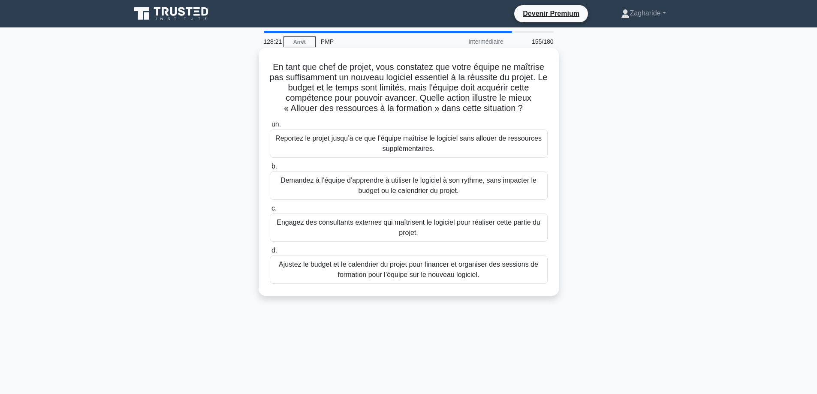
click at [358, 280] on font "Ajustez le budget et le calendrier du projet pour financer et organiser des ses…" at bounding box center [409, 269] width 270 height 21
click at [270, 253] on input "d. Ajustez le budget et le calendrier du projet pour financer et organiser des …" at bounding box center [270, 251] width 0 height 6
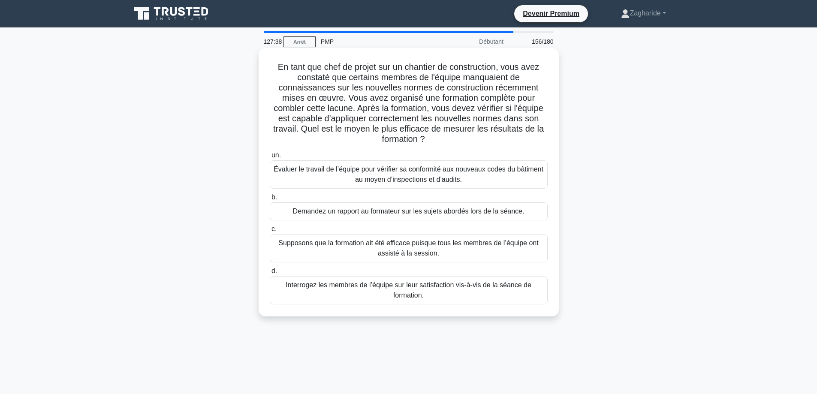
click at [348, 171] on font "Évaluer le travail de l’équipe pour vérifier sa conformité aux nouveaux codes d…" at bounding box center [409, 174] width 270 height 18
click at [270, 158] on input "un. Évaluer le travail de l’équipe pour vérifier sa conformité aux nouveaux cod…" at bounding box center [270, 156] width 0 height 6
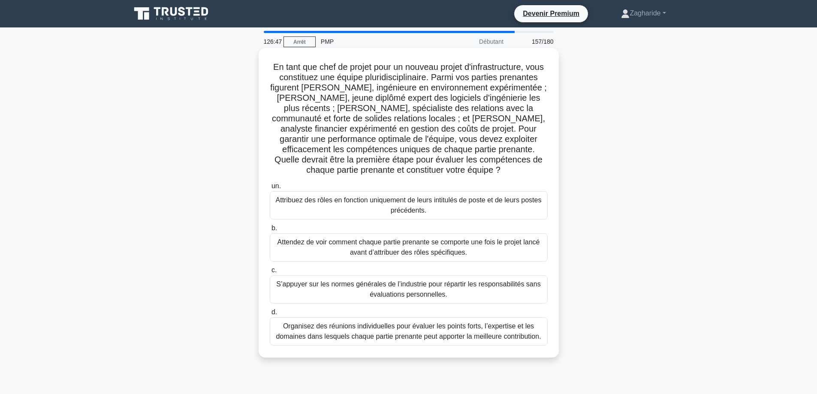
click at [385, 336] on font "Organisez des réunions individuelles pour évaluer les points forts, l’expertise…" at bounding box center [408, 331] width 265 height 18
click at [270, 315] on input "d. Organisez des réunions individuelles pour évaluer les points forts, l’expert…" at bounding box center [270, 313] width 0 height 6
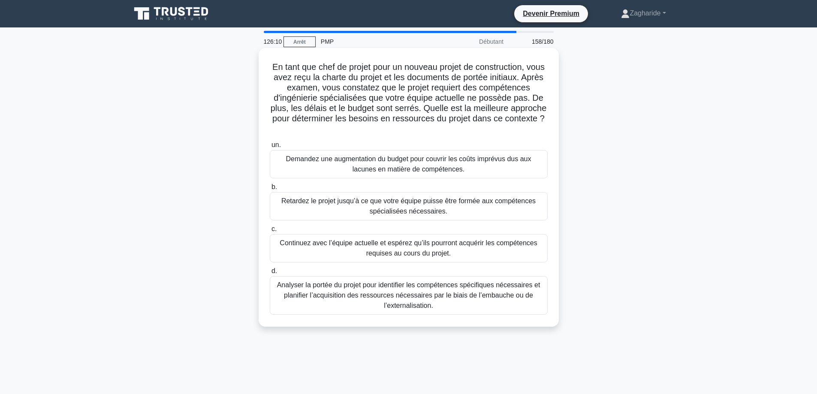
click at [373, 305] on font "Analyser la portée du projet pour identifier les compétences spécifiques nécess…" at bounding box center [409, 295] width 270 height 31
click at [270, 274] on input "d. Analyser la portée du projet pour identifier les compétences spécifiques néc…" at bounding box center [270, 271] width 0 height 6
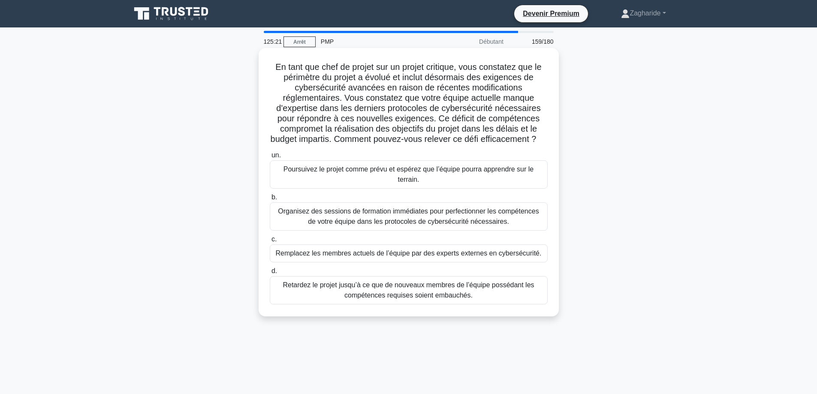
click at [381, 225] on font "Organisez des sessions de formation immédiates pour perfectionner les compétenc…" at bounding box center [408, 217] width 261 height 18
click at [270, 200] on input "b. Organisez des sessions de formation immédiates pour perfectionner les compét…" at bounding box center [270, 198] width 0 height 6
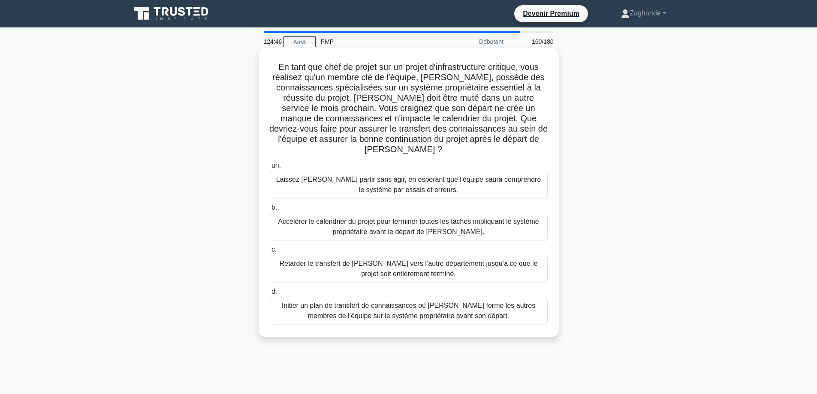
click at [382, 302] on font "Initier un plan de transfert de connaissances où Carlos forme les autres membre…" at bounding box center [408, 311] width 253 height 18
click at [270, 295] on input "d. Initier un plan de transfert de connaissances où Carlos forme les autres mem…" at bounding box center [270, 292] width 0 height 6
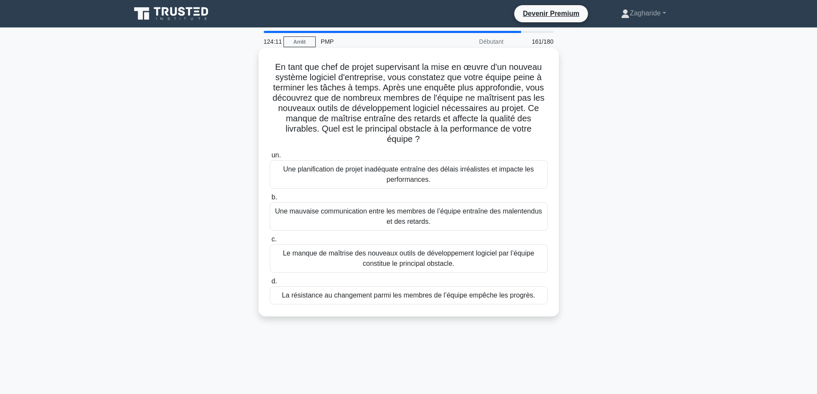
click at [335, 264] on font "Le manque de maîtrise des nouveaux outils de développement logiciel par l’équip…" at bounding box center [409, 258] width 270 height 21
click at [270, 242] on input "c. Le manque de maîtrise des nouveaux outils de développement logiciel par l’éq…" at bounding box center [270, 240] width 0 height 6
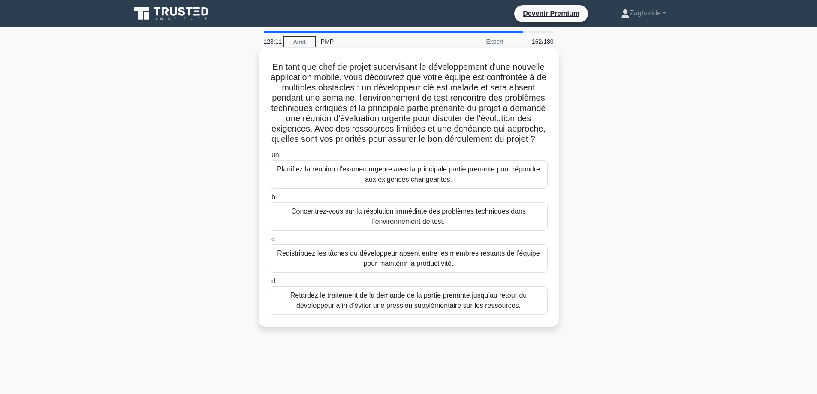
click at [434, 183] on font "Planifiez la réunion d’examen urgente avec la principale partie prenante pour r…" at bounding box center [408, 174] width 263 height 18
click at [270, 158] on input "un. Planifiez la réunion d’examen urgente avec la principale partie prenante po…" at bounding box center [270, 156] width 0 height 6
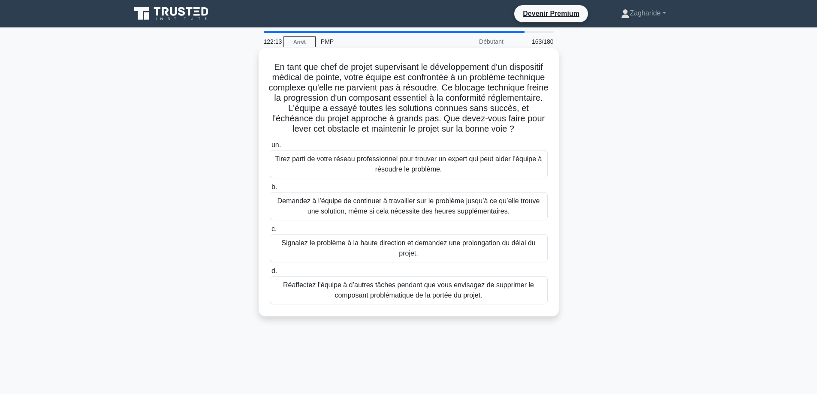
click at [472, 174] on font "Tirez parti de votre réseau professionnel pour trouver un expert qui peut aider…" at bounding box center [409, 164] width 270 height 21
click at [270, 148] on input "un. Tirez parti de votre réseau professionnel pour trouver un expert qui peut a…" at bounding box center [270, 145] width 0 height 6
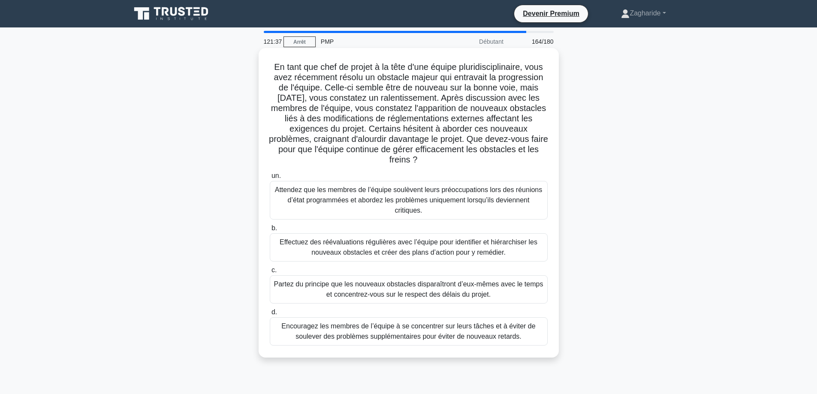
click at [440, 250] on font "Effectuez des réévaluations régulières avec l’équipe pour identifier et hiérarc…" at bounding box center [409, 247] width 258 height 18
click at [270, 231] on input "b. Effectuez des réévaluations régulières avec l’équipe pour identifier et hiér…" at bounding box center [270, 229] width 0 height 6
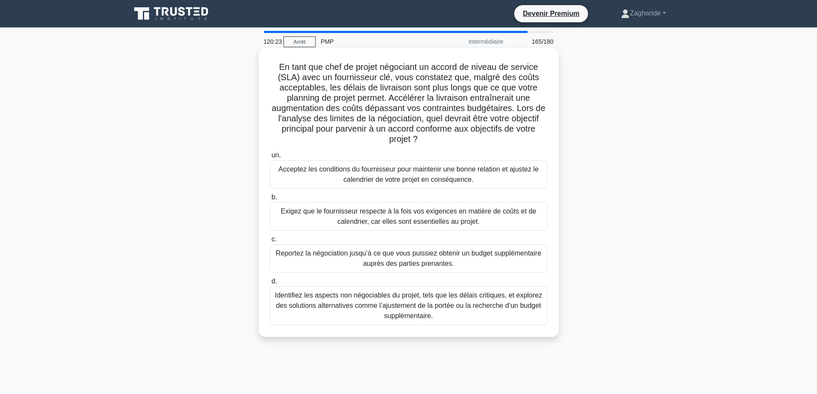
click at [433, 309] on font "Identifiez les aspects non négociables du projet, tels que les délais critiques…" at bounding box center [408, 306] width 267 height 28
click at [270, 284] on input "d. Identifiez les aspects non négociables du projet, tels que les délais critiq…" at bounding box center [270, 282] width 0 height 6
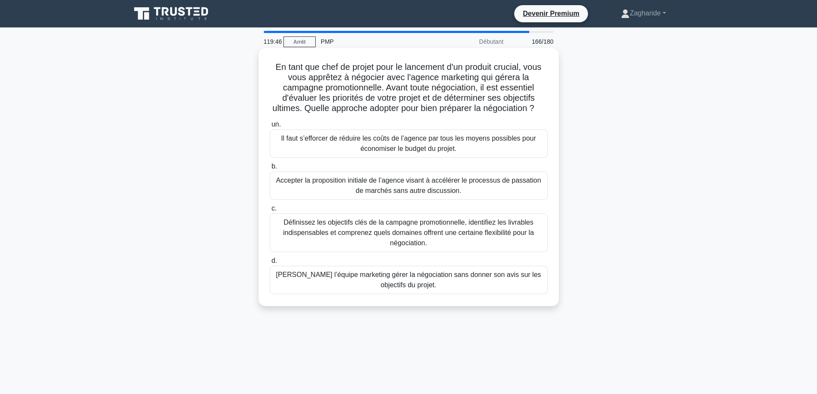
click at [411, 247] on font "Définissez les objectifs clés de la campagne promotionnelle, identifiez les liv…" at bounding box center [408, 233] width 251 height 28
click at [270, 211] on input "c. Définissez les objectifs clés de la campagne promotionnelle, identifiez les …" at bounding box center [270, 209] width 0 height 6
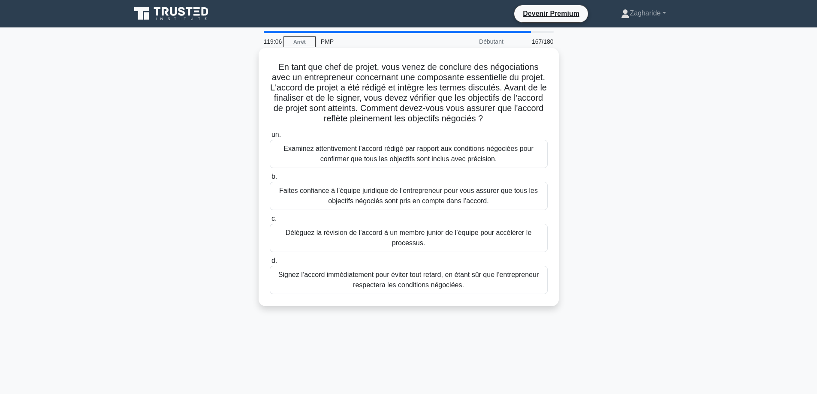
click at [371, 149] on font "Examinez attentivement l’accord rédigé par rapport aux conditions négociées pou…" at bounding box center [408, 154] width 250 height 18
click at [270, 138] on input "un. Examinez attentivement l’accord rédigé par rapport aux conditions négociées…" at bounding box center [270, 135] width 0 height 6
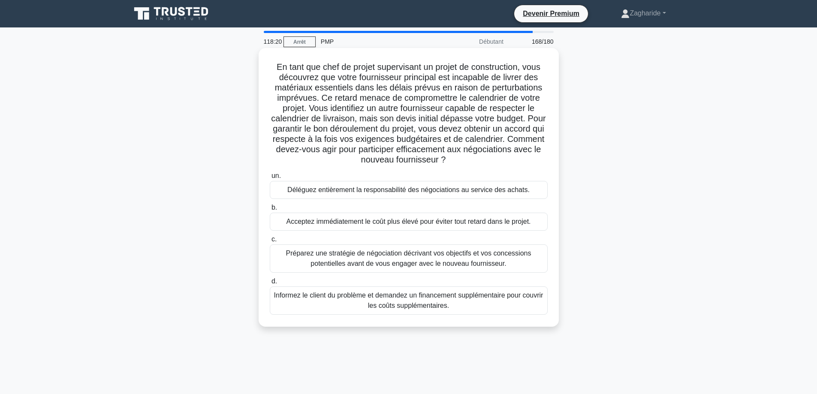
click at [372, 257] on font "Préparez une stratégie de négociation décrivant vos objectifs et vos concession…" at bounding box center [408, 259] width 245 height 18
click at [270, 242] on input "c. Préparez une stratégie de négociation décrivant vos objectifs et vos concess…" at bounding box center [270, 240] width 0 height 6
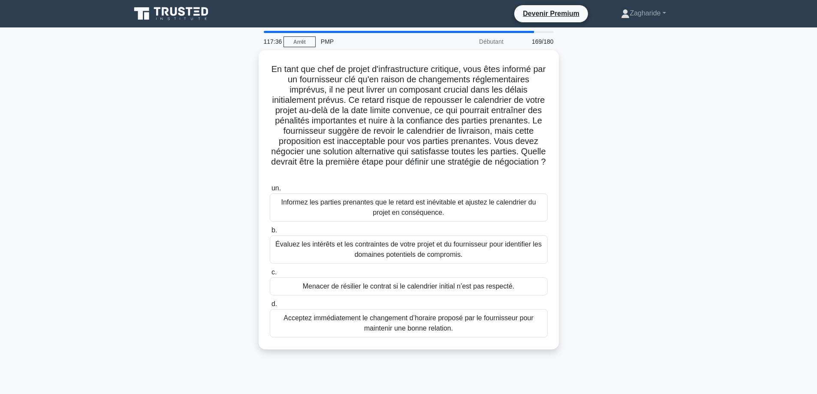
click at [372, 257] on font "Évaluez les intérêts et les contraintes de votre projet et du fournisseur pour …" at bounding box center [408, 250] width 266 height 18
click at [270, 233] on input "b. Évaluez les intérêts et les contraintes de votre projet et du fournisseur po…" at bounding box center [270, 231] width 0 height 6
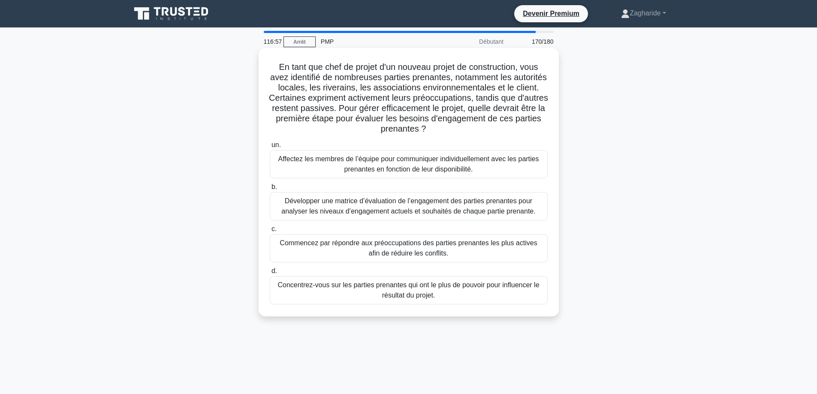
click at [348, 217] on font "Développer une matrice d’évaluation de l’engagement des parties prenantes pour …" at bounding box center [409, 206] width 270 height 21
click at [270, 190] on input "b. Développer une matrice d’évaluation de l’engagement des parties prenantes po…" at bounding box center [270, 187] width 0 height 6
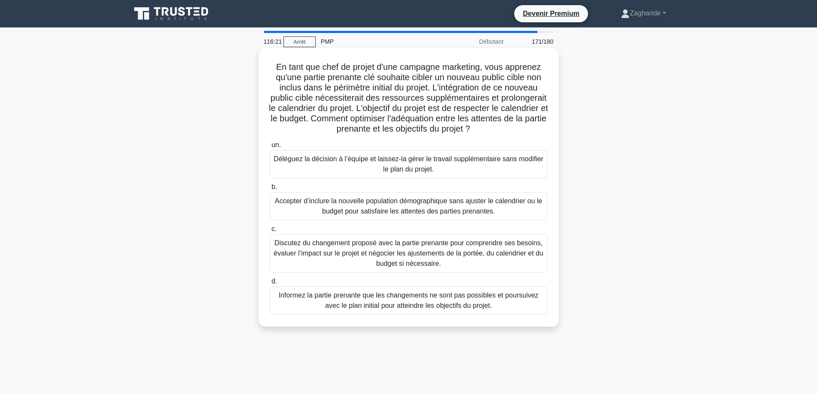
click at [370, 256] on font "Discutez du changement proposé avec la partie prenante pour comprendre ses beso…" at bounding box center [409, 253] width 270 height 28
click at [270, 232] on input "c. Discutez du changement proposé avec la partie prenante pour comprendre ses b…" at bounding box center [270, 229] width 0 height 6
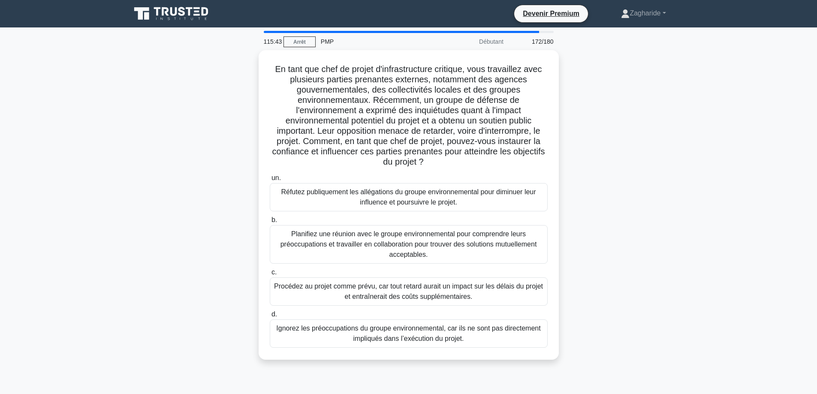
click at [370, 256] on font "Planifiez une réunion avec le groupe environnemental pour comprendre leurs préo…" at bounding box center [409, 244] width 270 height 31
click at [270, 223] on input "b. Planifiez une réunion avec le groupe environnemental pour comprendre leurs p…" at bounding box center [270, 220] width 0 height 6
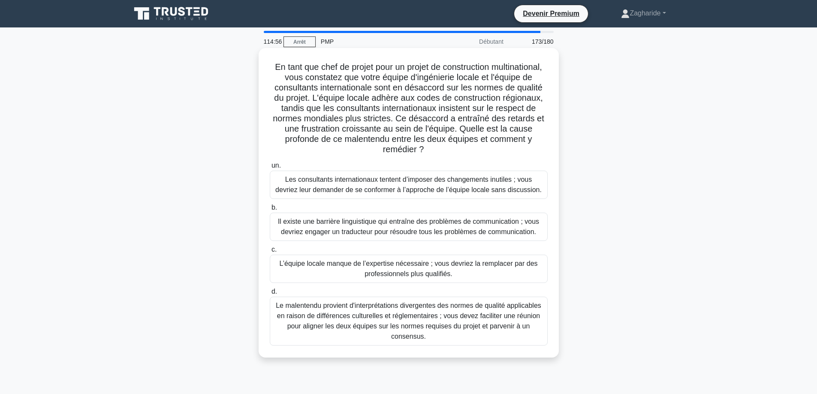
click at [440, 322] on font "Le malentendu provient d'interprétations divergentes des normes de qualité appl…" at bounding box center [408, 321] width 265 height 38
click at [270, 295] on input "d. Le malentendu provient d'interprétations divergentes des normes de qualité a…" at bounding box center [270, 292] width 0 height 6
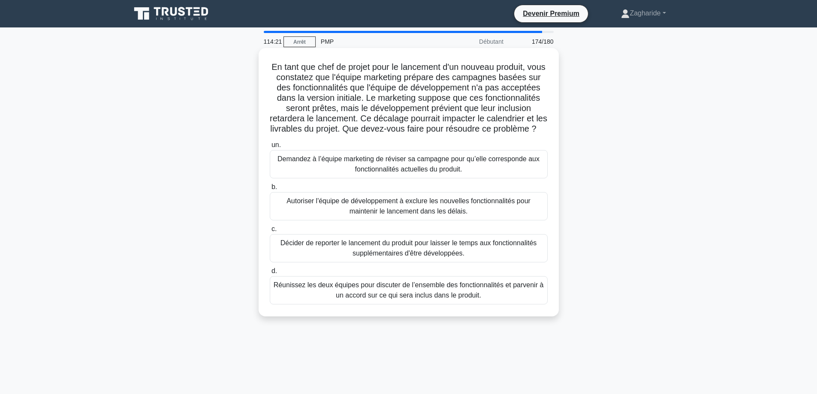
click at [433, 298] on font "Réunissez les deux équipes pour discuter de l’ensemble des fonctionnalités et p…" at bounding box center [409, 290] width 270 height 18
click at [270, 274] on input "d. Réunissez les deux équipes pour discuter de l’ensemble des fonctionnalités e…" at bounding box center [270, 271] width 0 height 6
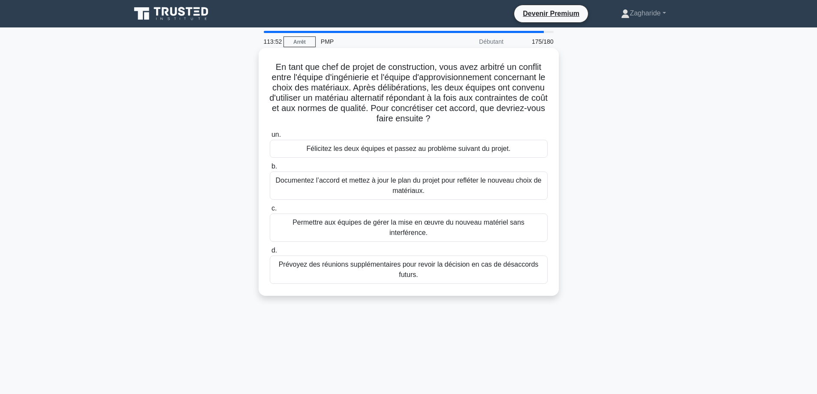
click at [323, 184] on font "Documentez l’accord et mettez à jour le plan du projet pour refléter le nouveau…" at bounding box center [409, 186] width 266 height 18
click at [270, 169] on input "b. Documentez l’accord et mettez à jour le plan du projet pour refléter le nouv…" at bounding box center [270, 167] width 0 height 6
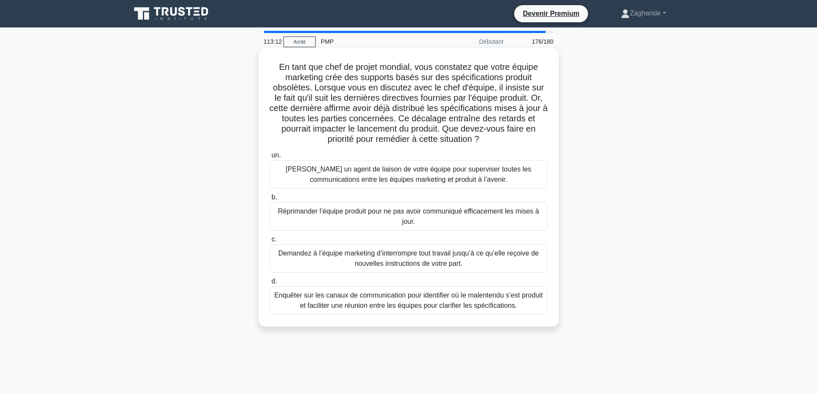
click at [412, 307] on font "Enquêter sur les canaux de communication pour identifier où le malentendu s’est…" at bounding box center [408, 301] width 268 height 18
click at [270, 284] on input "d. Enquêter sur les canaux de communication pour identifier où le malentendu s’…" at bounding box center [270, 282] width 0 height 6
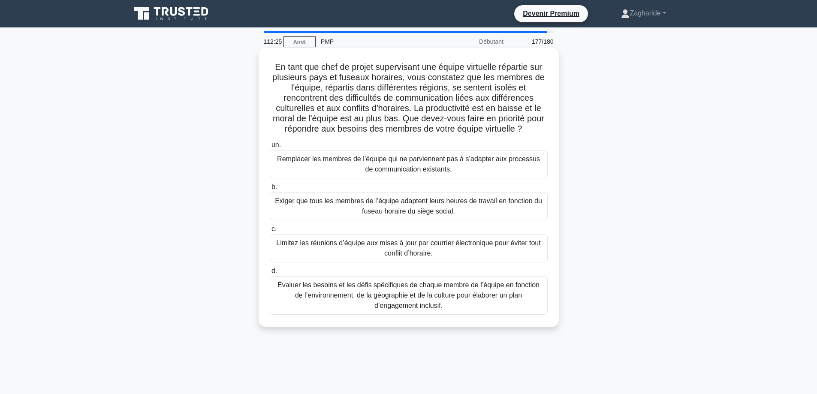
click at [468, 301] on font "Évaluer les besoins et les défis spécifiques de chaque membre de l’équipe en fo…" at bounding box center [409, 295] width 270 height 31
click at [270, 274] on input "d. Évaluer les besoins et les défis spécifiques de chaque membre de l’équipe en…" at bounding box center [270, 271] width 0 height 6
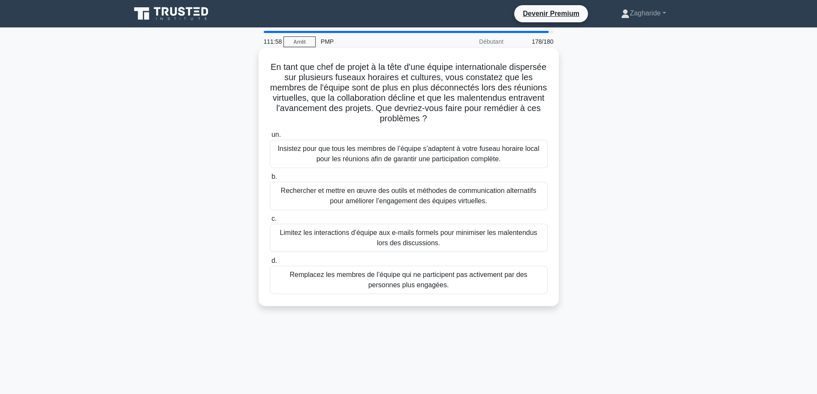
click at [369, 193] on font "Rechercher et mettre en œuvre des outils et méthodes de communication alternati…" at bounding box center [409, 196] width 256 height 18
click at [270, 180] on input "b. Rechercher et mettre en œuvre des outils et méthodes de communication altern…" at bounding box center [270, 177] width 0 height 6
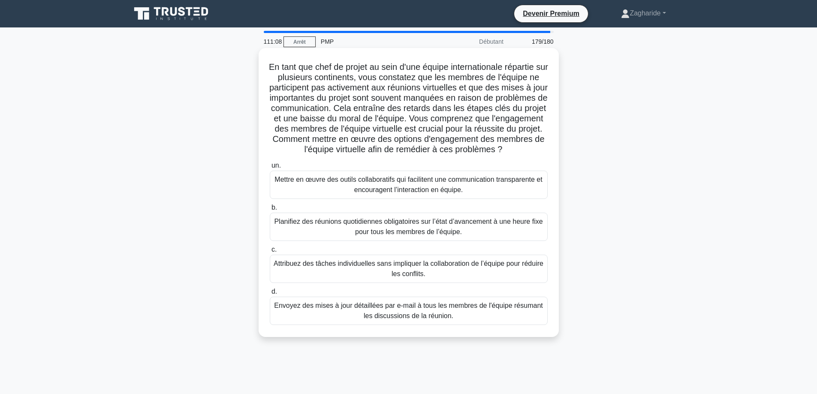
click at [393, 193] on font "Mettre en œuvre des outils collaboratifs qui facilitent une communication trans…" at bounding box center [408, 185] width 268 height 18
click at [270, 168] on input "un. Mettre en œuvre des outils collaboratifs qui facilitent une communication t…" at bounding box center [270, 166] width 0 height 6
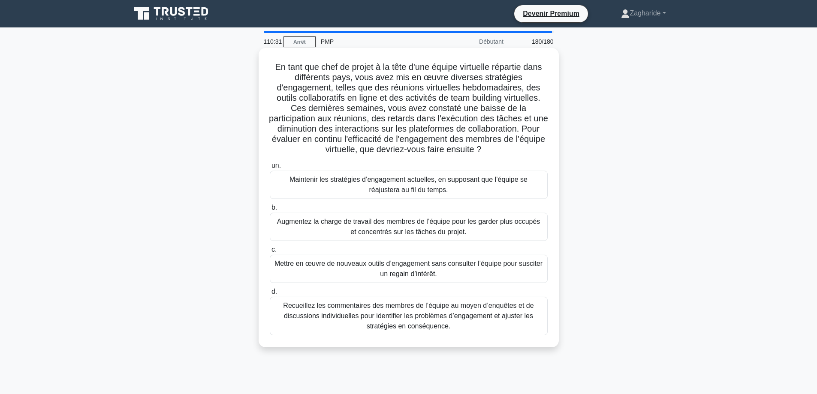
click at [476, 323] on font "Recueillez les commentaires des membres de l’équipe au moyen d’enquêtes et de d…" at bounding box center [409, 316] width 270 height 31
click at [270, 295] on input "d. Recueillez les commentaires des membres de l’équipe au moyen d’enquêtes et d…" at bounding box center [270, 292] width 0 height 6
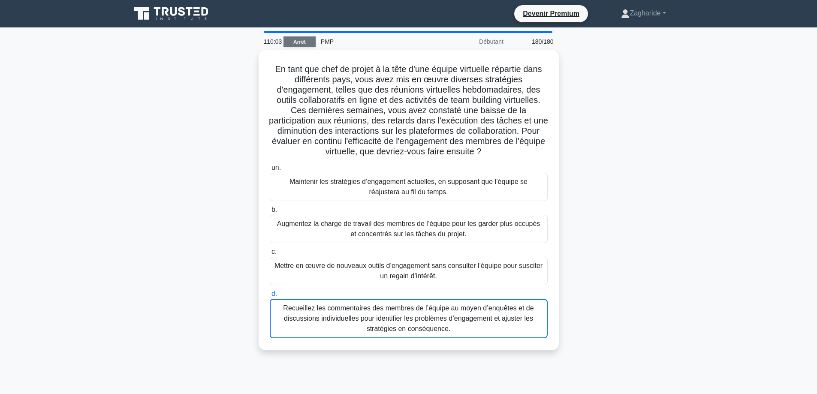
click at [295, 41] on font "Arrêt" at bounding box center [299, 42] width 12 height 6
click at [298, 40] on font "Arrêt" at bounding box center [299, 42] width 12 height 6
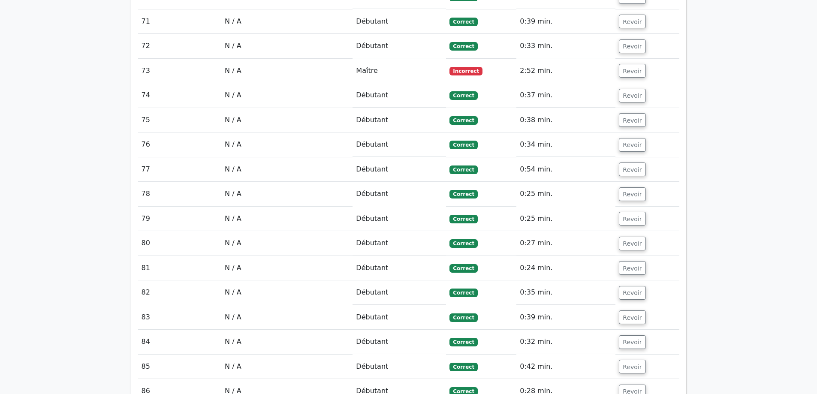
scroll to position [2701, 0]
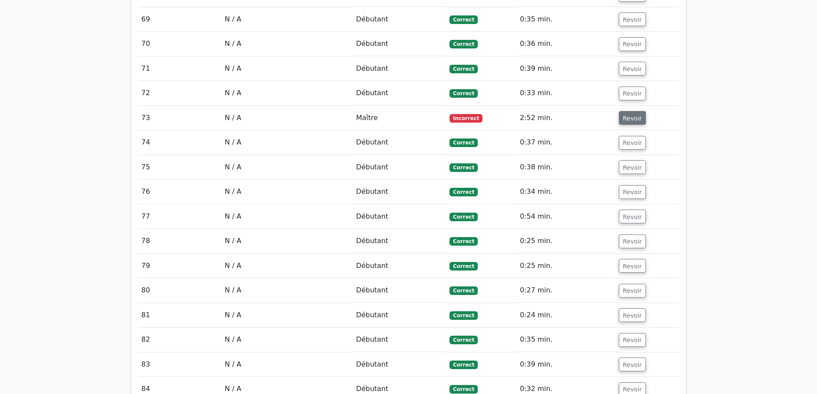
click at [632, 114] on font "Revoir" at bounding box center [632, 117] width 19 height 7
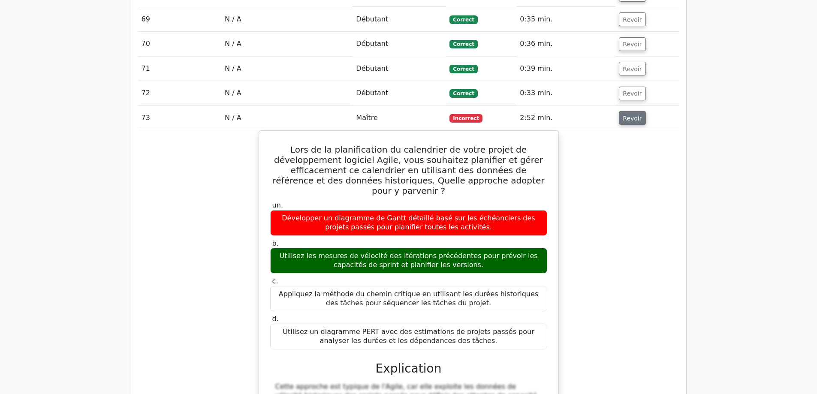
click at [623, 114] on font "Revoir" at bounding box center [632, 117] width 19 height 7
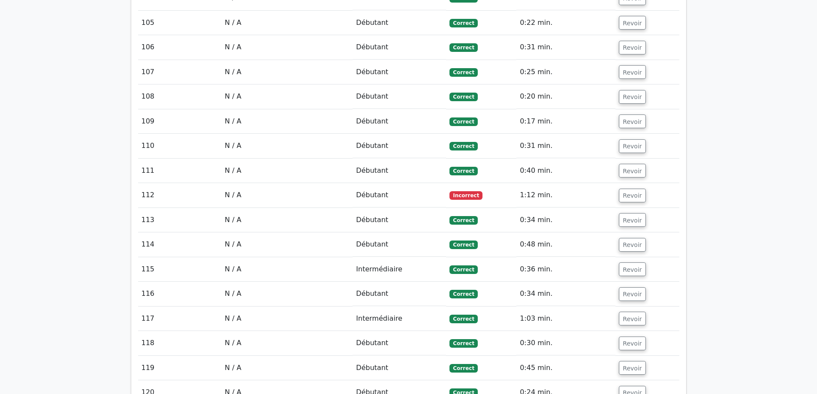
scroll to position [3601, 0]
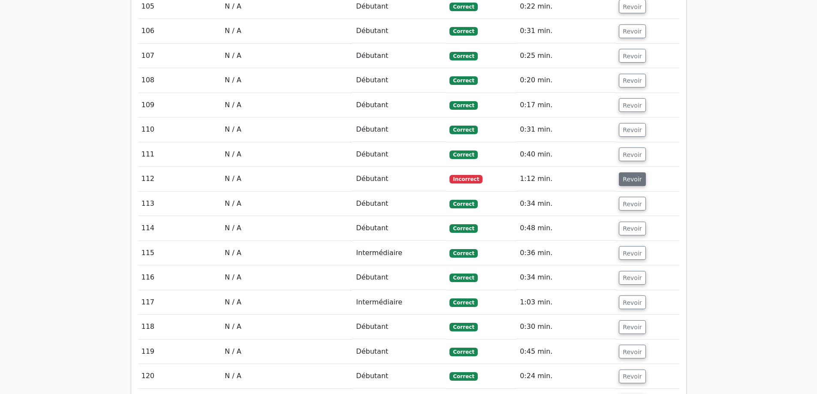
click at [623, 176] on font "Revoir" at bounding box center [632, 179] width 19 height 7
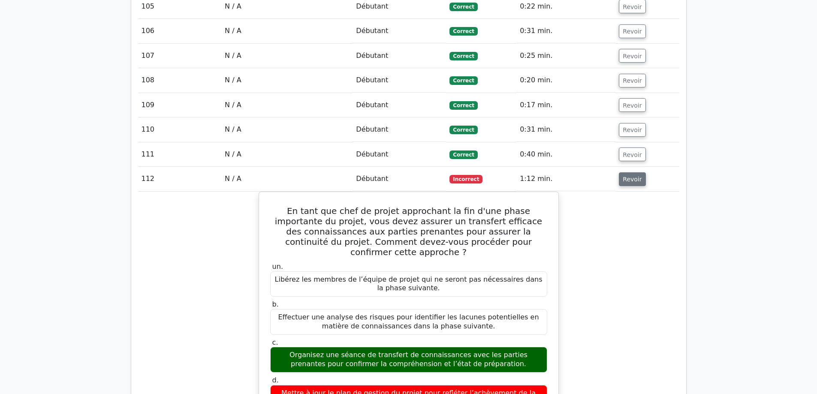
click at [632, 176] on font "Revoir" at bounding box center [632, 179] width 19 height 7
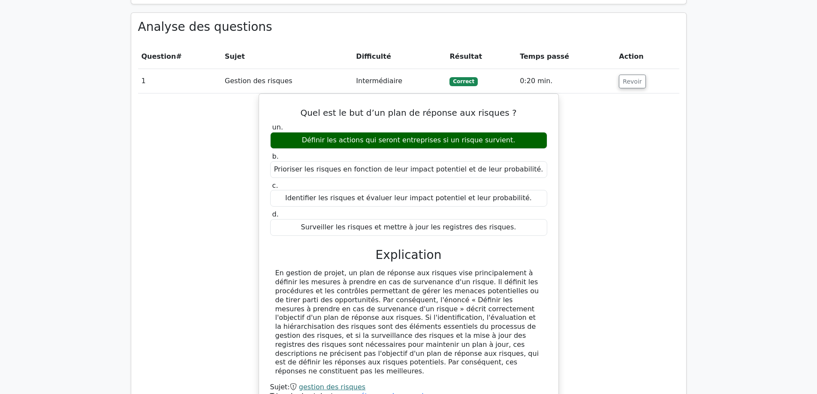
scroll to position [600, 0]
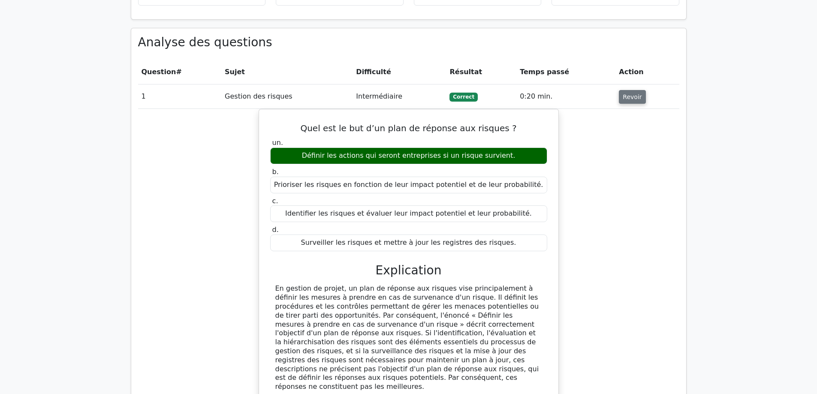
click at [634, 93] on font "Revoir" at bounding box center [632, 96] width 19 height 7
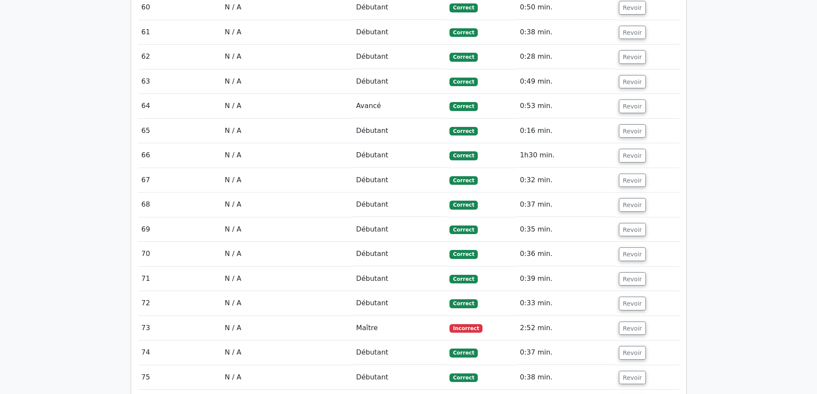
scroll to position [2358, 0]
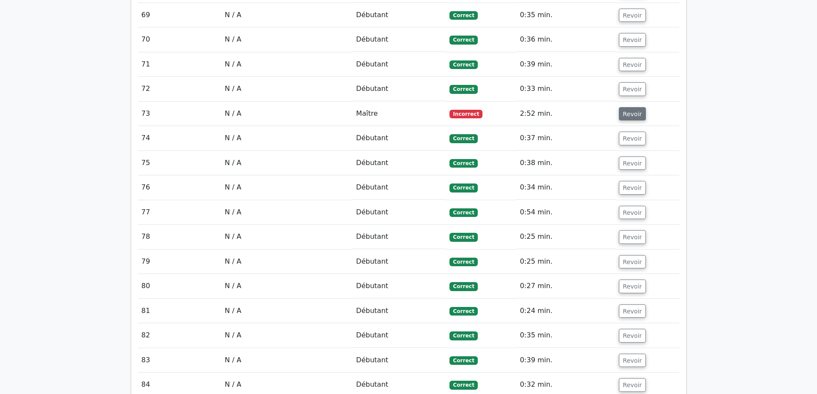
click at [627, 110] on font "Revoir" at bounding box center [632, 113] width 19 height 7
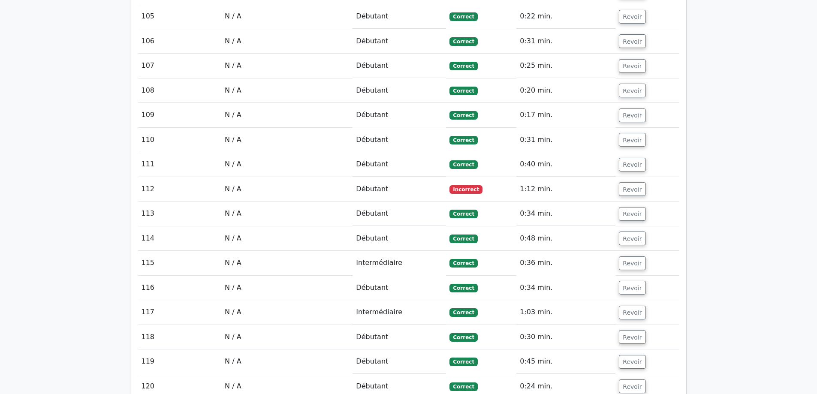
scroll to position [3687, 0]
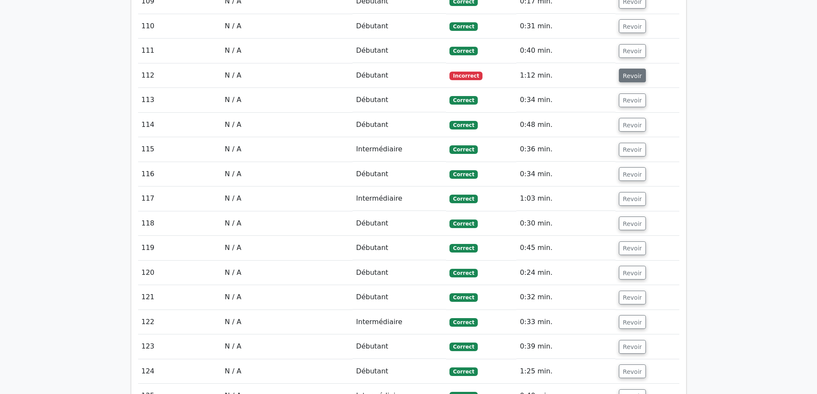
click at [634, 72] on font "Revoir" at bounding box center [632, 75] width 19 height 7
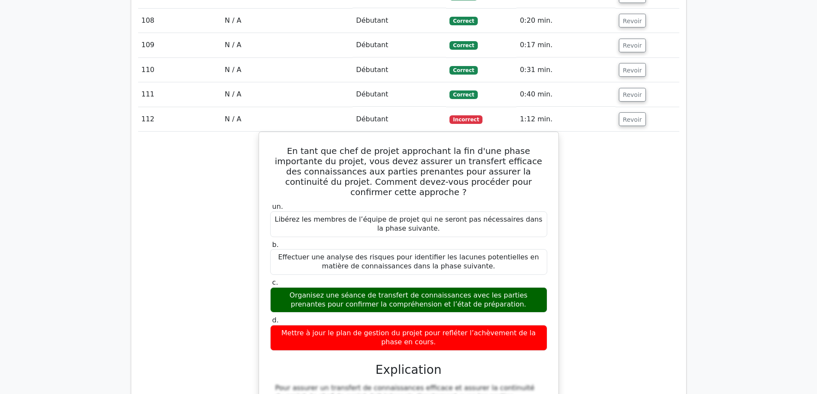
scroll to position [3644, 0]
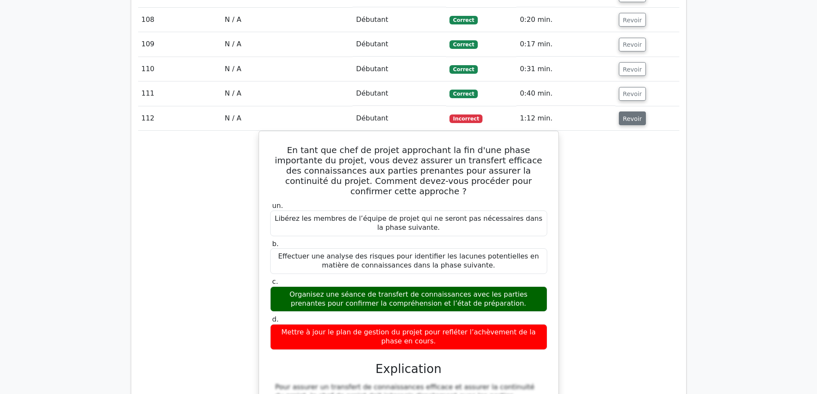
click at [630, 115] on font "Revoir" at bounding box center [632, 118] width 19 height 7
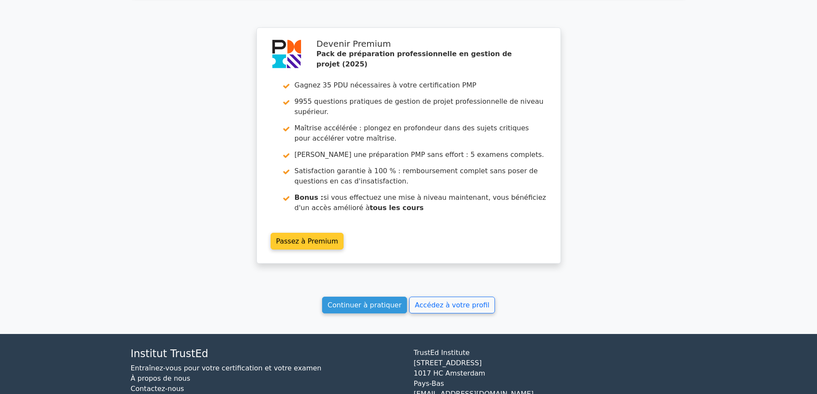
scroll to position [5490, 0]
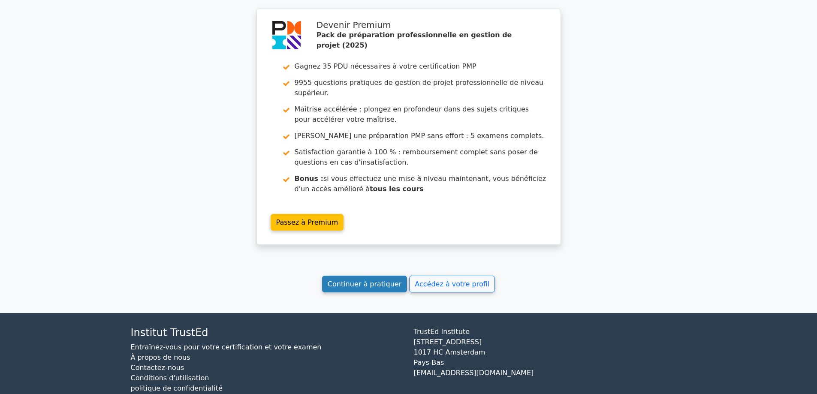
click at [355, 280] on font "Continuer à pratiquer" at bounding box center [365, 284] width 74 height 8
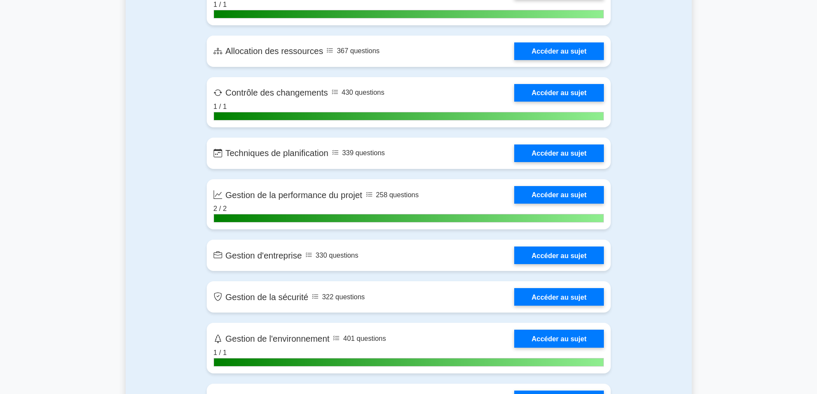
scroll to position [1758, 0]
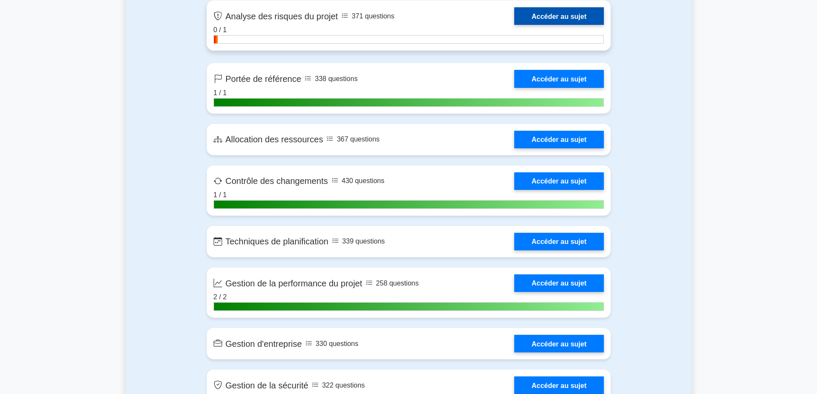
click at [550, 13] on link "Accéder au sujet" at bounding box center [558, 16] width 89 height 18
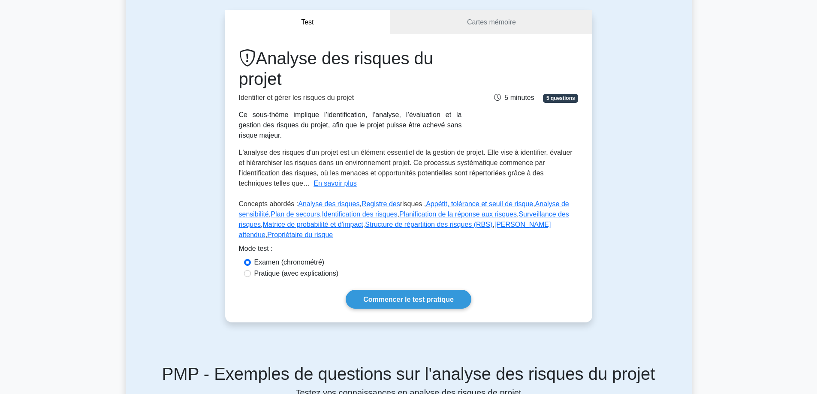
scroll to position [86, 0]
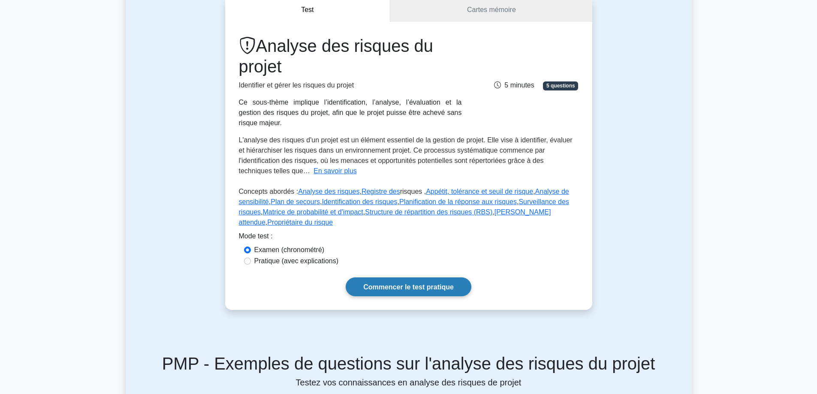
click at [409, 283] on font "Commencer le test pratique" at bounding box center [408, 286] width 90 height 7
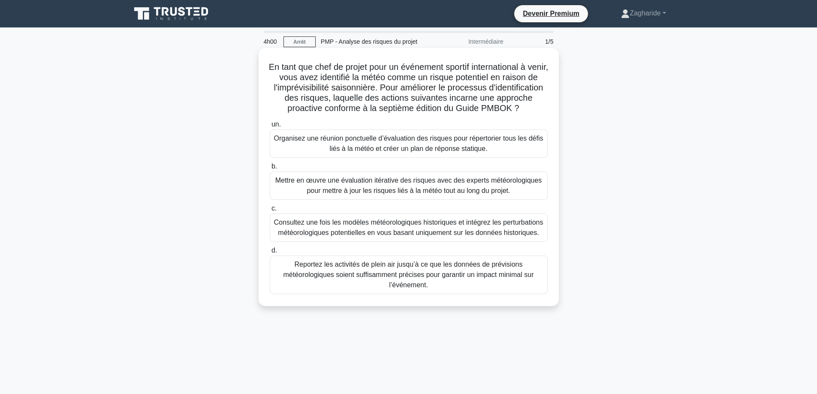
click at [425, 194] on font "Mettre en œuvre une évaluation itérative des risques avec des experts météorolo…" at bounding box center [408, 186] width 267 height 18
click at [270, 169] on input "b. Mettre en œuvre une évaluation itérative des risques avec des experts météor…" at bounding box center [270, 167] width 0 height 6
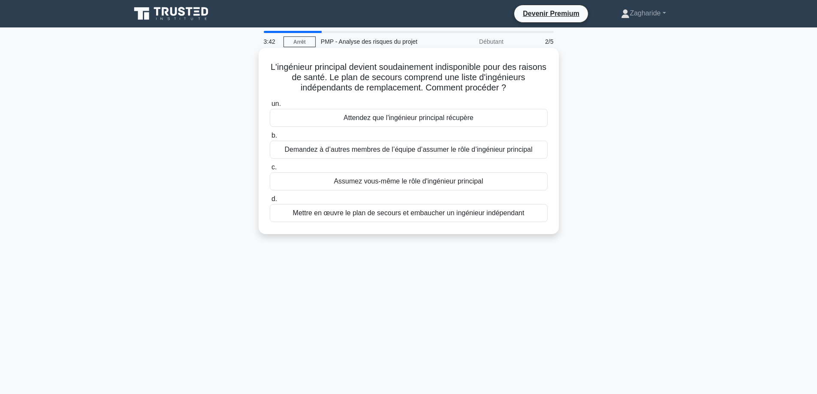
click at [458, 220] on div "Mettre en œuvre le plan de secours et embaucher un ingénieur indépendant" at bounding box center [409, 213] width 278 height 18
click at [270, 202] on input "d. Mettre en œuvre le plan de secours et embaucher un ingénieur indépendant" at bounding box center [270, 199] width 0 height 6
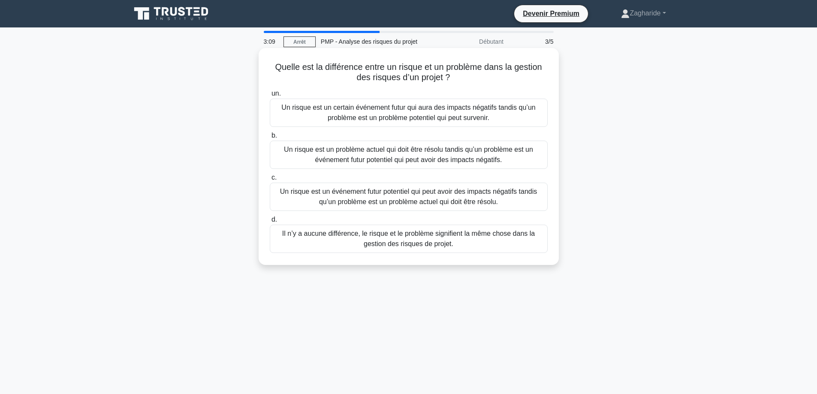
click at [408, 198] on font "Un risque est un événement futur potentiel qui peut avoir des impacts négatifs …" at bounding box center [408, 197] width 257 height 18
click at [270, 180] on input "c. Un risque est un événement futur potentiel qui peut avoir des impacts négati…" at bounding box center [270, 178] width 0 height 6
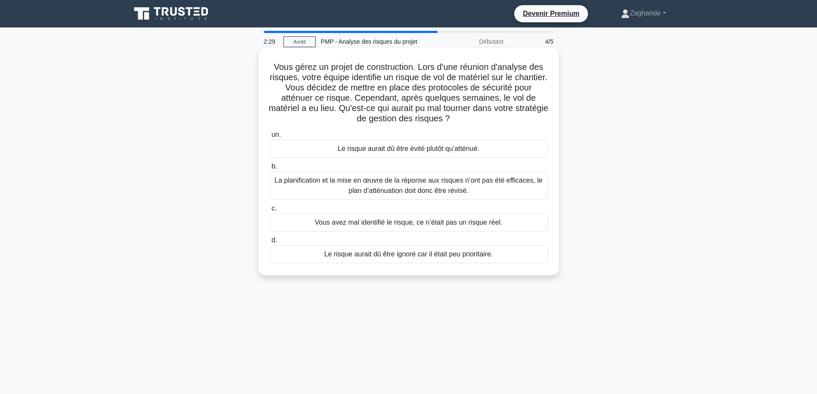
click at [396, 186] on font "La planification et la mise en œuvre de la réponse aux risques n’ont pas été ef…" at bounding box center [409, 185] width 270 height 21
click at [270, 169] on input "b. La planification et la mise en œuvre de la réponse aux risques n’ont pas été…" at bounding box center [270, 167] width 0 height 6
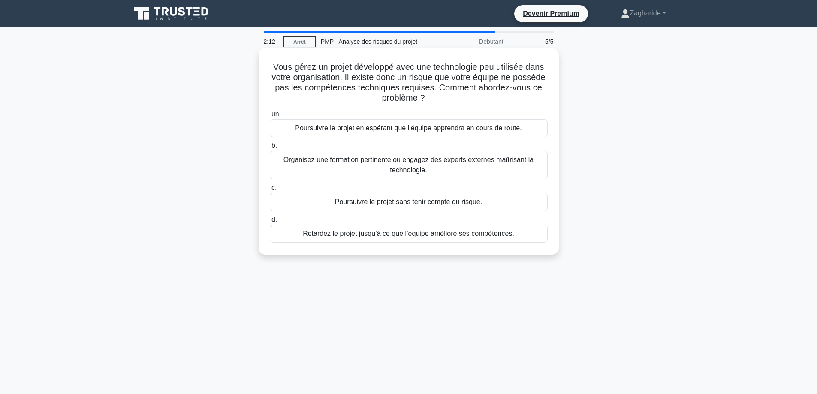
click at [368, 171] on font "Organisez une formation pertinente ou engagez des experts externes maîtrisant l…" at bounding box center [409, 165] width 270 height 21
click at [270, 149] on input "b. Organisez une formation pertinente ou engagez des experts externes maîtrisan…" at bounding box center [270, 146] width 0 height 6
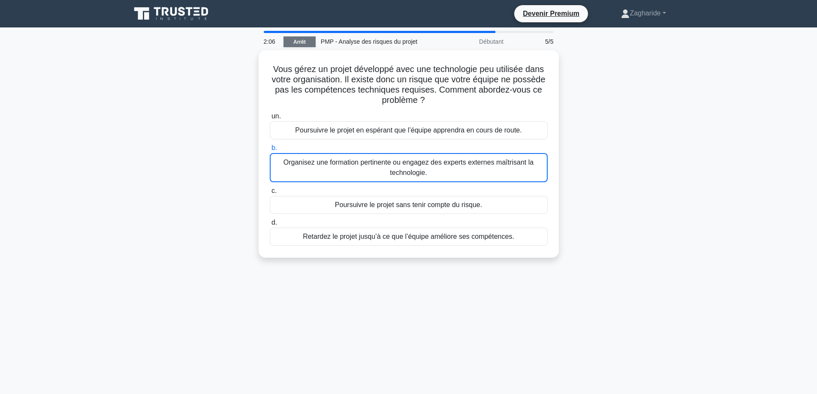
click at [287, 43] on link "Arrêt" at bounding box center [299, 41] width 32 height 11
click at [298, 40] on font "Arrêt" at bounding box center [299, 42] width 12 height 6
click at [304, 41] on font "Arrêt" at bounding box center [299, 42] width 12 height 6
click at [301, 39] on font "Arrêt" at bounding box center [299, 42] width 12 height 6
click at [302, 39] on font "Arrêt" at bounding box center [299, 42] width 12 height 6
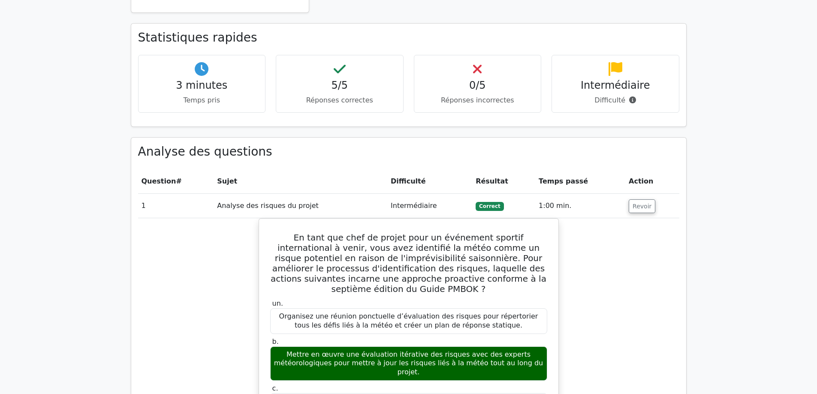
scroll to position [472, 0]
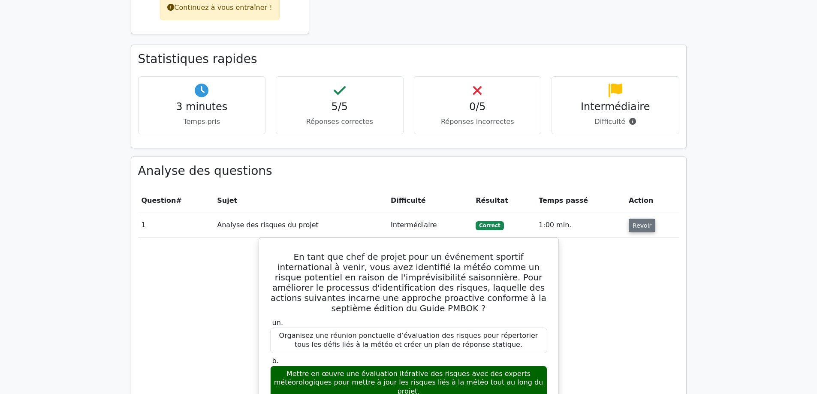
click at [637, 219] on button "Revoir" at bounding box center [642, 226] width 27 height 14
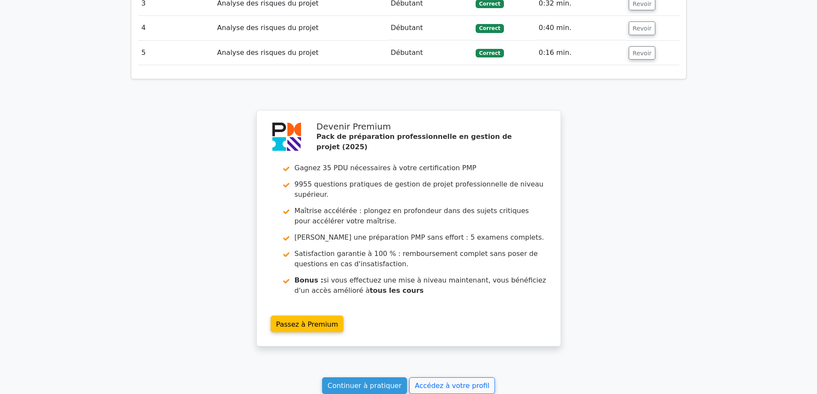
scroll to position [849, 0]
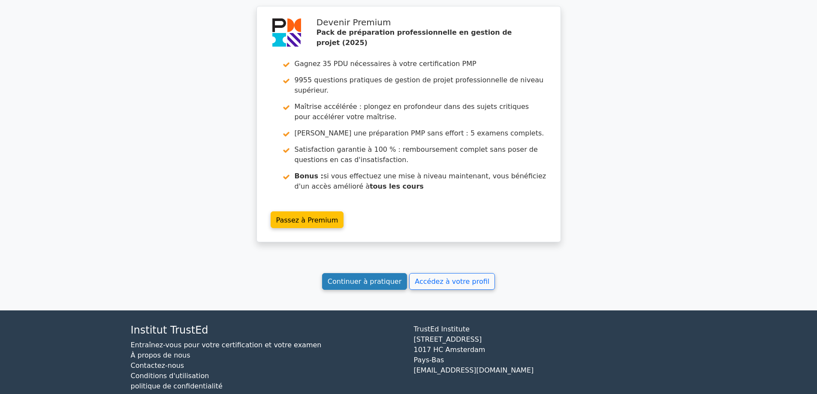
click at [360, 277] on font "Continuer à pratiquer" at bounding box center [365, 281] width 74 height 8
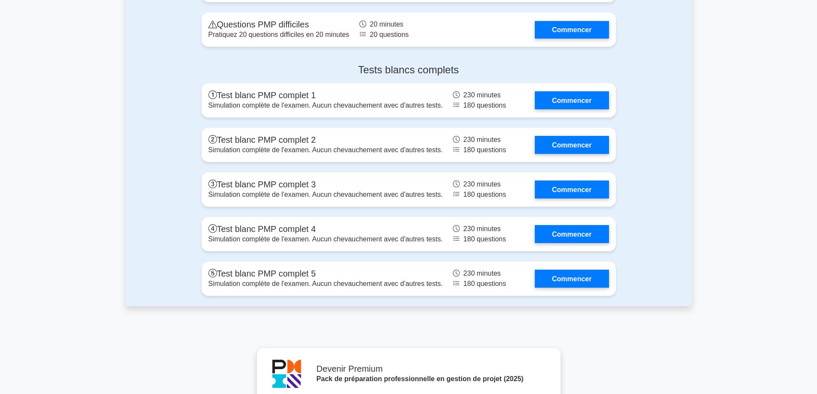
scroll to position [3173, 0]
